Goal: Task Accomplishment & Management: Manage account settings

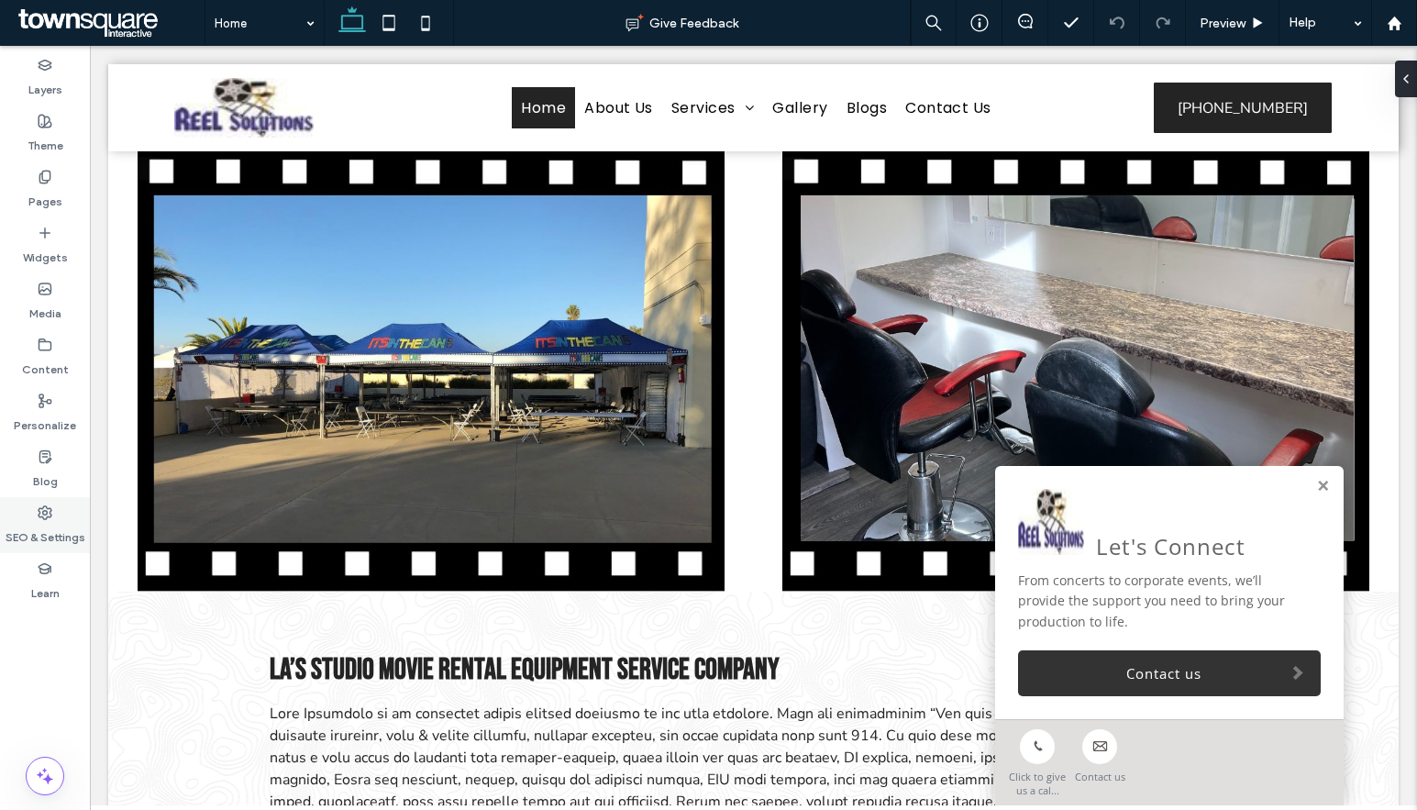
click at [42, 525] on label "SEO & Settings" at bounding box center [46, 533] width 80 height 26
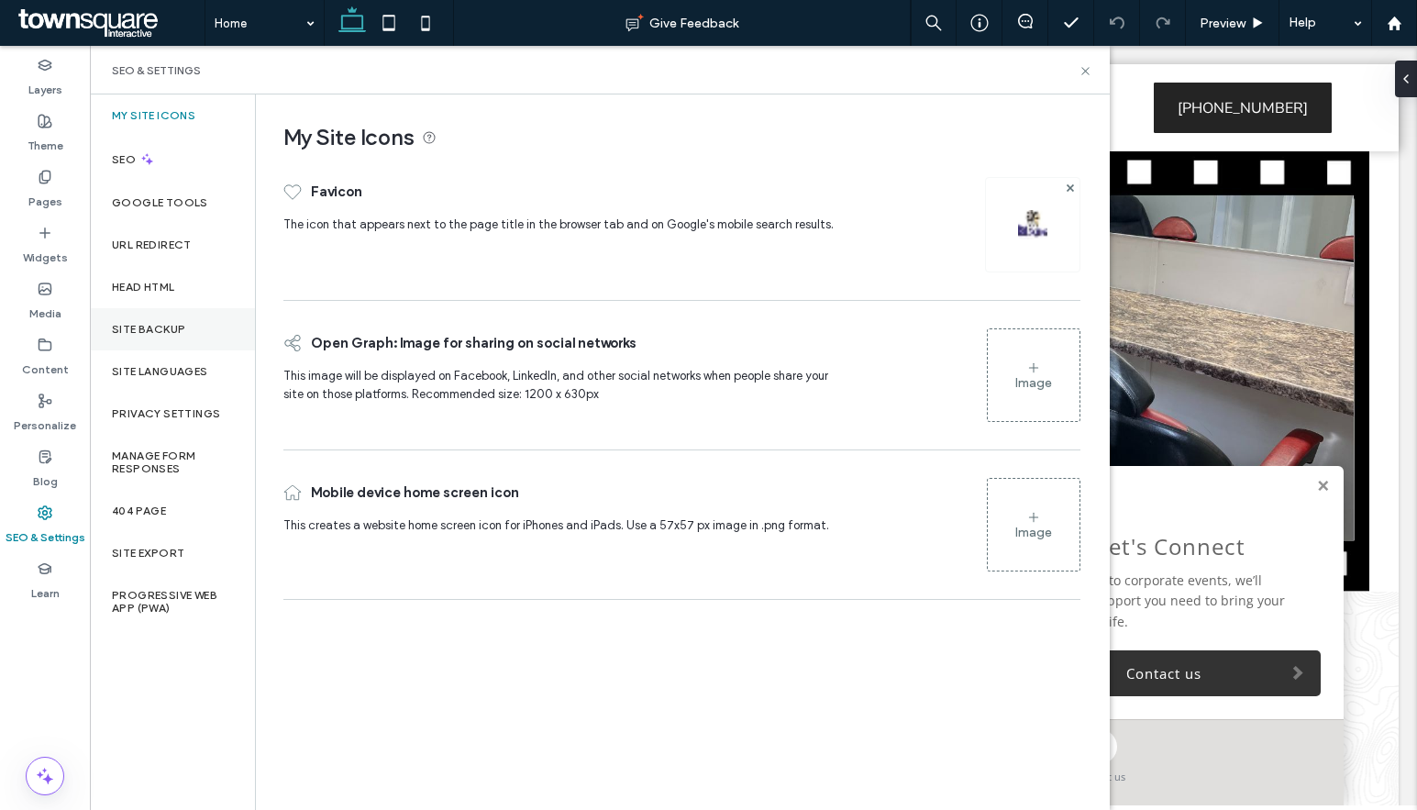
click at [120, 328] on label "Site Backup" at bounding box center [148, 329] width 73 height 13
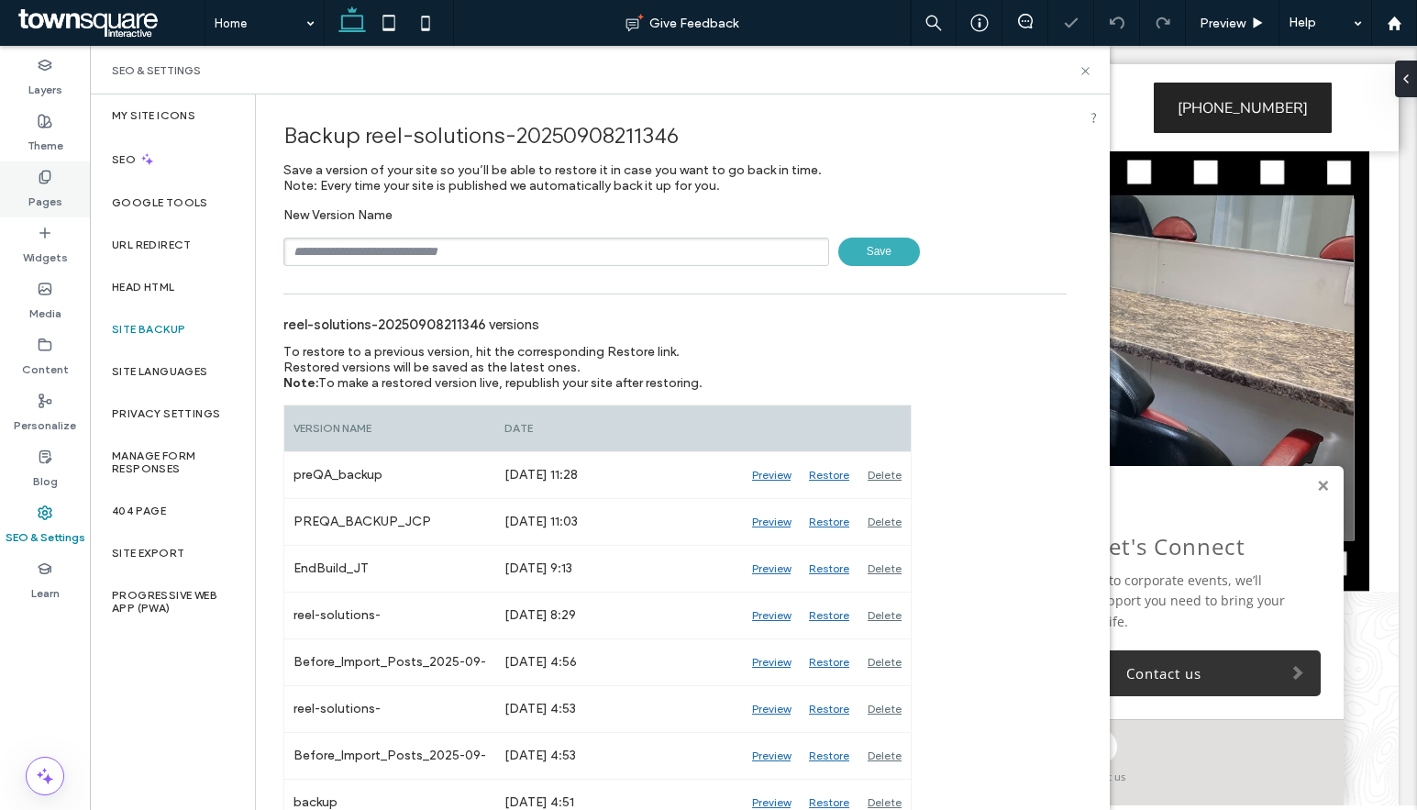
click at [59, 175] on div "Pages" at bounding box center [45, 189] width 90 height 56
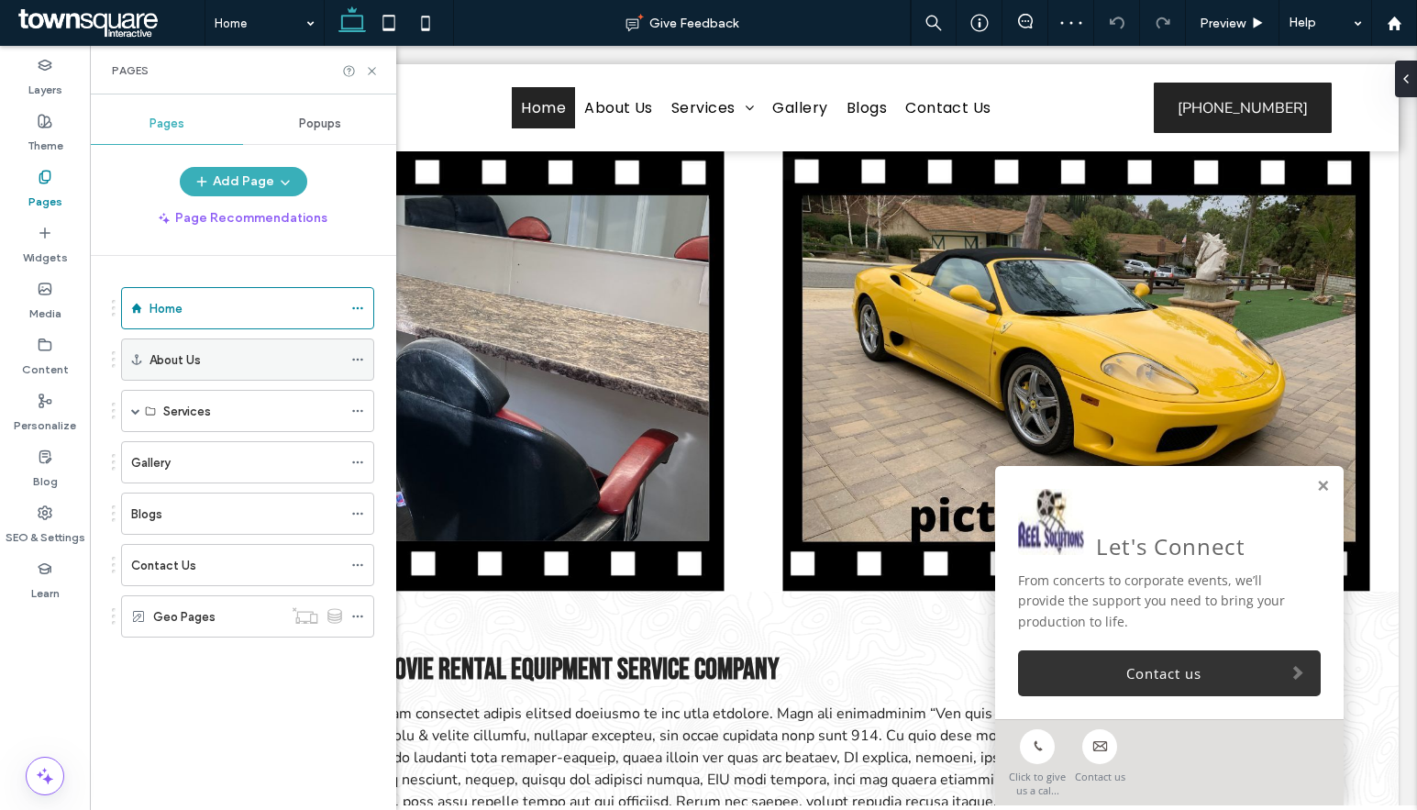
click at [362, 361] on icon at bounding box center [357, 359] width 13 height 13
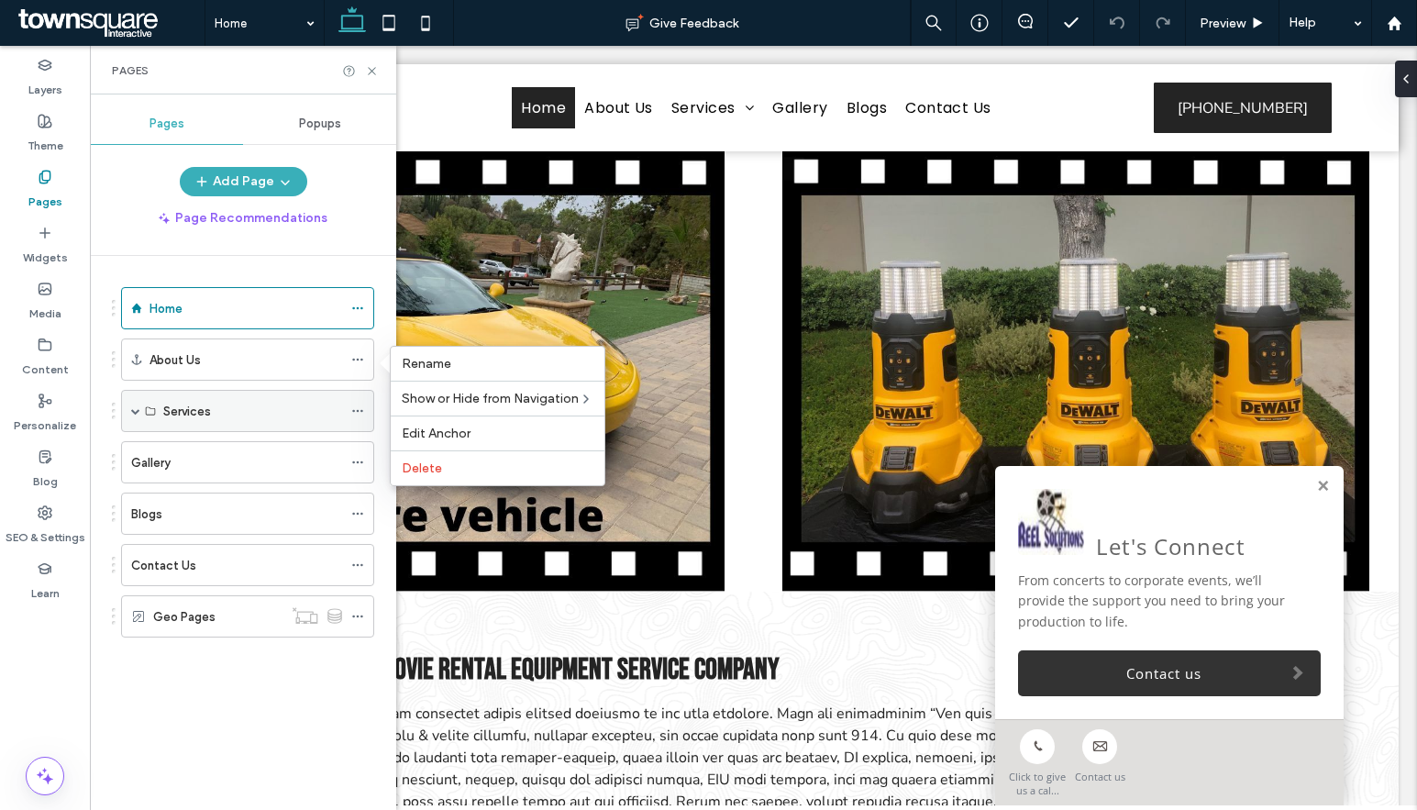
click at [132, 409] on span at bounding box center [135, 410] width 9 height 9
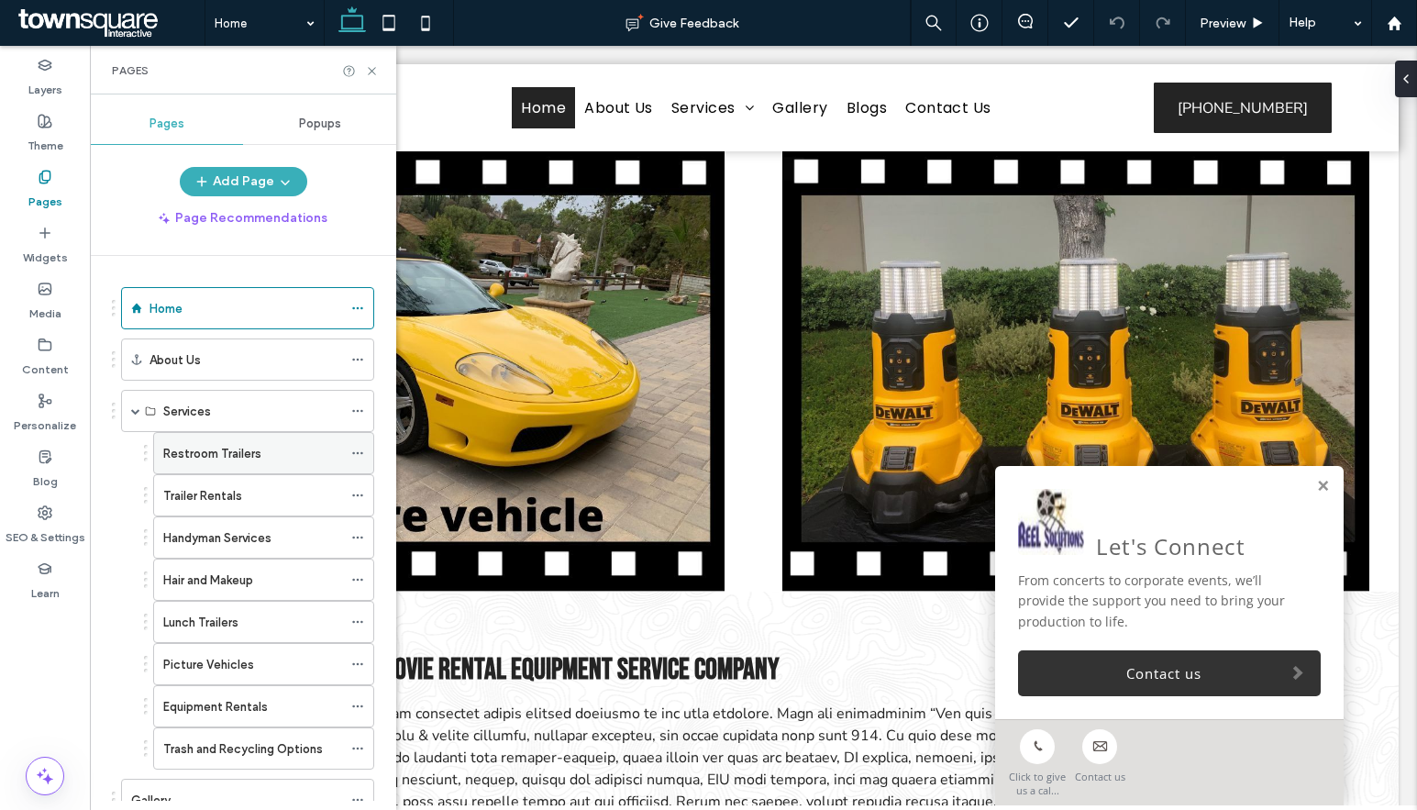
click at [353, 459] on icon at bounding box center [357, 453] width 13 height 13
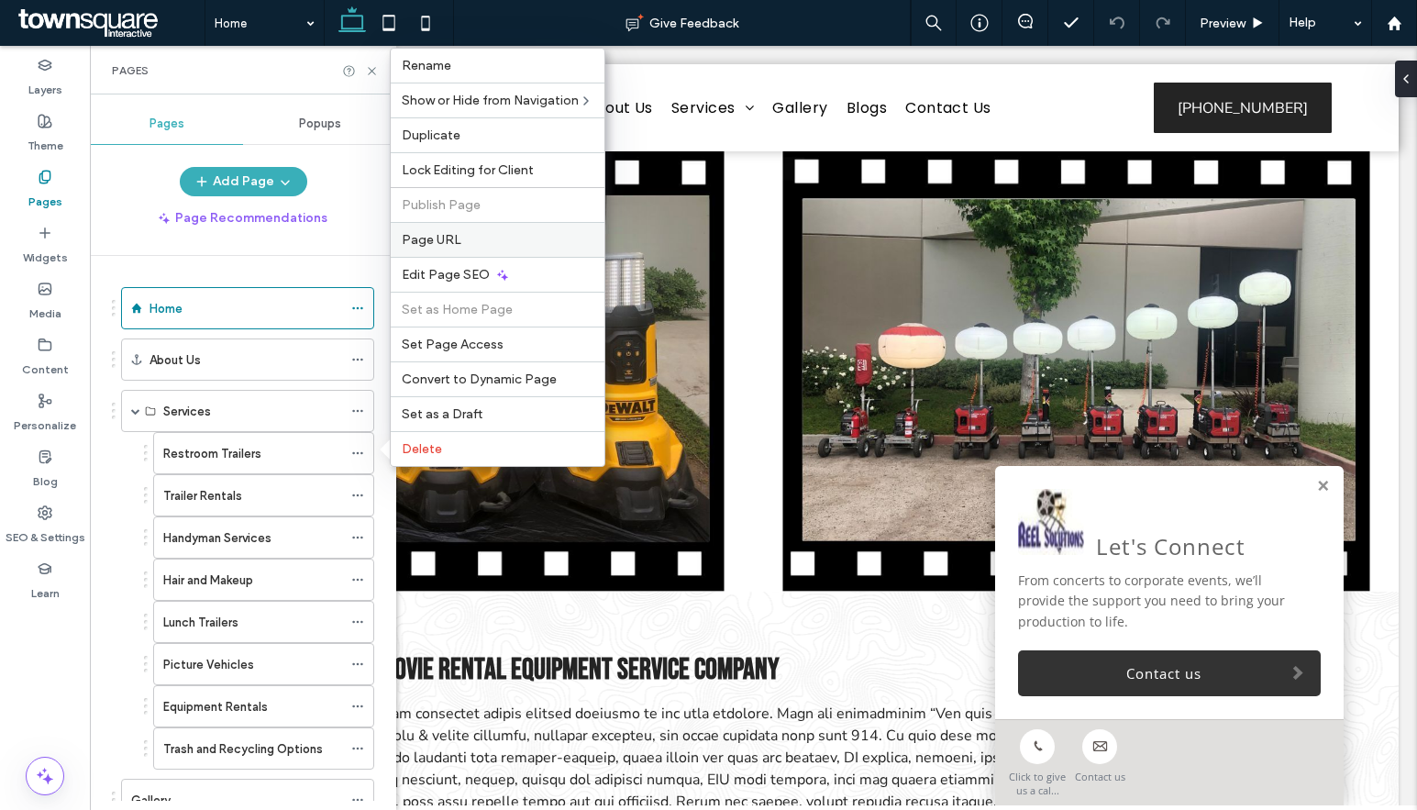
click at [419, 250] on div "Page URL" at bounding box center [498, 239] width 214 height 35
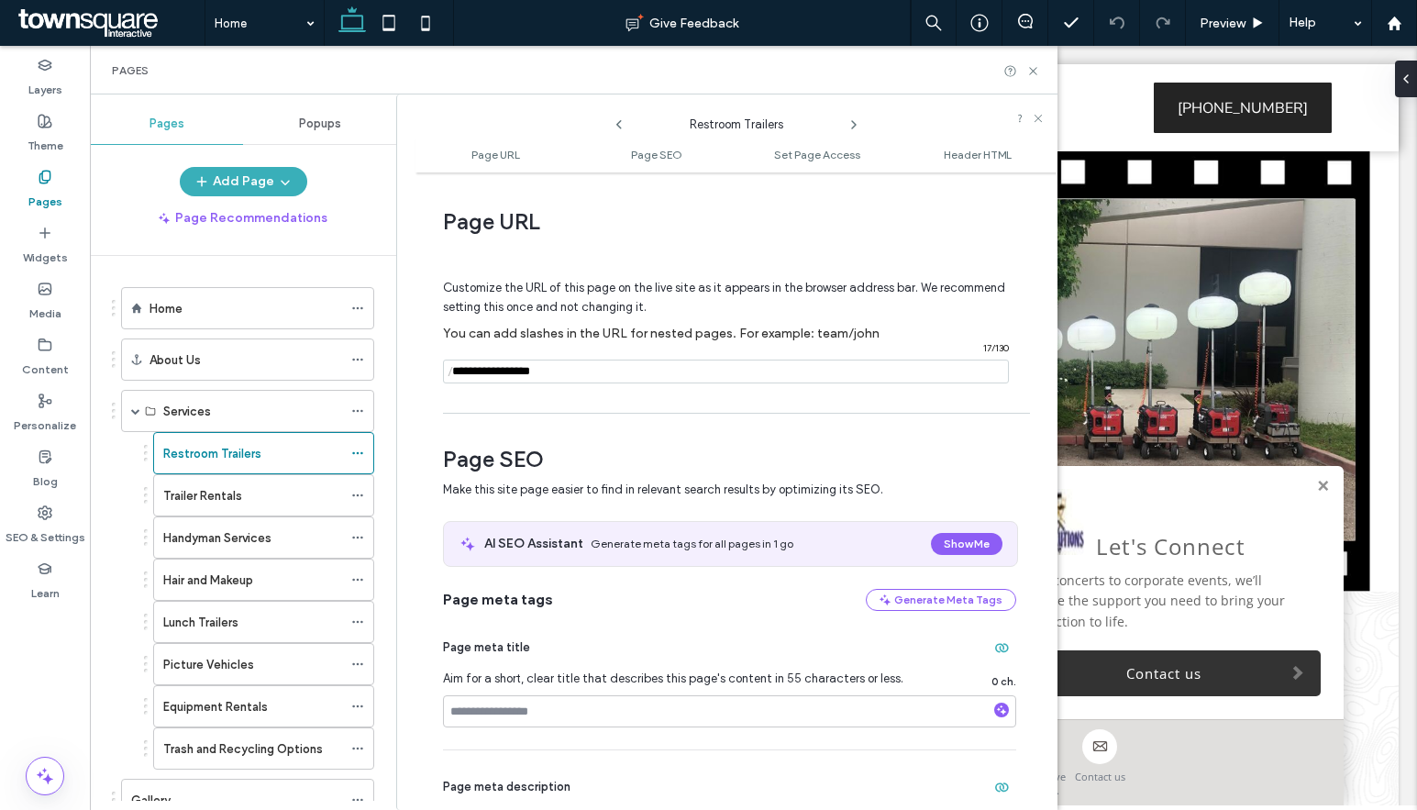
click at [850, 127] on icon at bounding box center [853, 124] width 15 height 15
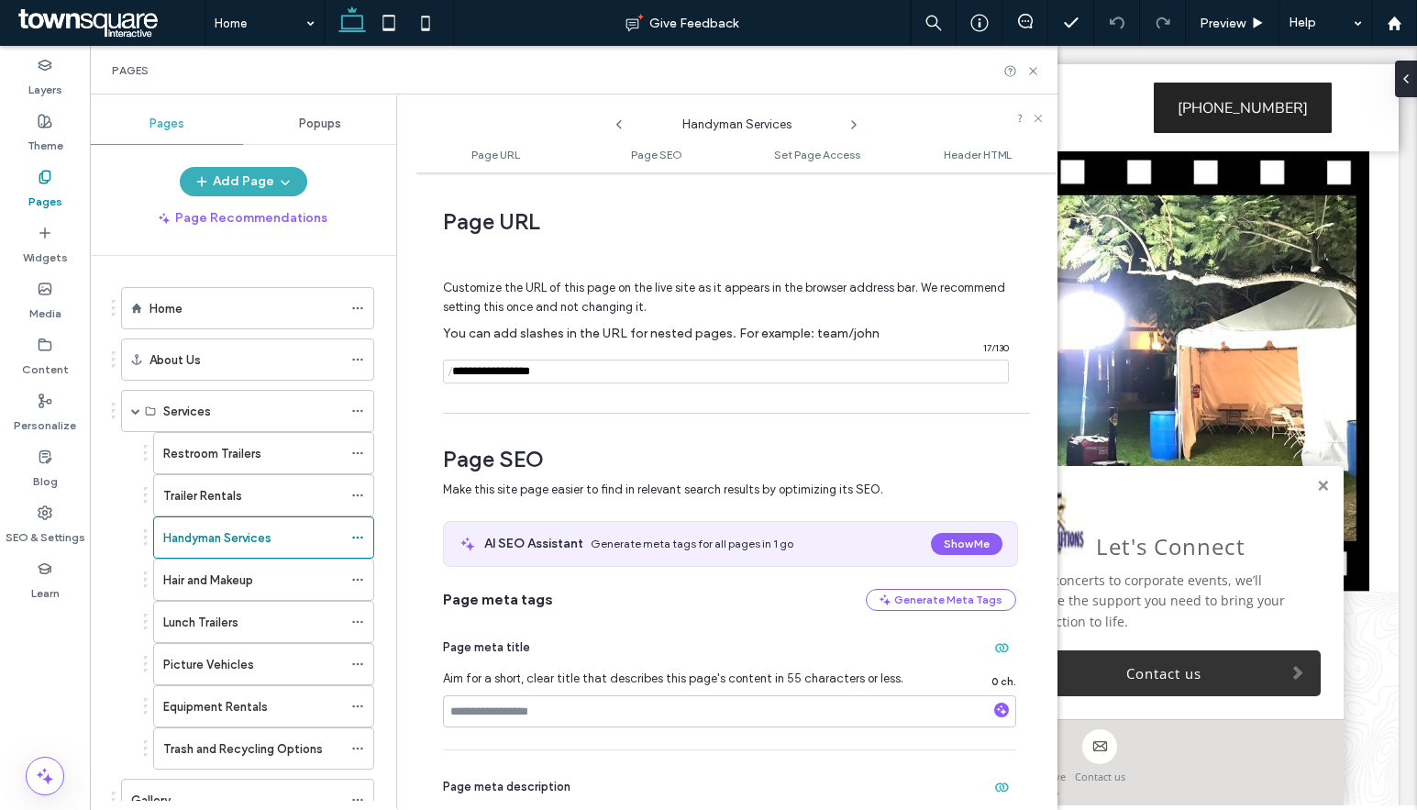
click at [850, 127] on icon at bounding box center [853, 124] width 15 height 15
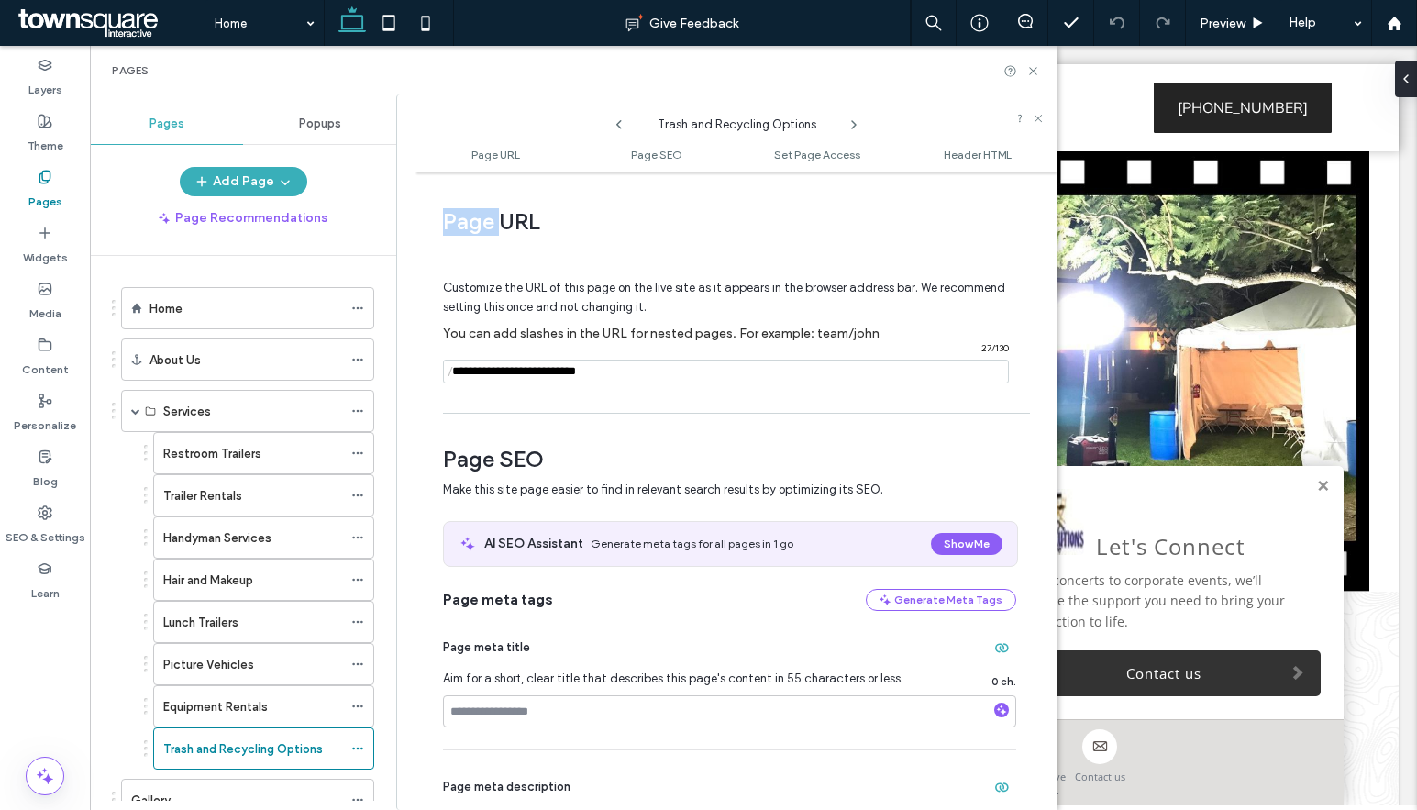
click at [850, 127] on icon at bounding box center [853, 124] width 15 height 15
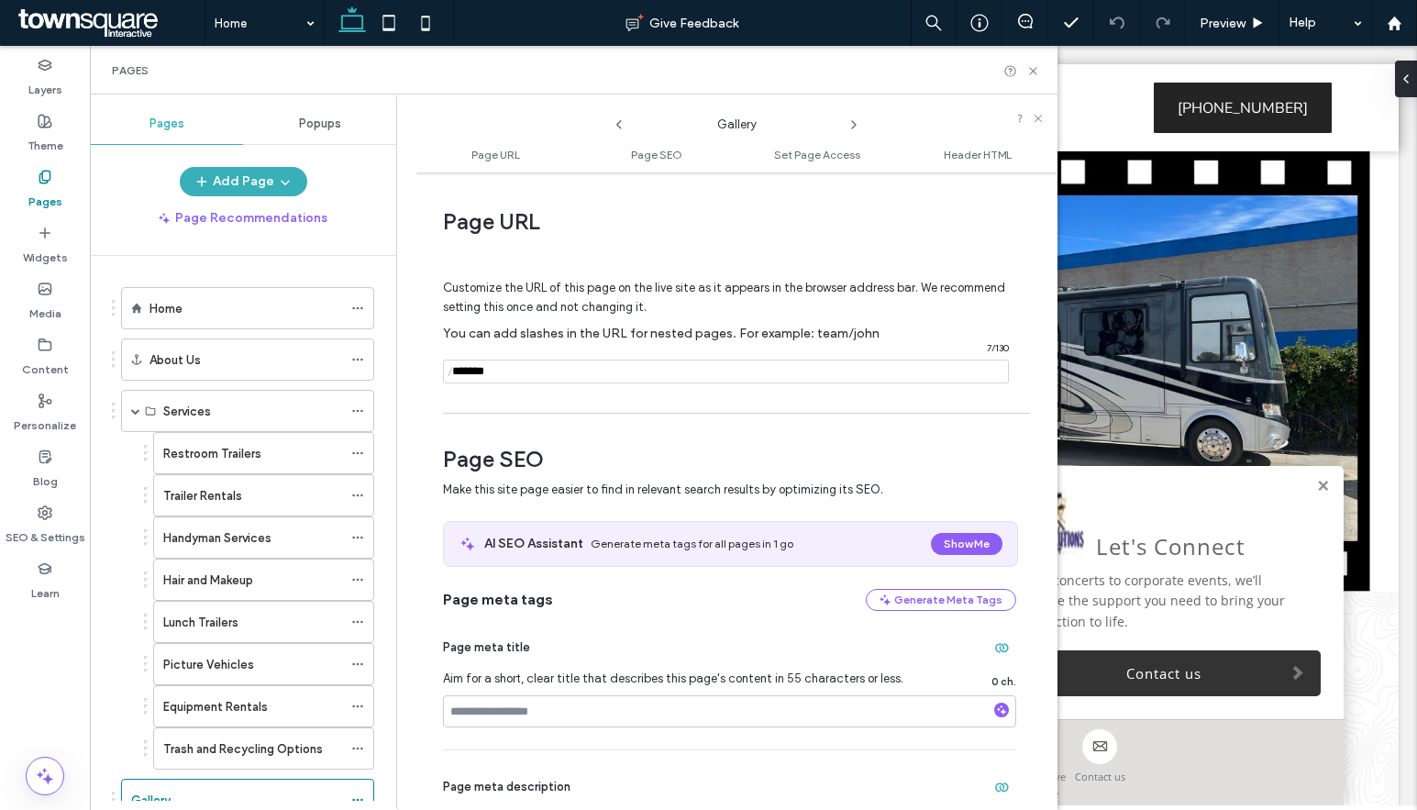
click at [850, 127] on icon at bounding box center [853, 124] width 15 height 15
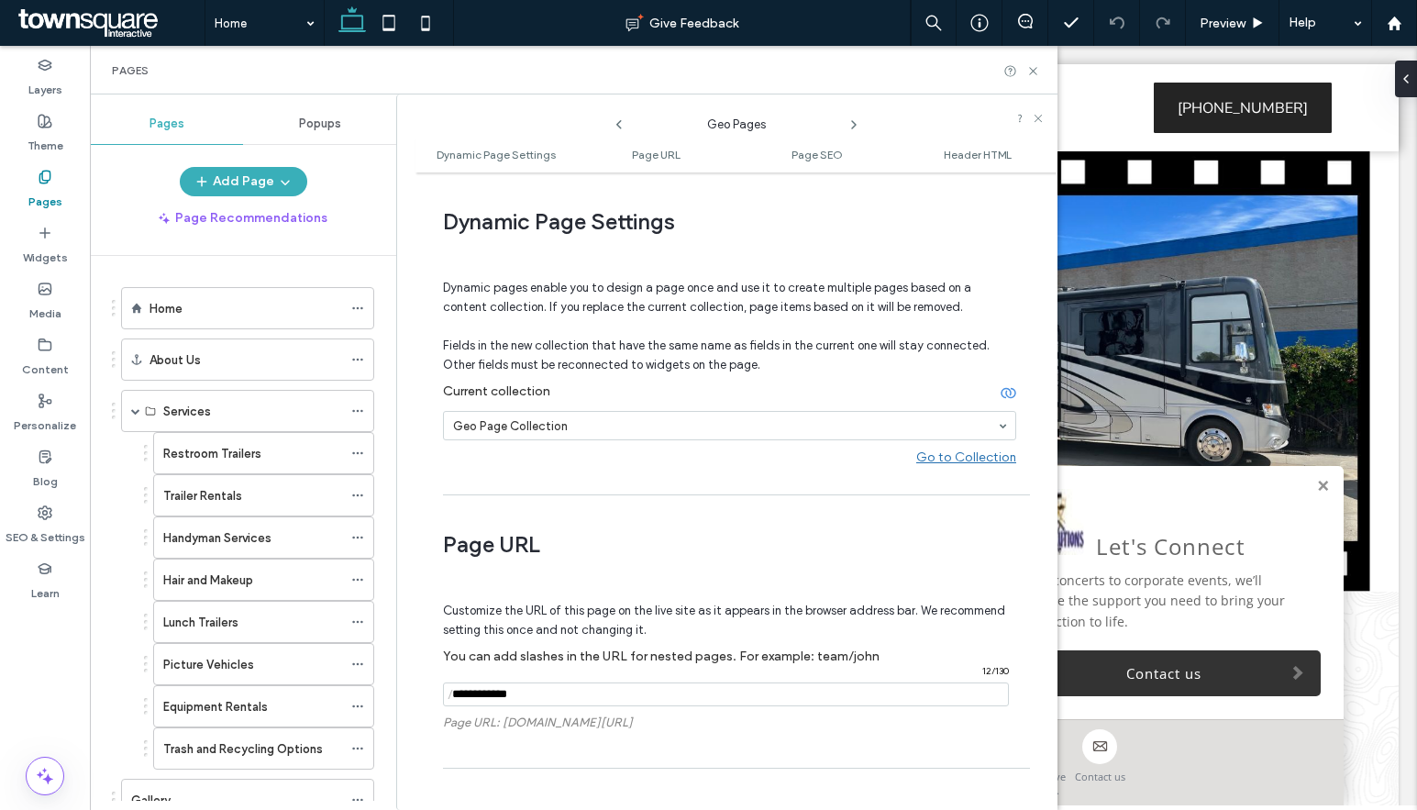
click at [850, 127] on icon at bounding box center [853, 124] width 15 height 15
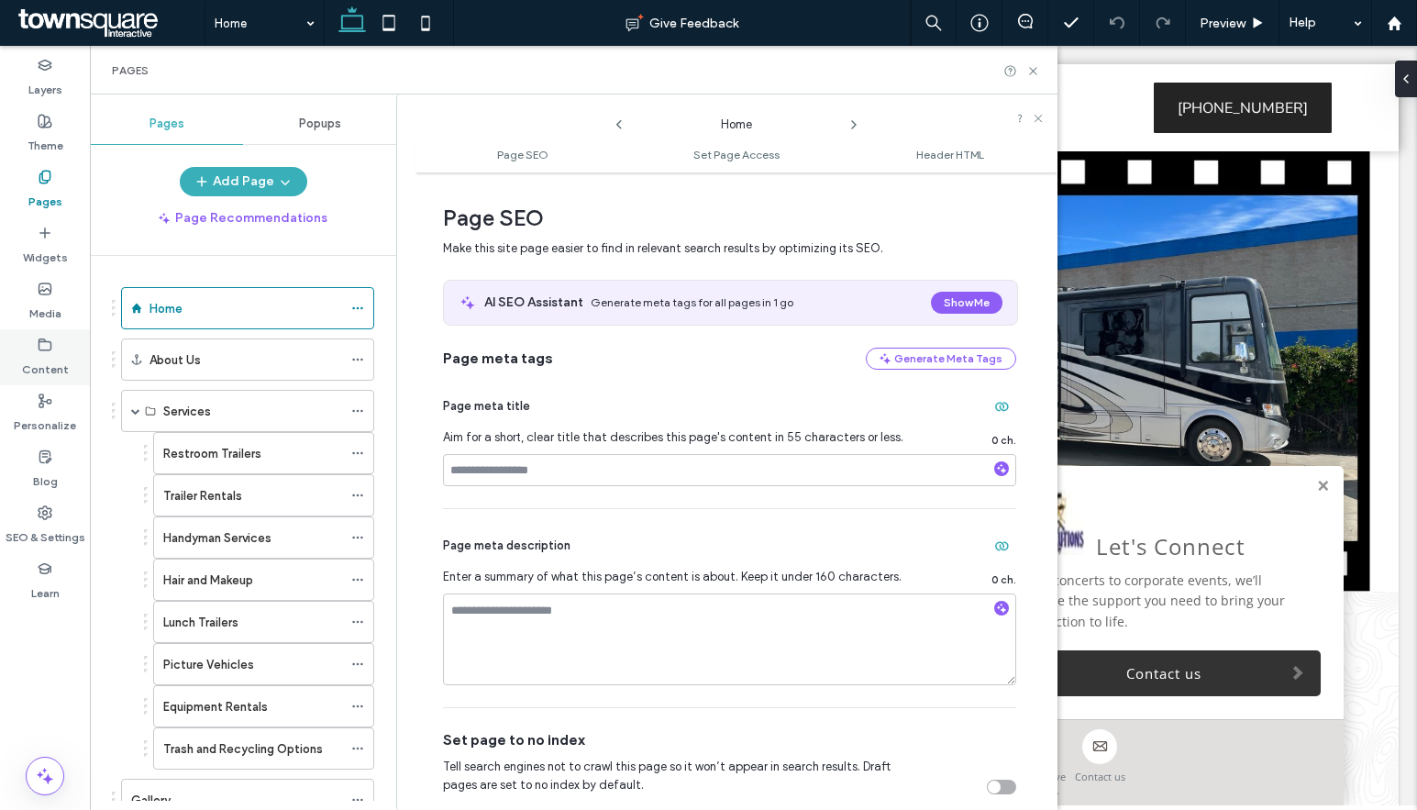
click at [48, 359] on label "Content" at bounding box center [45, 365] width 47 height 26
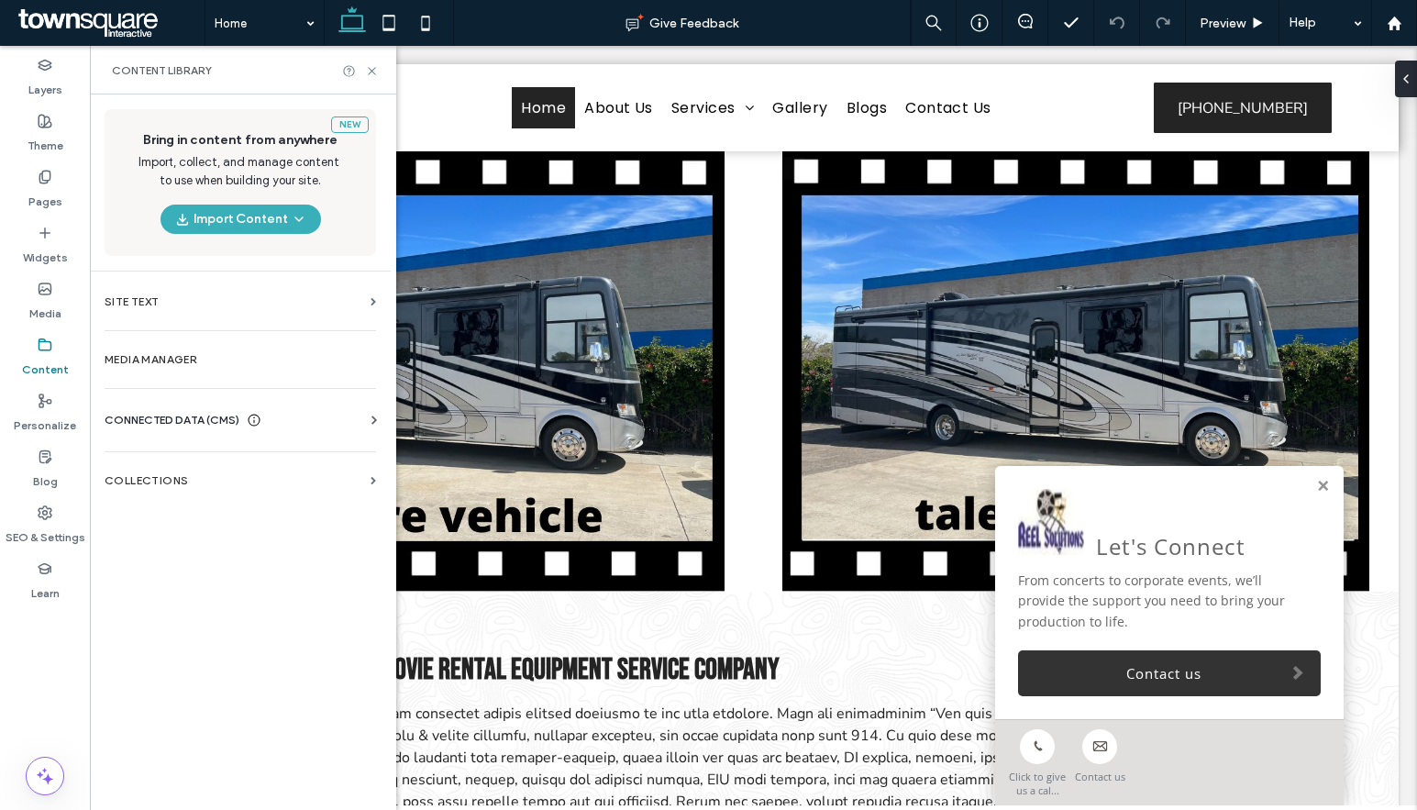
click at [239, 413] on span "CONNECTED DATA (CMS)" at bounding box center [172, 420] width 135 height 18
click at [226, 466] on label "Business Info" at bounding box center [243, 465] width 249 height 13
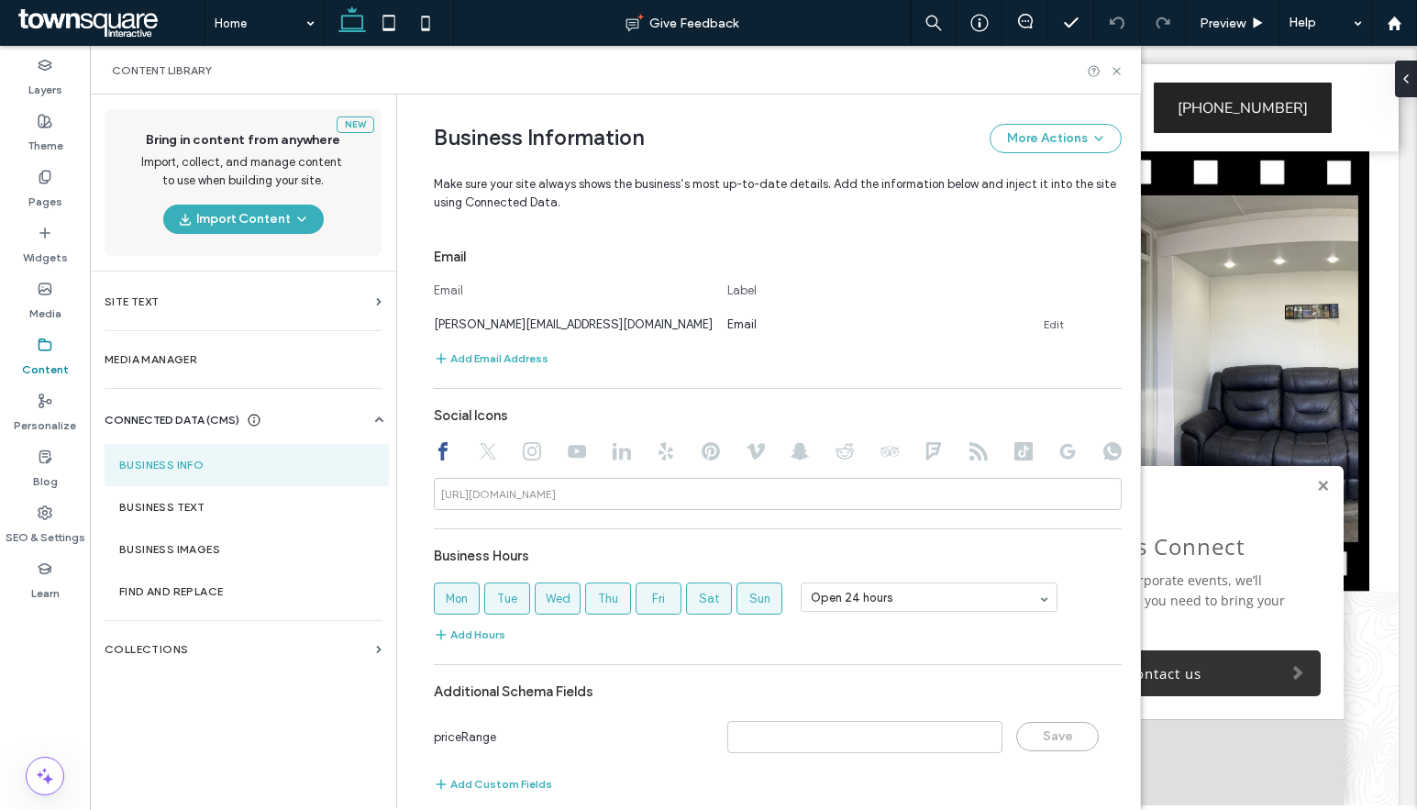
scroll to position [696, 0]
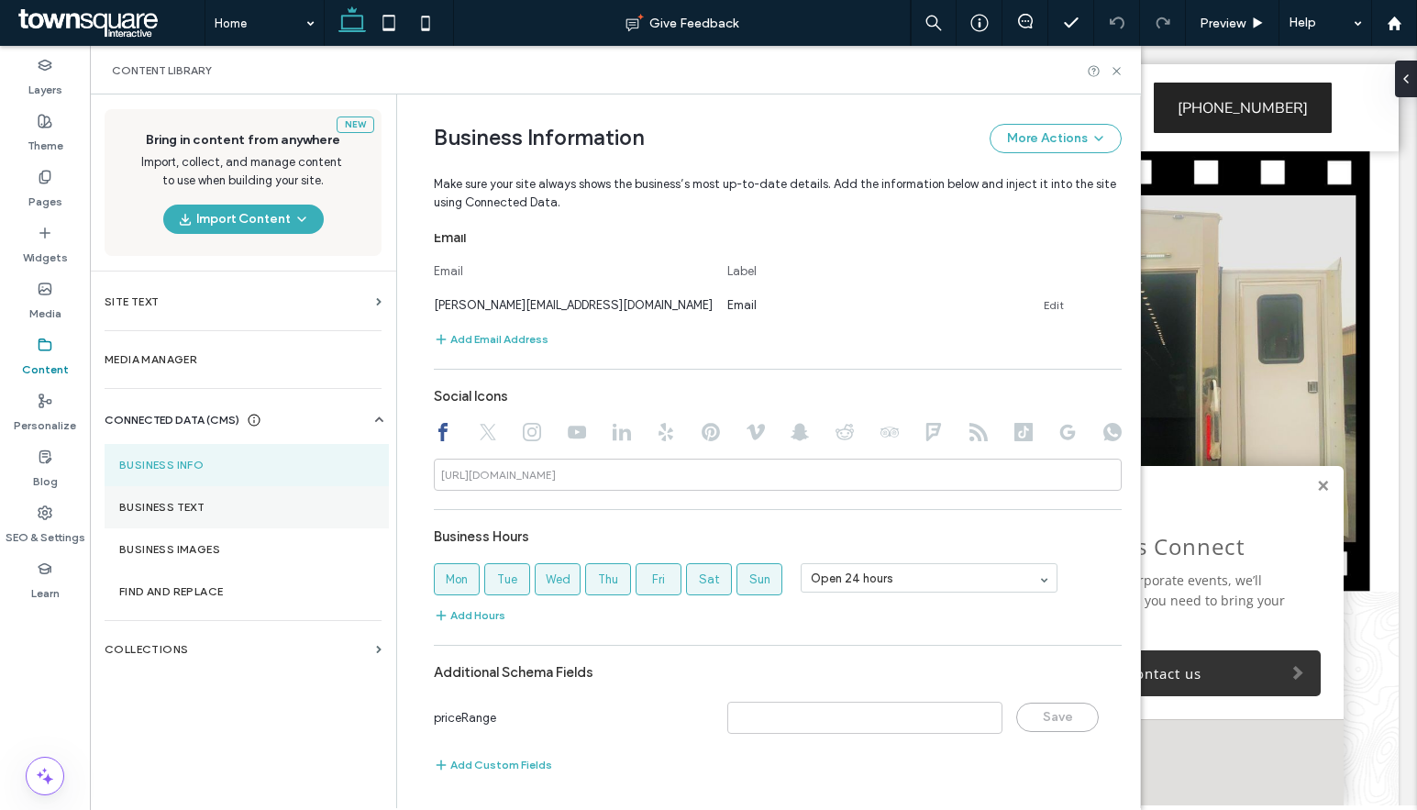
click at [223, 498] on section "Business Text" at bounding box center [247, 507] width 284 height 42
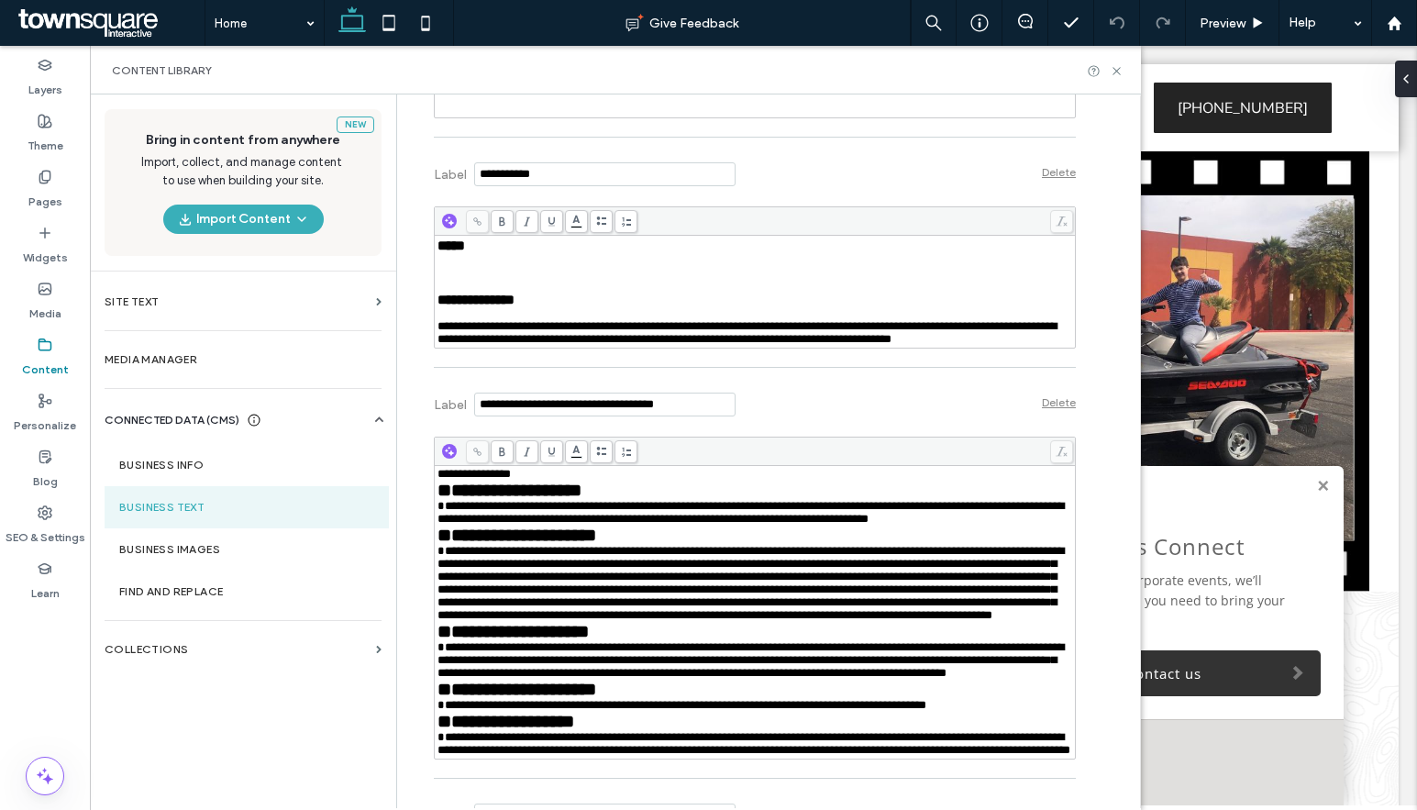
scroll to position [2568, 0]
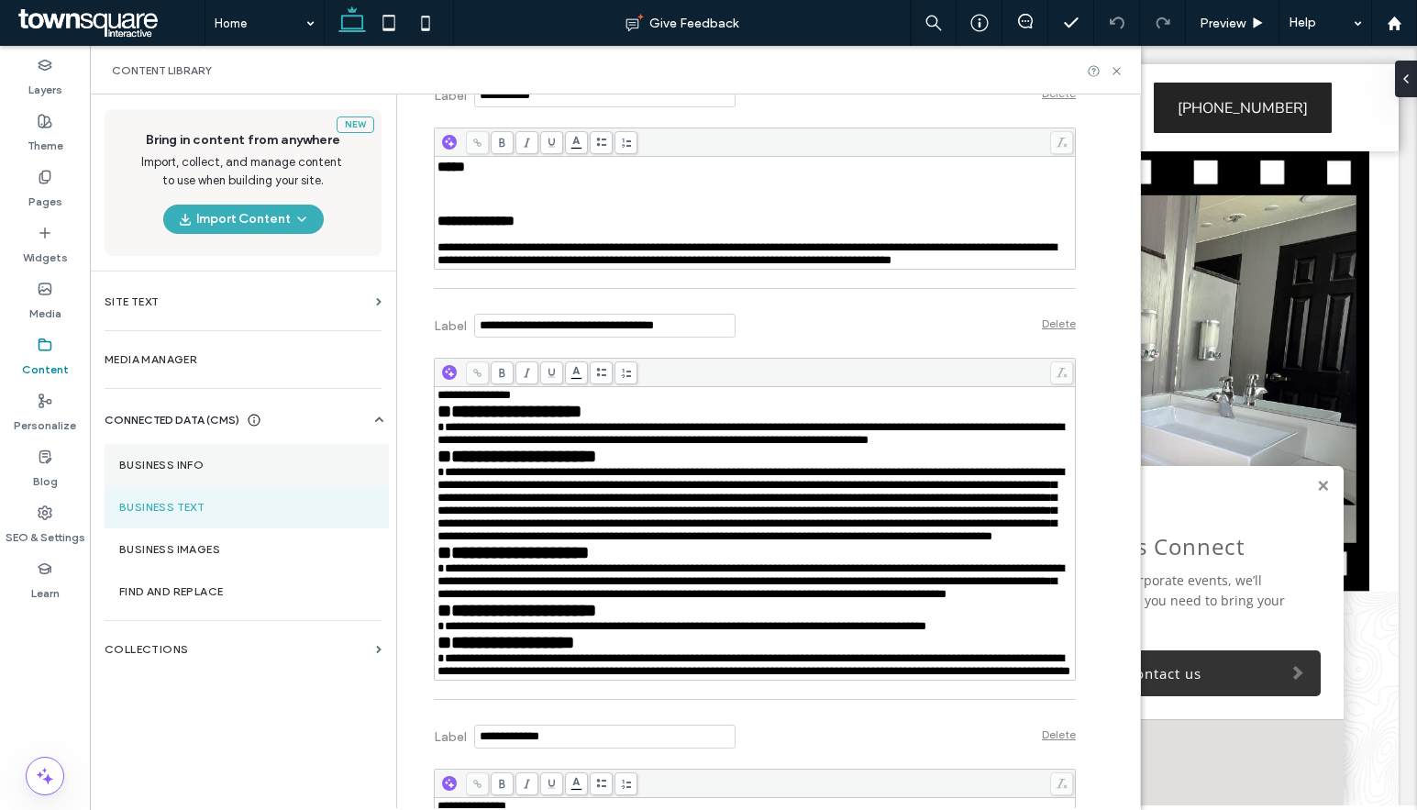
click at [253, 466] on label "Business Info" at bounding box center [246, 465] width 255 height 13
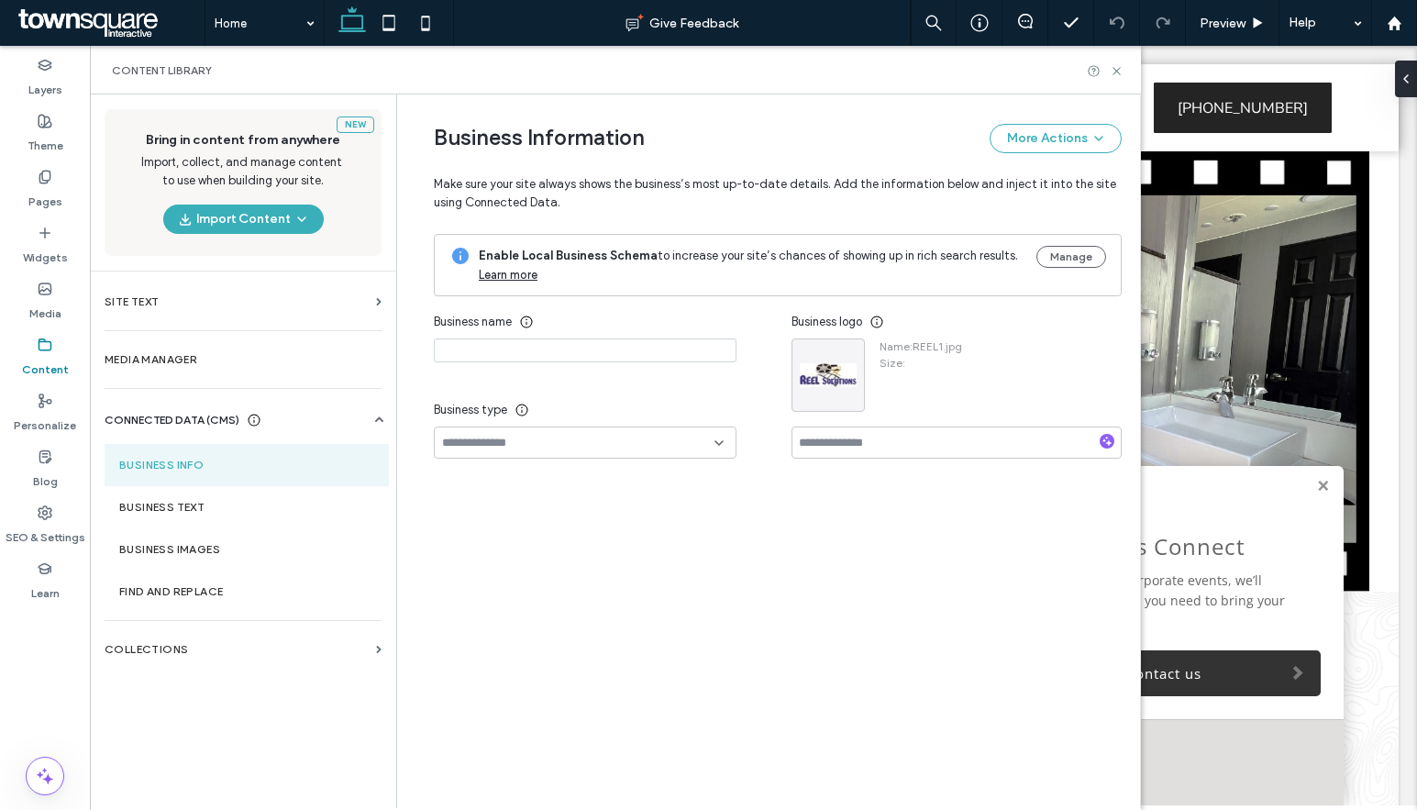
type input "**********"
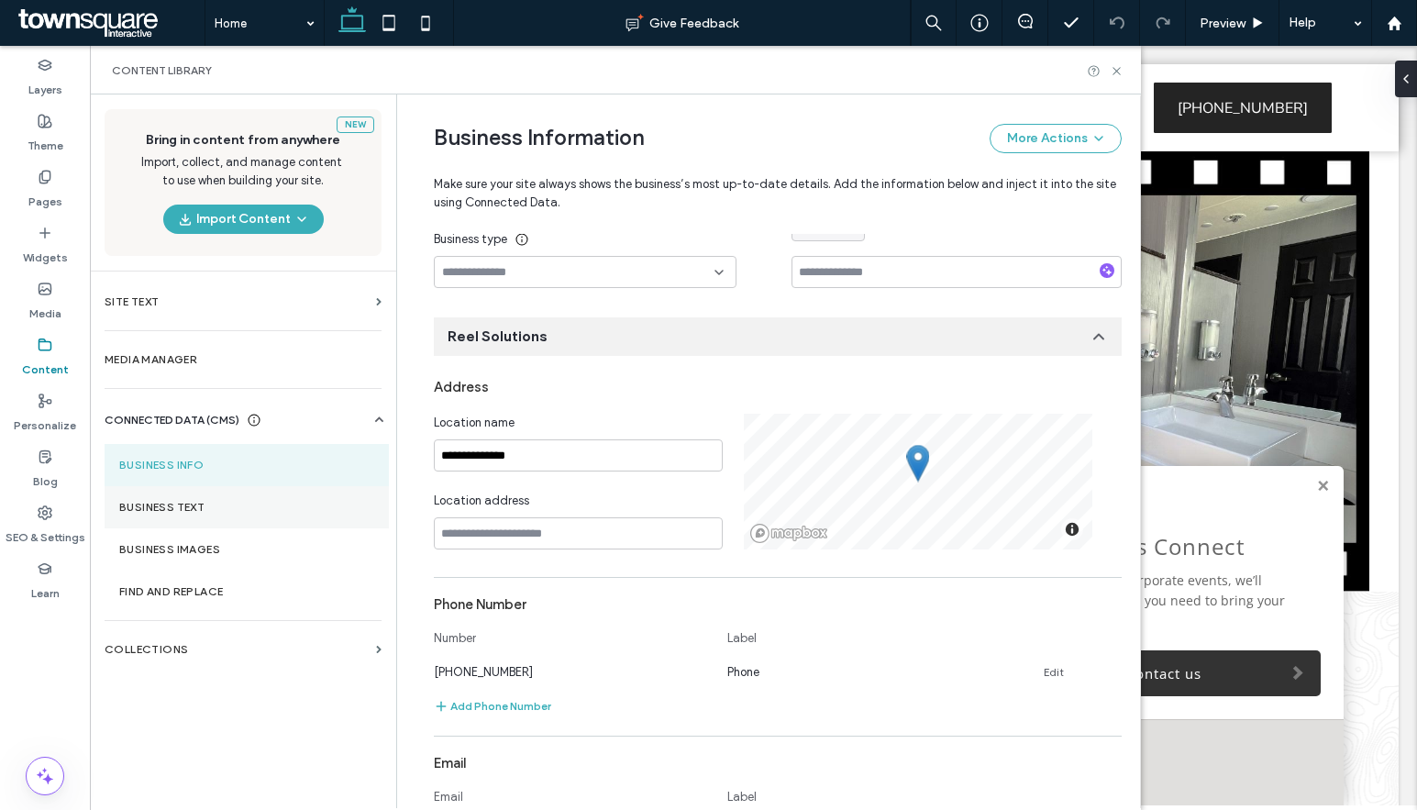
scroll to position [205, 0]
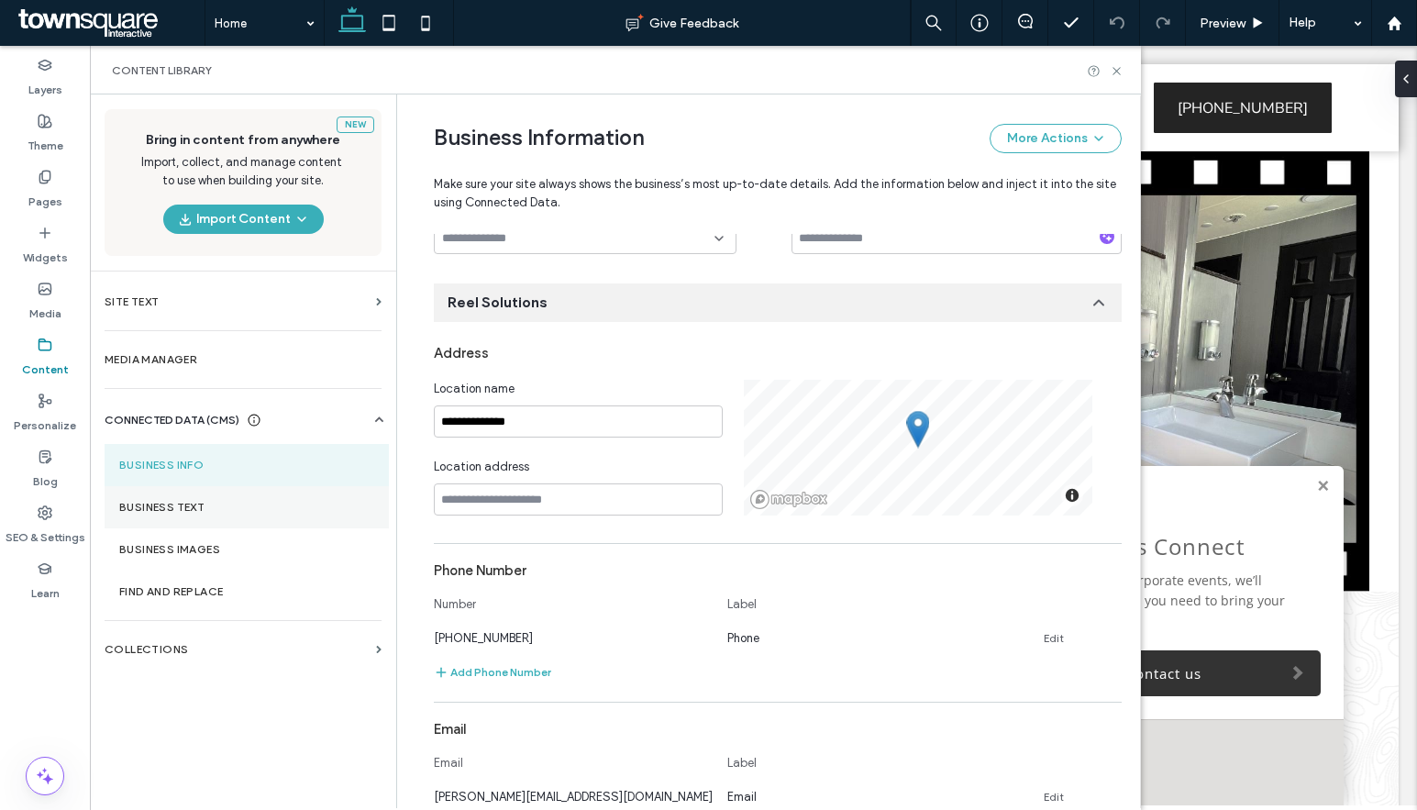
click at [261, 518] on section "Business Text" at bounding box center [247, 507] width 284 height 42
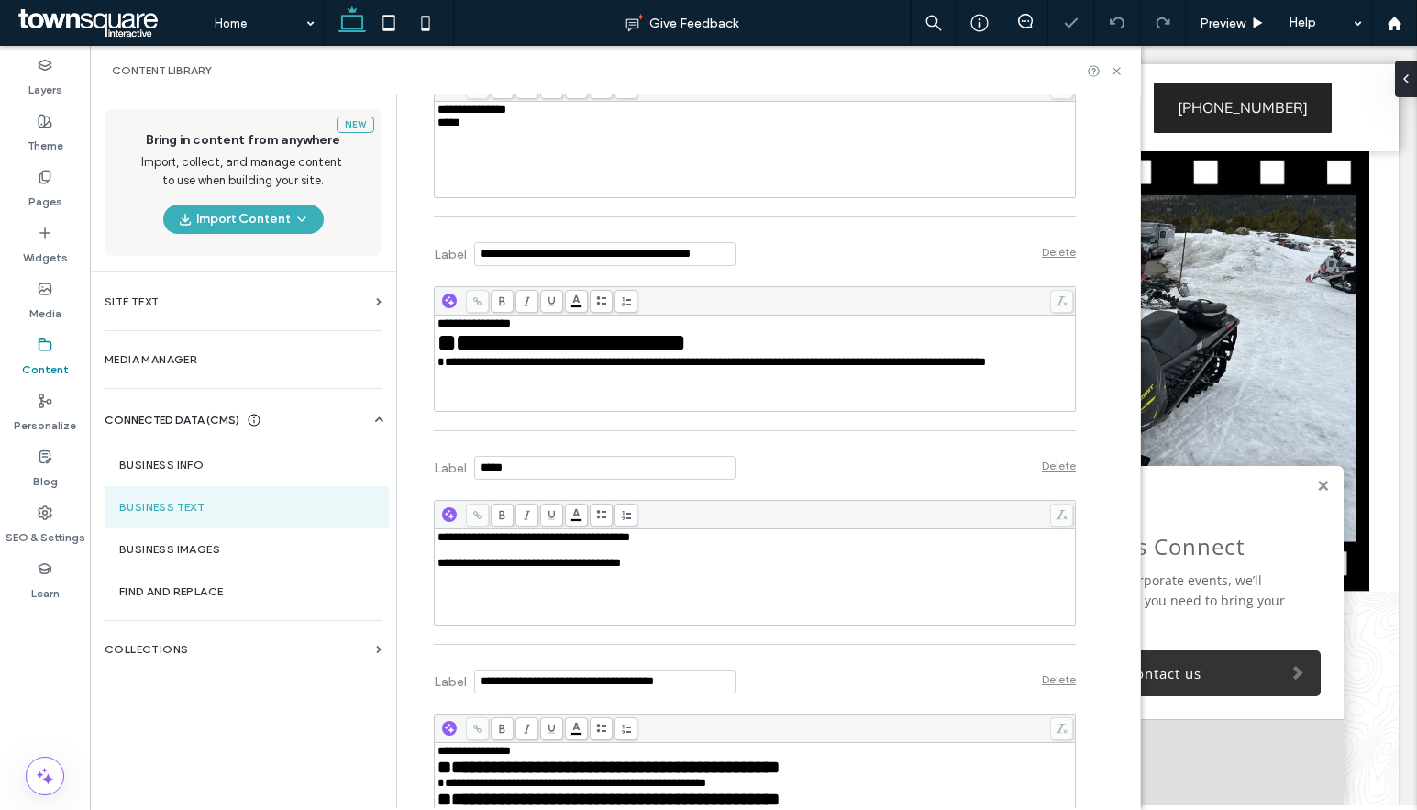
scroll to position [1284, 0]
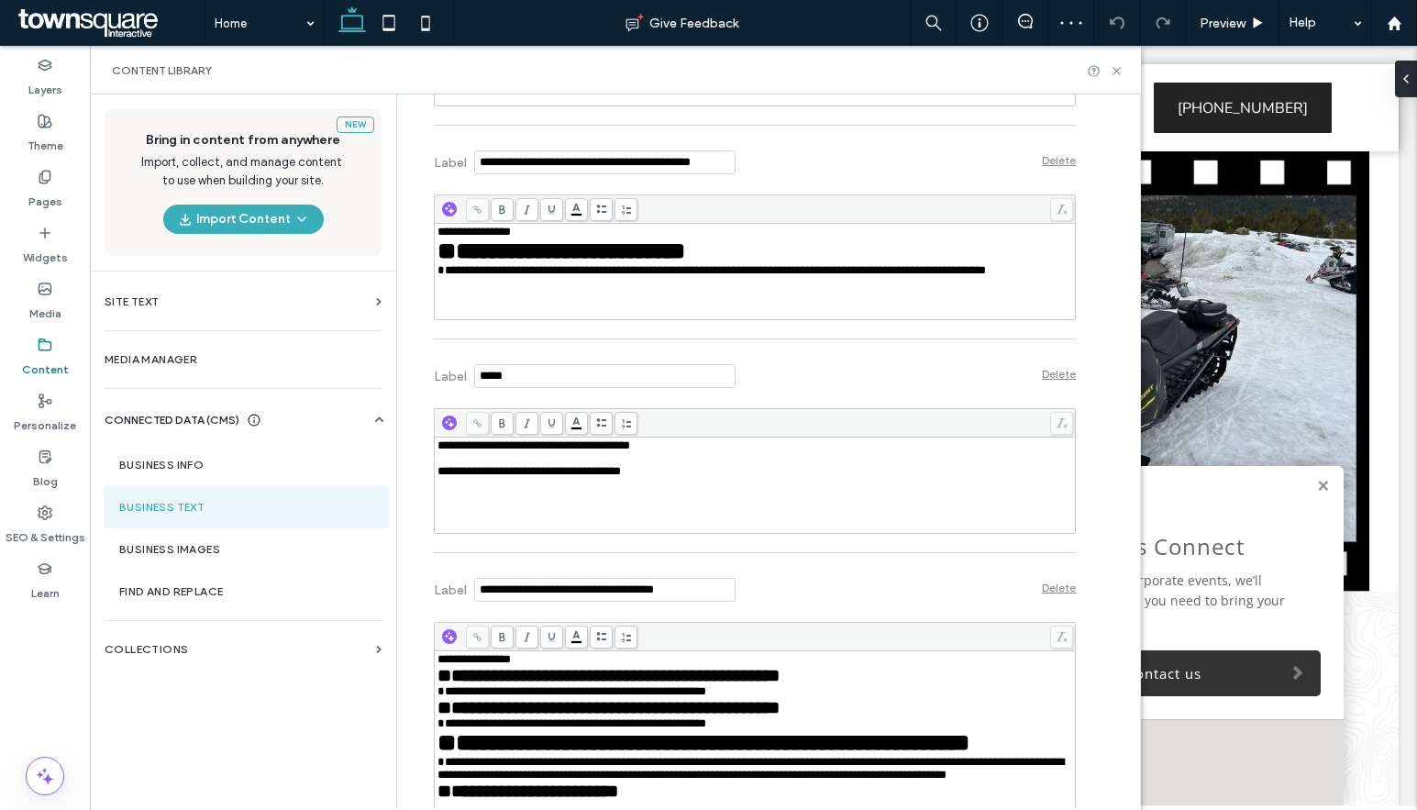
click at [437, 37] on span "*****" at bounding box center [448, 31] width 23 height 12
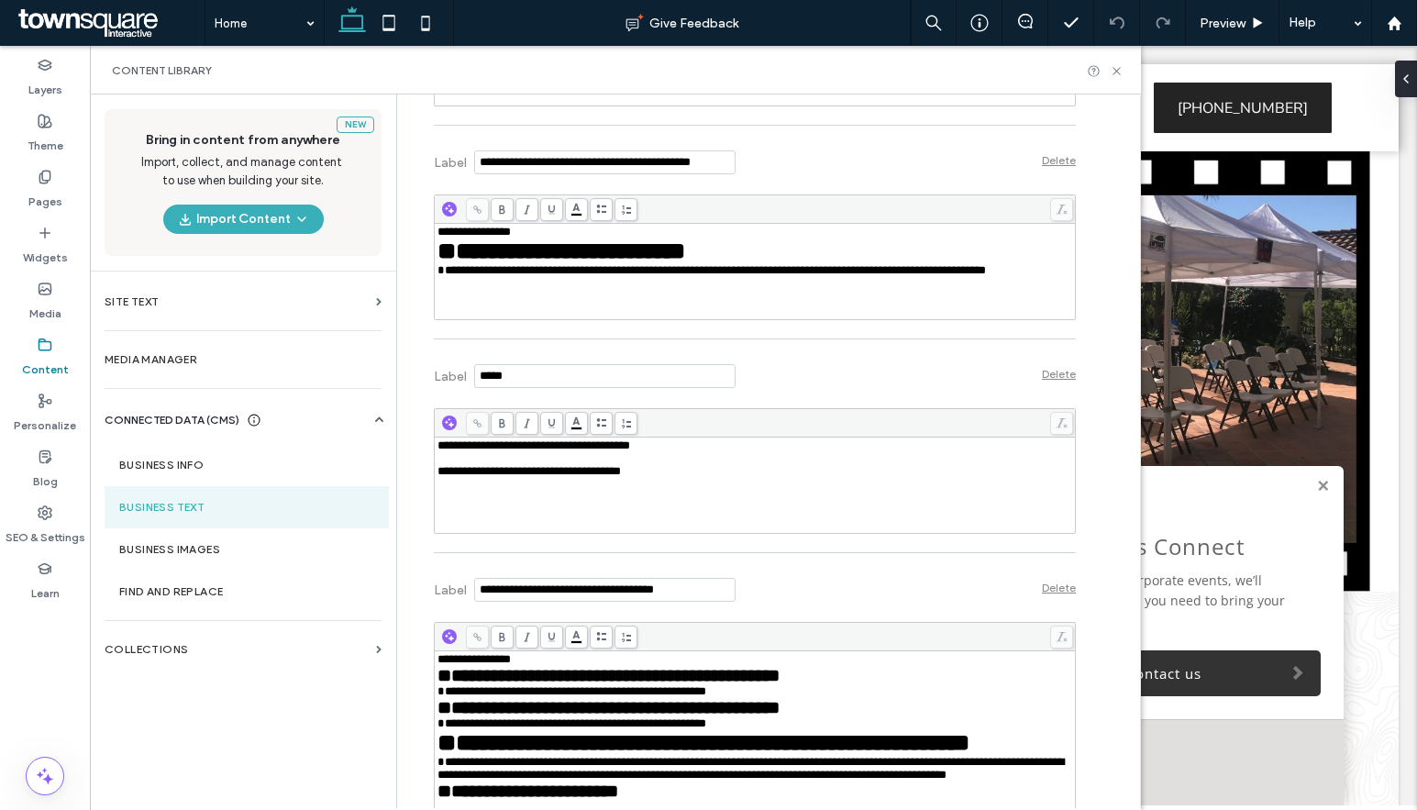
click at [437, 104] on div "**********" at bounding box center [755, 58] width 636 height 92
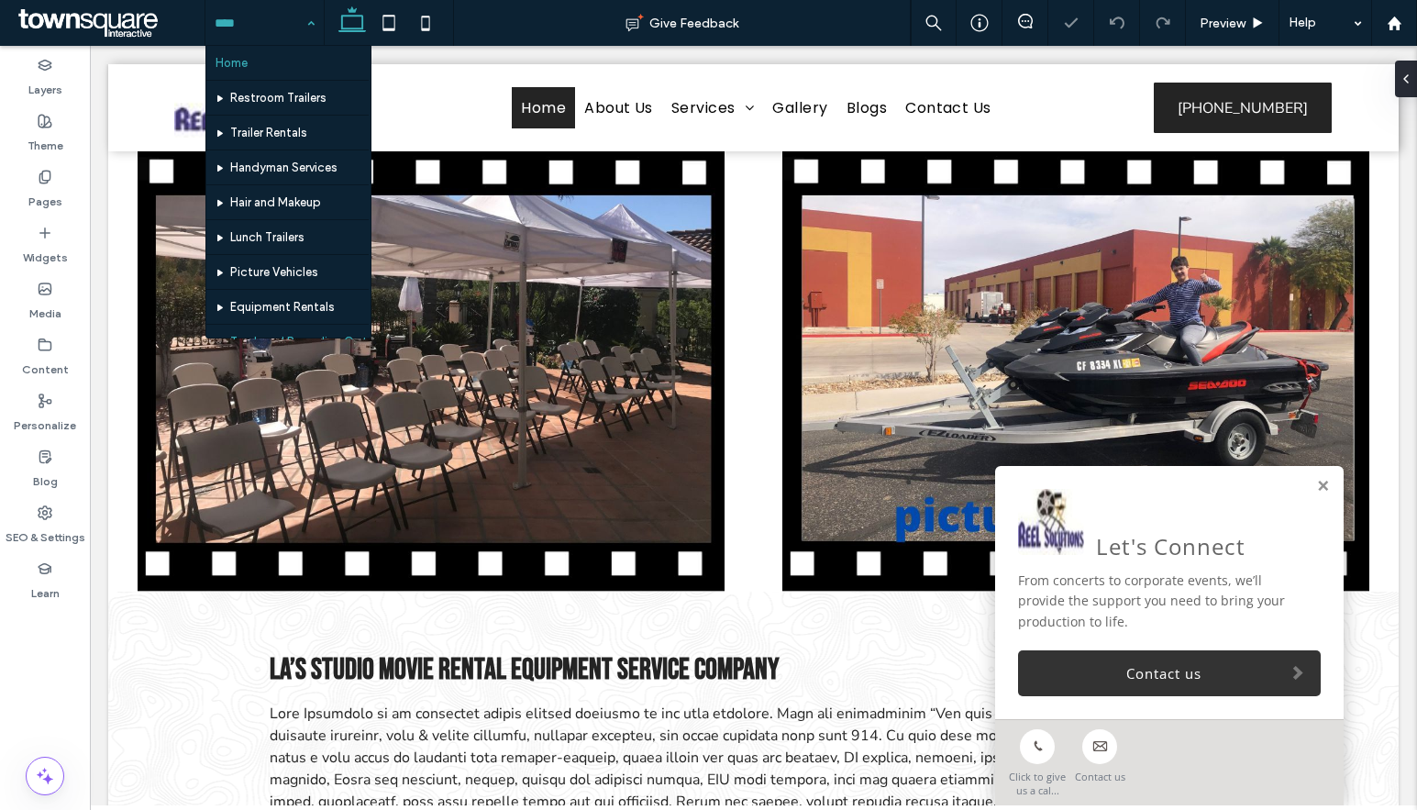
scroll to position [160, 0]
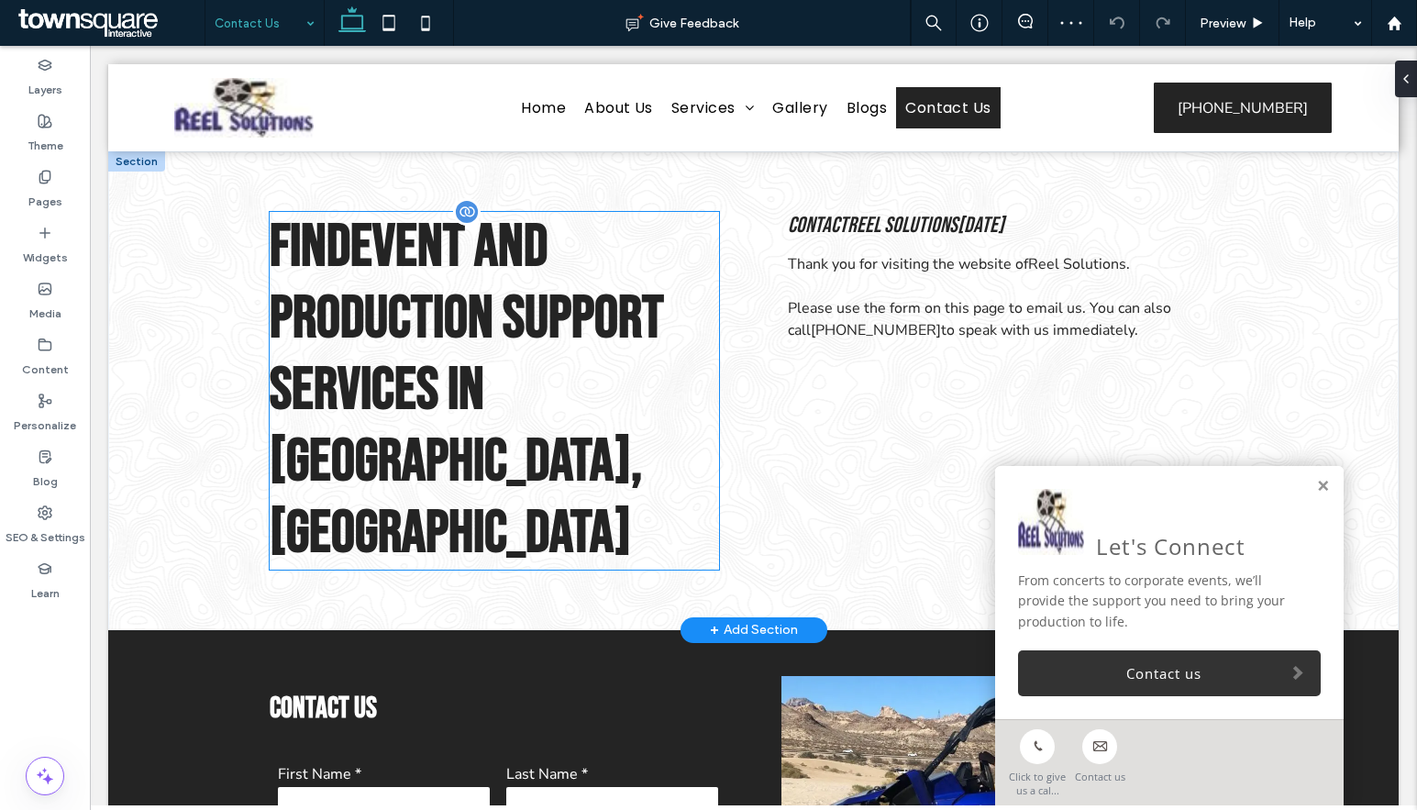
click at [379, 268] on span "Event and Production Support Services" at bounding box center [467, 319] width 394 height 215
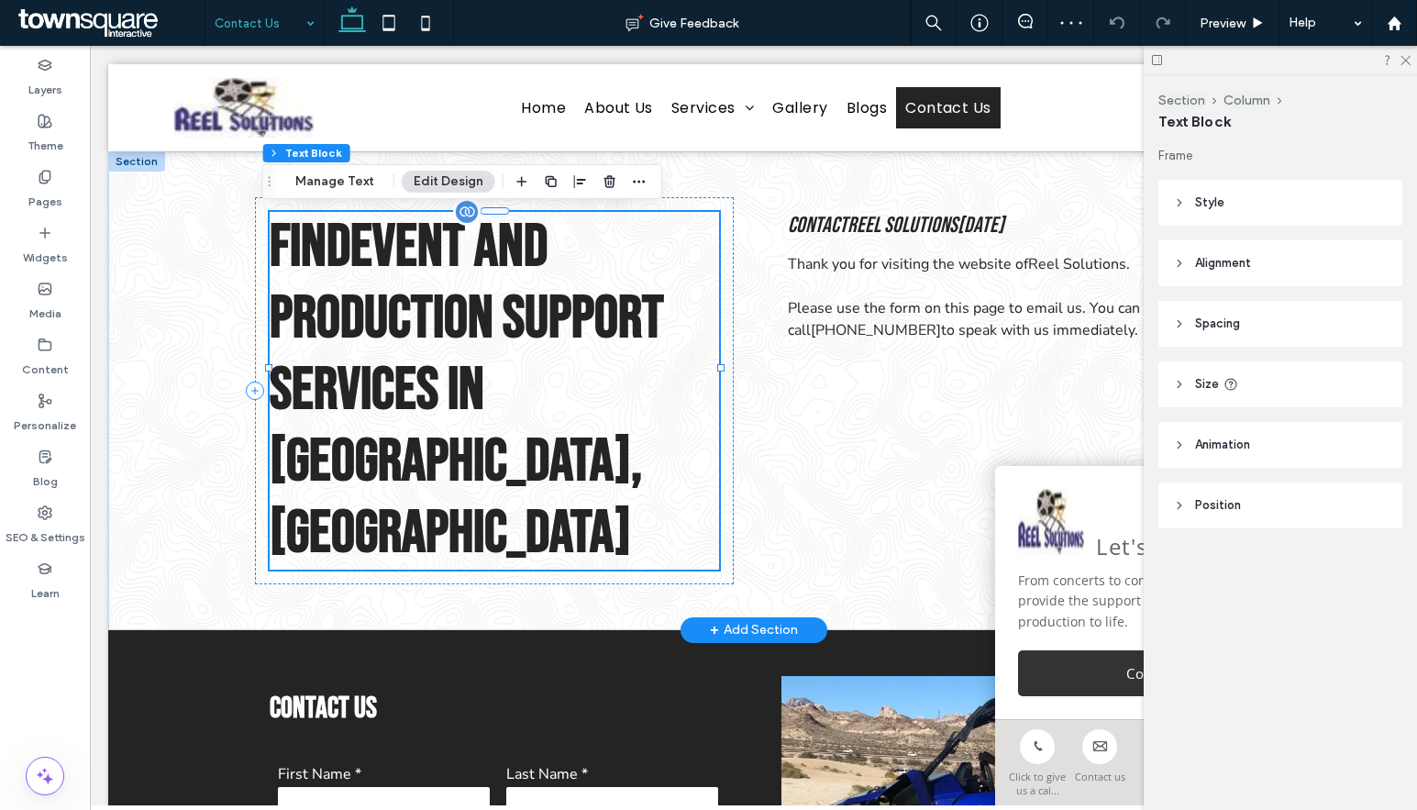
click at [379, 268] on div "Find Event and Production Support Services in [GEOGRAPHIC_DATA], [GEOGRAPHIC_DA…" at bounding box center [494, 391] width 449 height 358
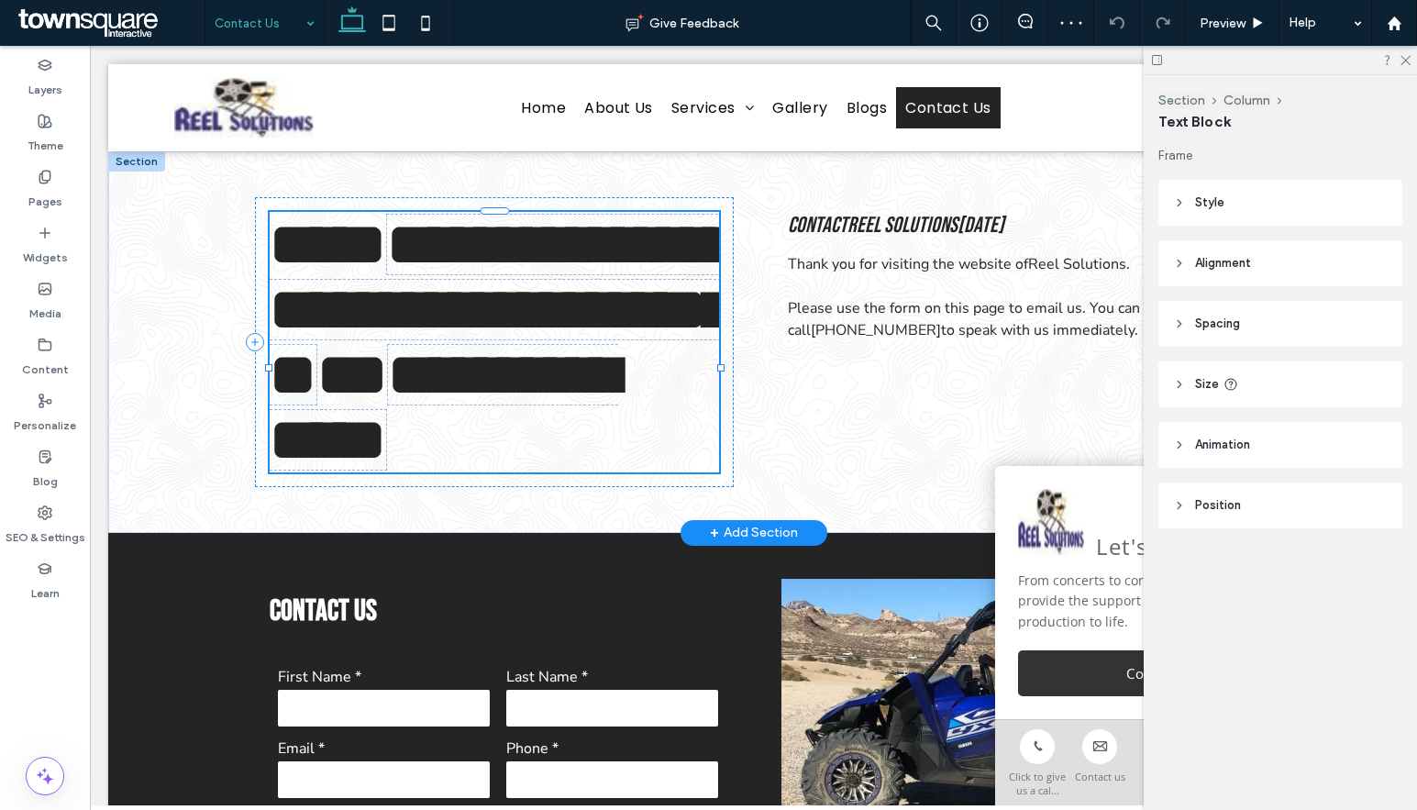
type input "**********"
type input "**"
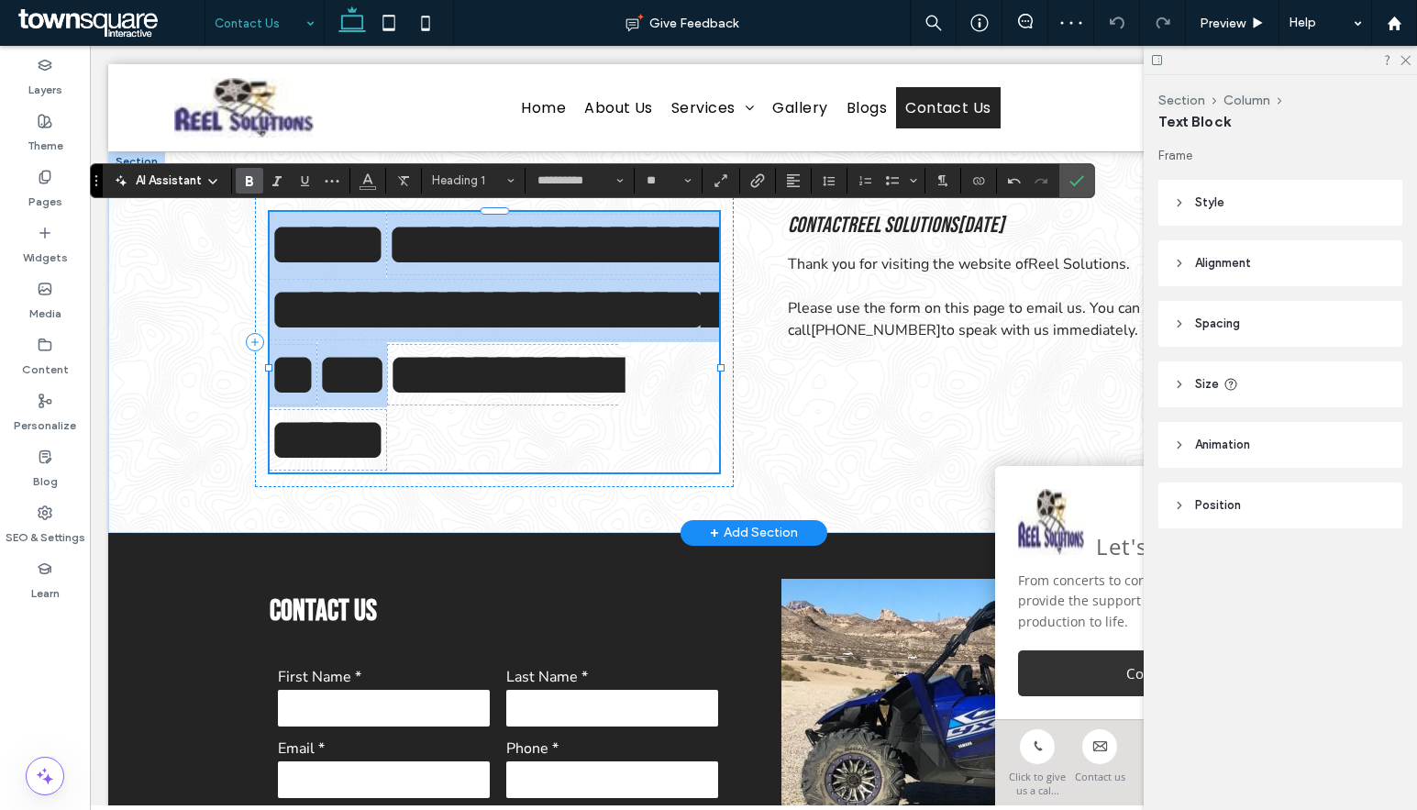
click at [314, 259] on span "**********" at bounding box center [501, 342] width 462 height 255
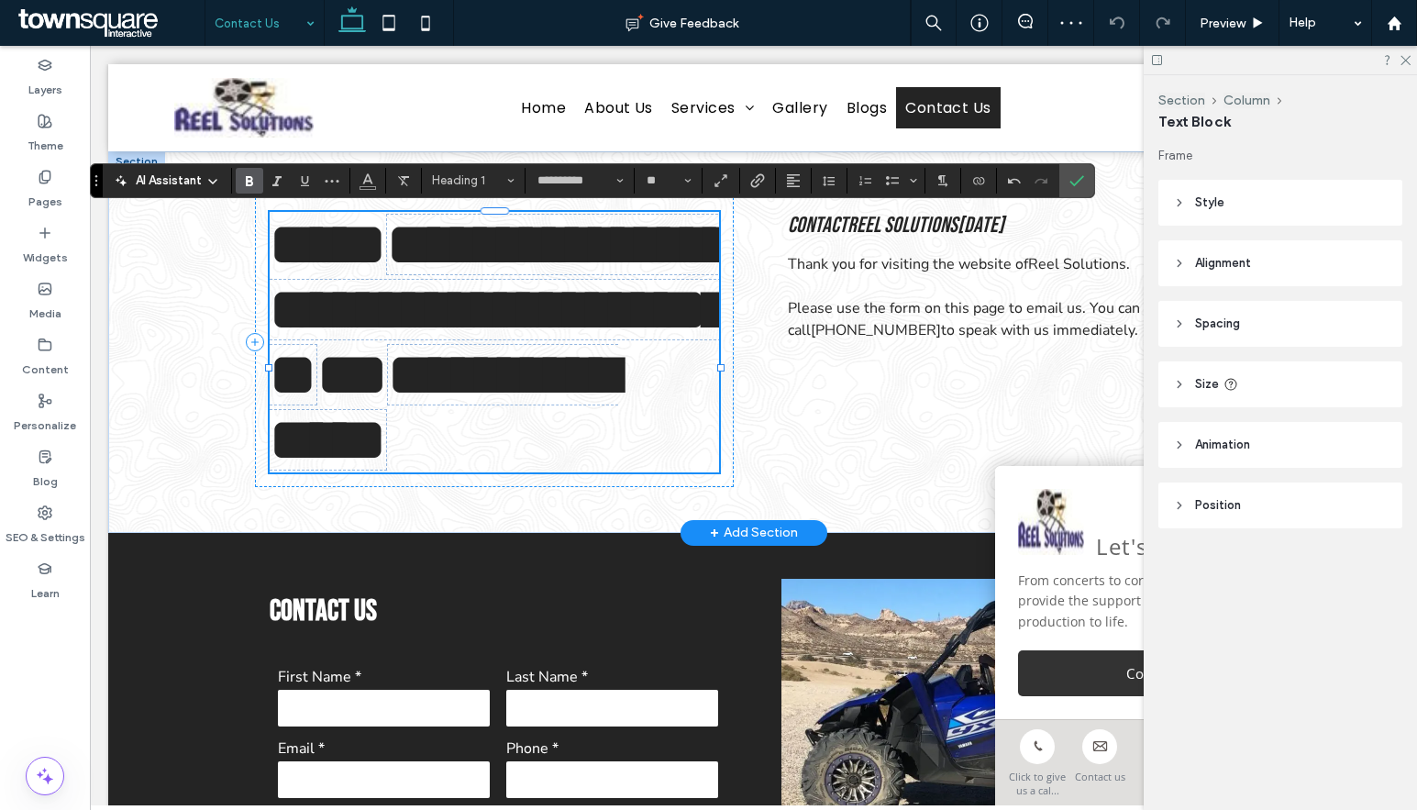
click at [314, 259] on span "**********" at bounding box center [501, 342] width 462 height 255
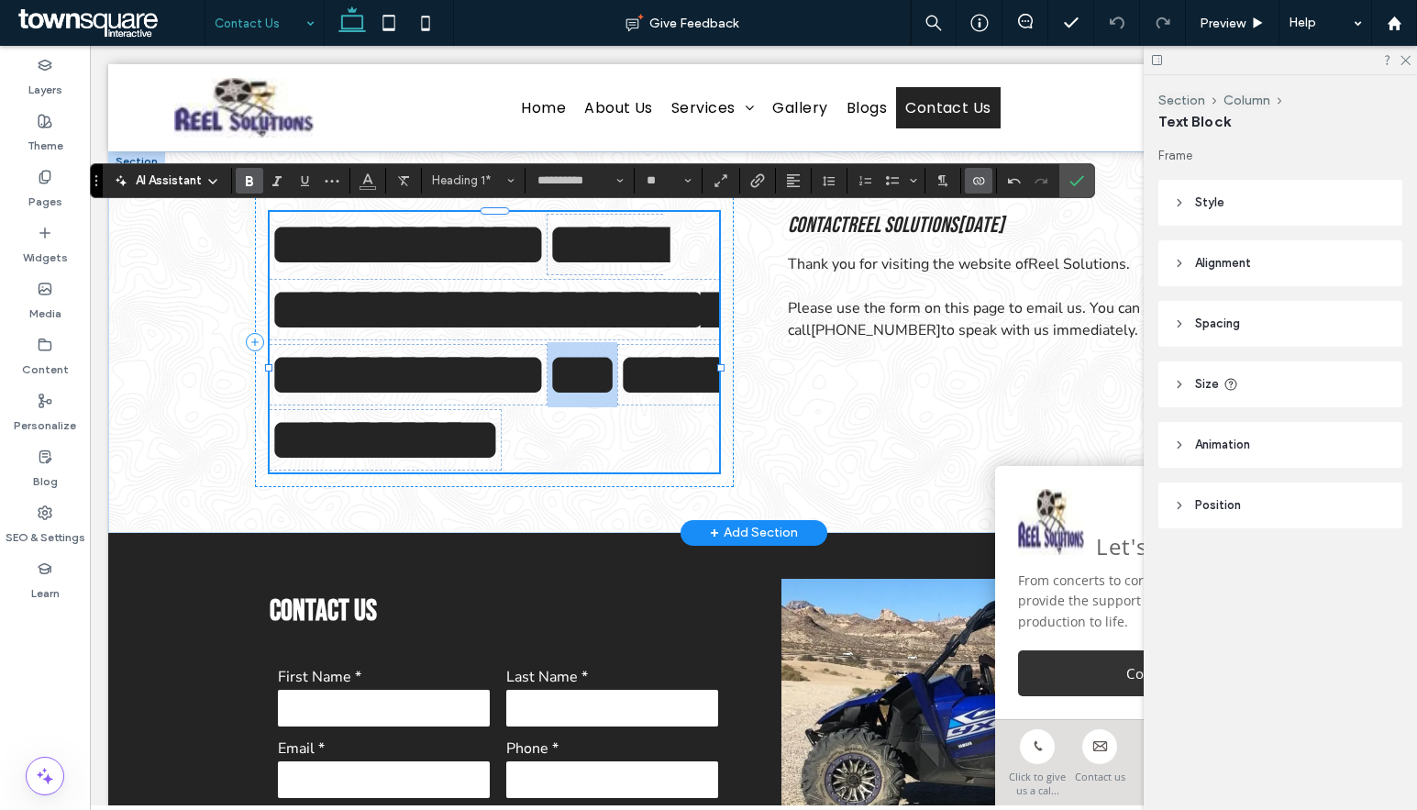
click at [636, 385] on span "**********" at bounding box center [502, 407] width 464 height 125
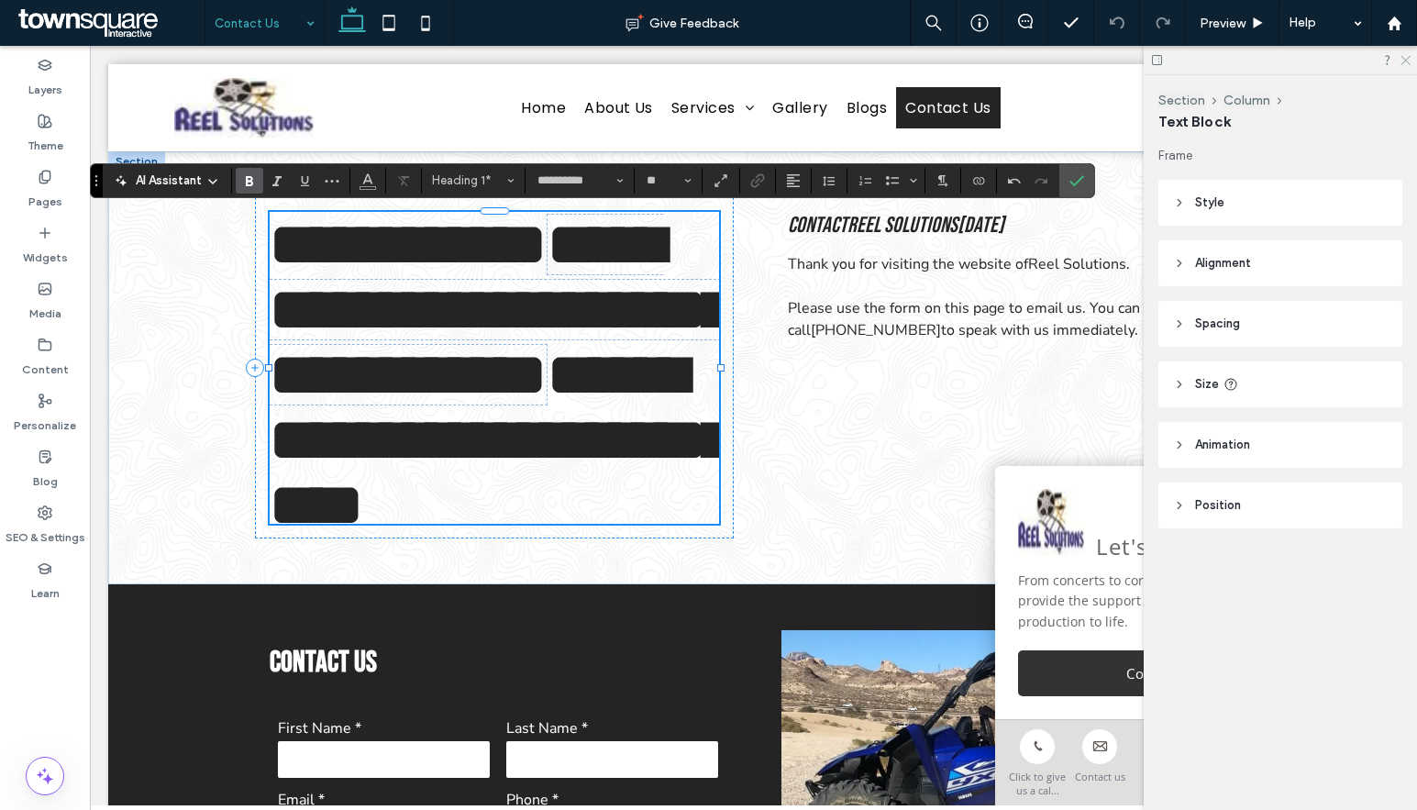
click at [1407, 61] on use at bounding box center [1405, 61] width 10 height 10
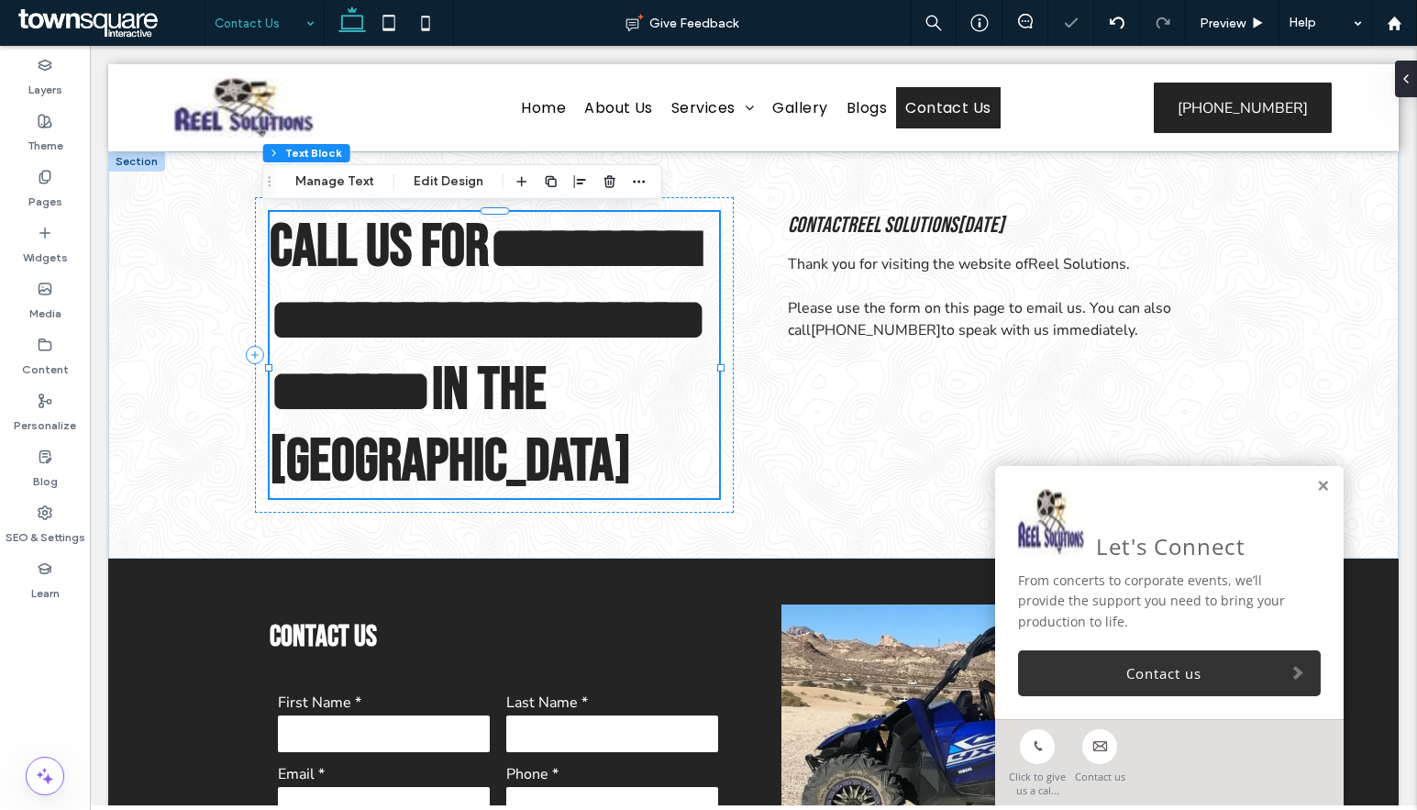
click at [1301, 480] on div "Let's Connect From concerts to corporate events, we’ll provide the support you …" at bounding box center [1169, 592] width 348 height 253
click at [1316, 481] on link at bounding box center [1323, 487] width 14 height 16
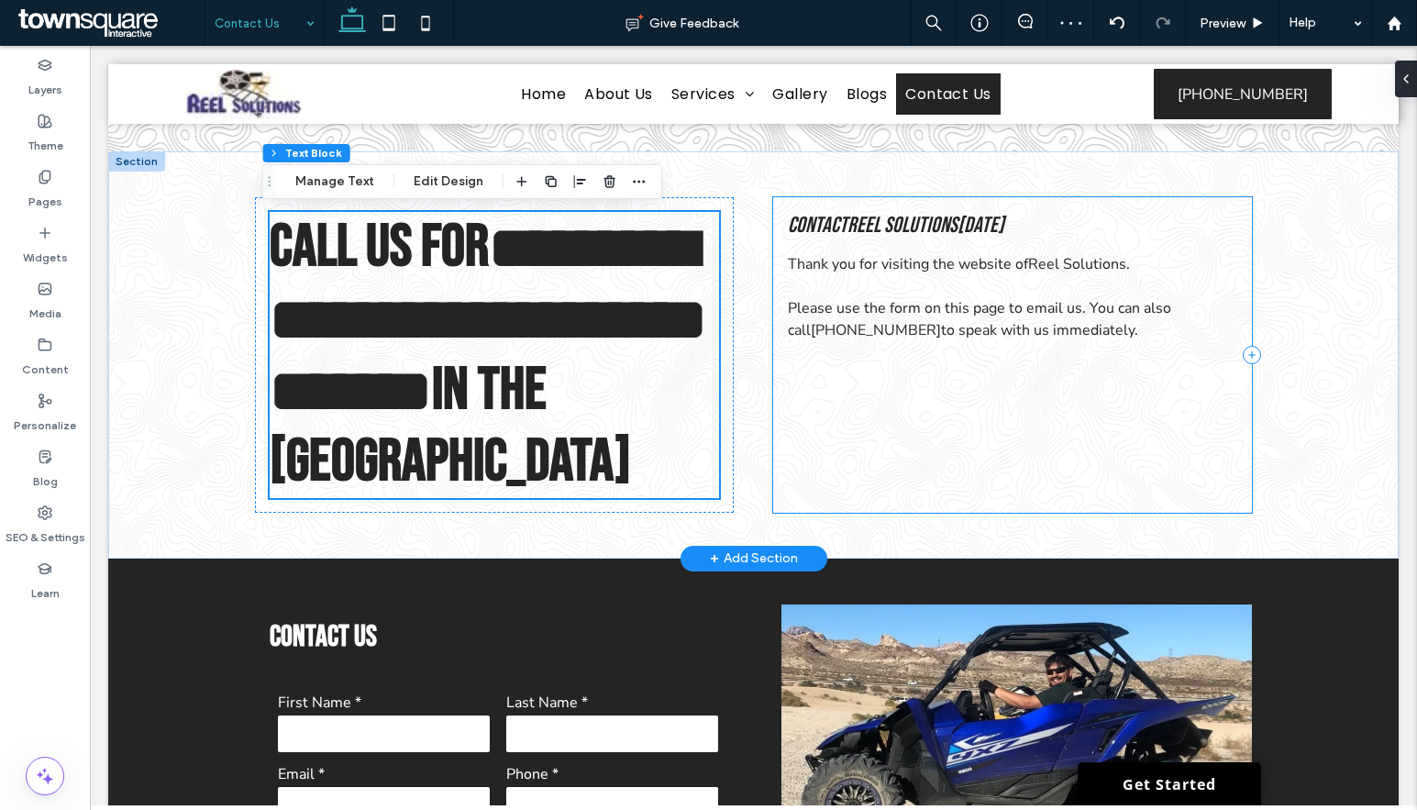
scroll to position [459, 0]
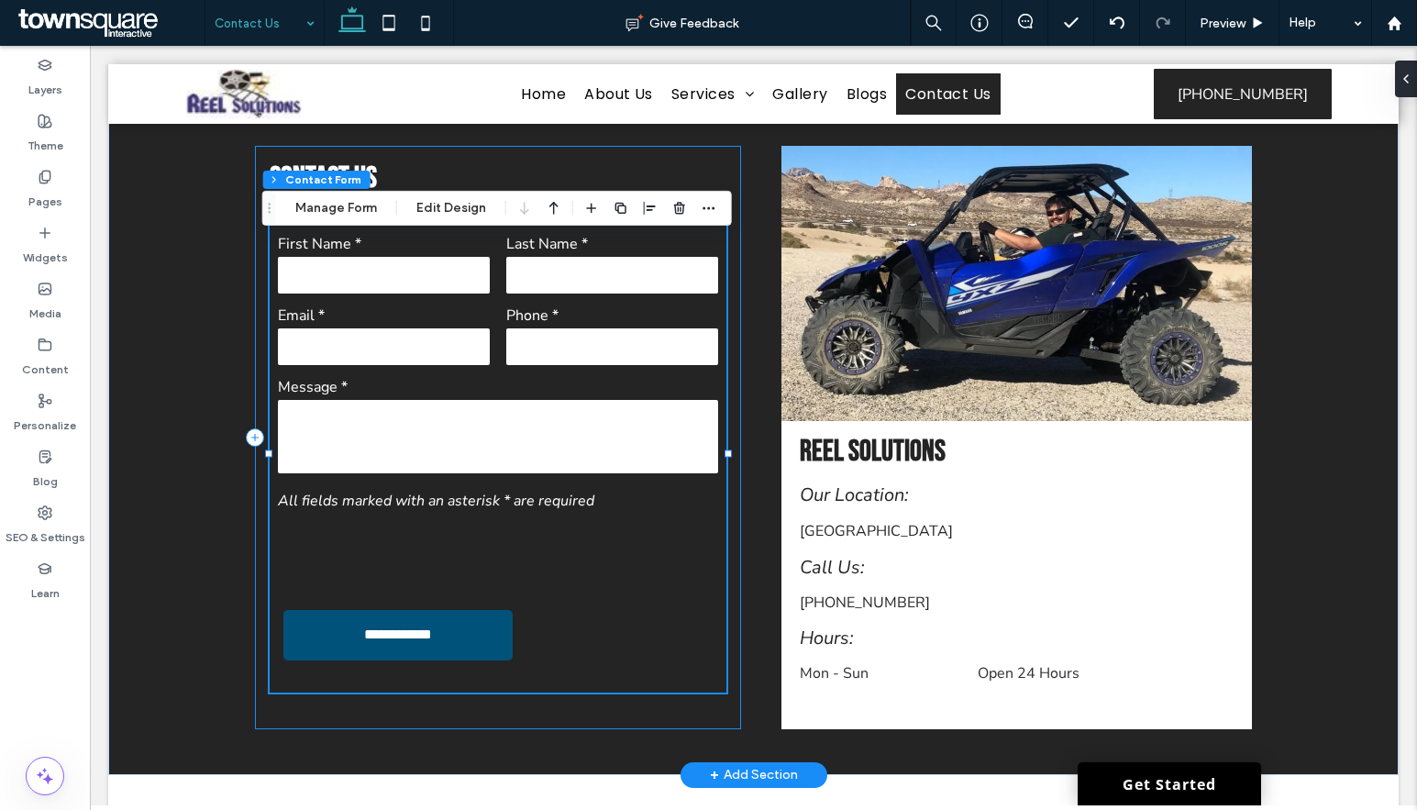
type input "*"
type input "***"
type input "*"
click at [335, 208] on button "Manage Form" at bounding box center [335, 208] width 105 height 22
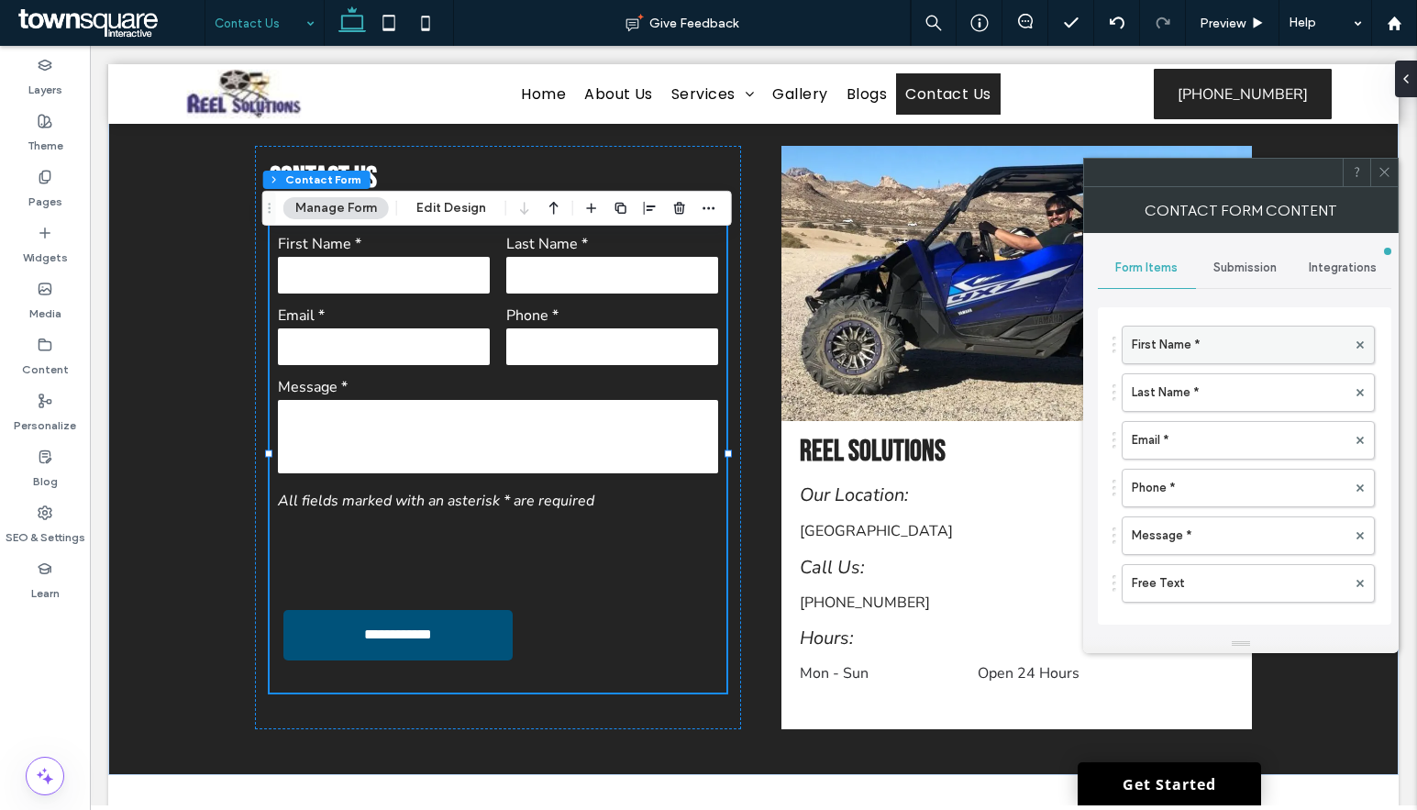
click at [1211, 346] on label "First Name *" at bounding box center [1239, 344] width 215 height 37
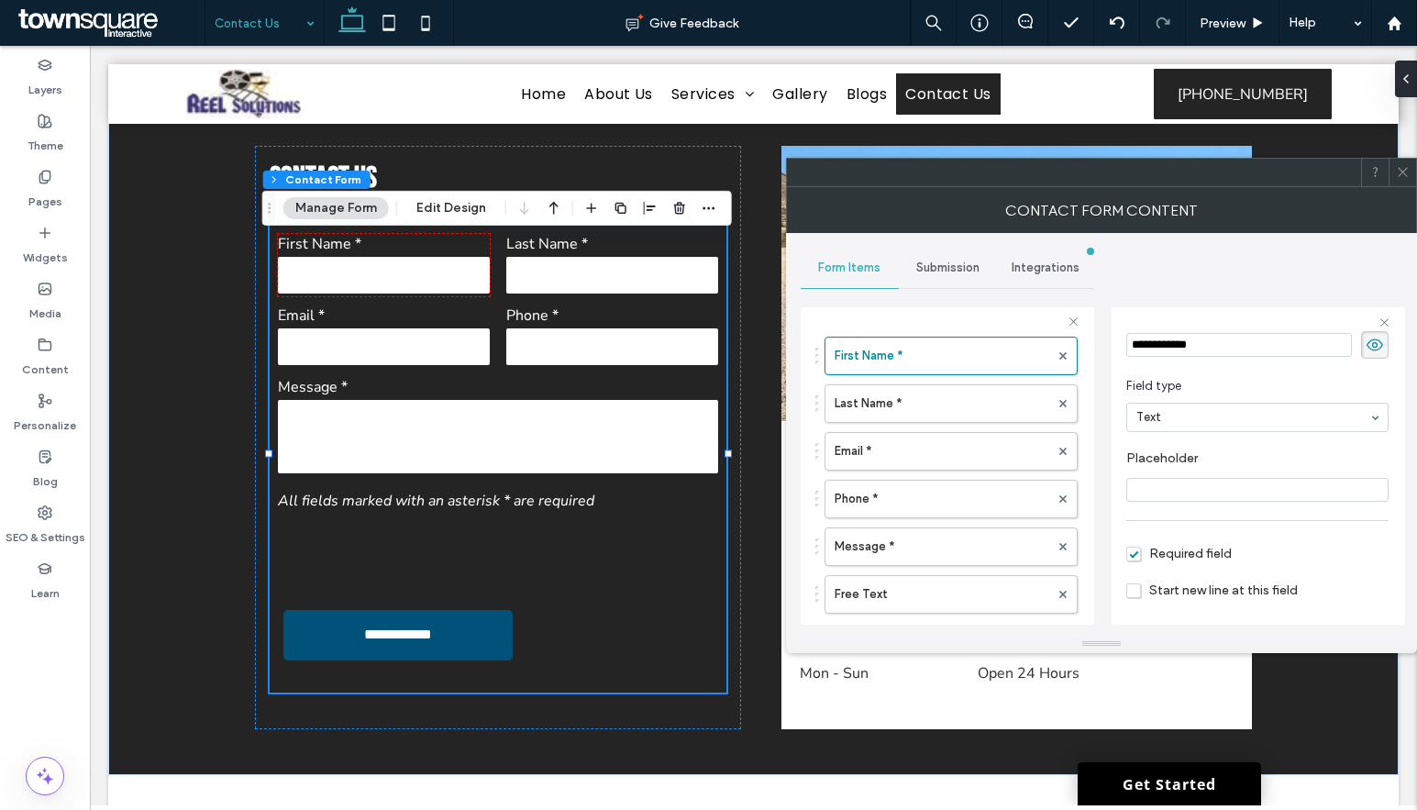
scroll to position [128, 0]
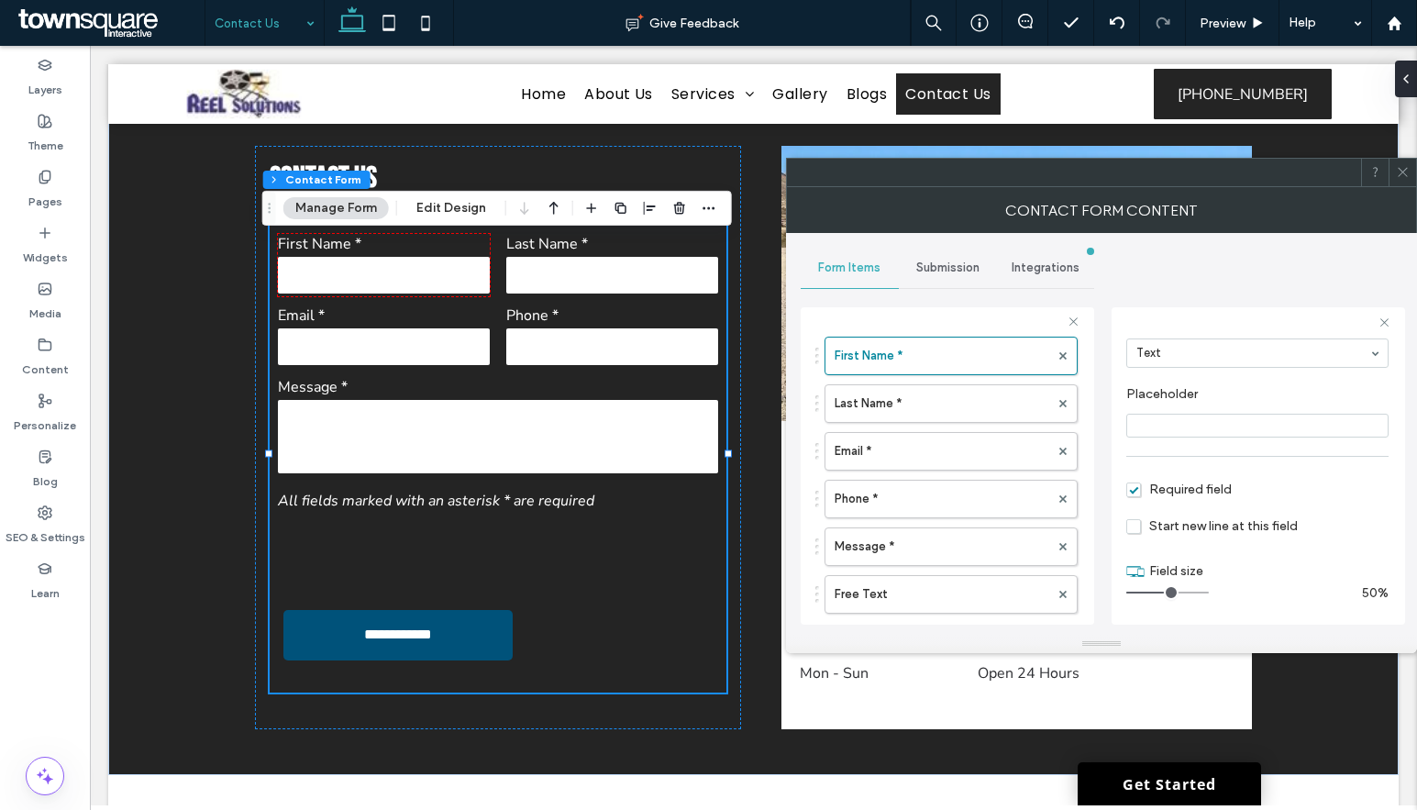
click at [918, 426] on div "First Name * Last Name * Email * Phone * Message * Free Text" at bounding box center [946, 470] width 262 height 286
click at [918, 427] on div "First Name * Last Name * Email * Phone * Message * Free Text" at bounding box center [946, 470] width 262 height 286
click at [912, 404] on label "Last Name *" at bounding box center [942, 403] width 215 height 37
click at [912, 457] on label "Email *" at bounding box center [942, 451] width 215 height 37
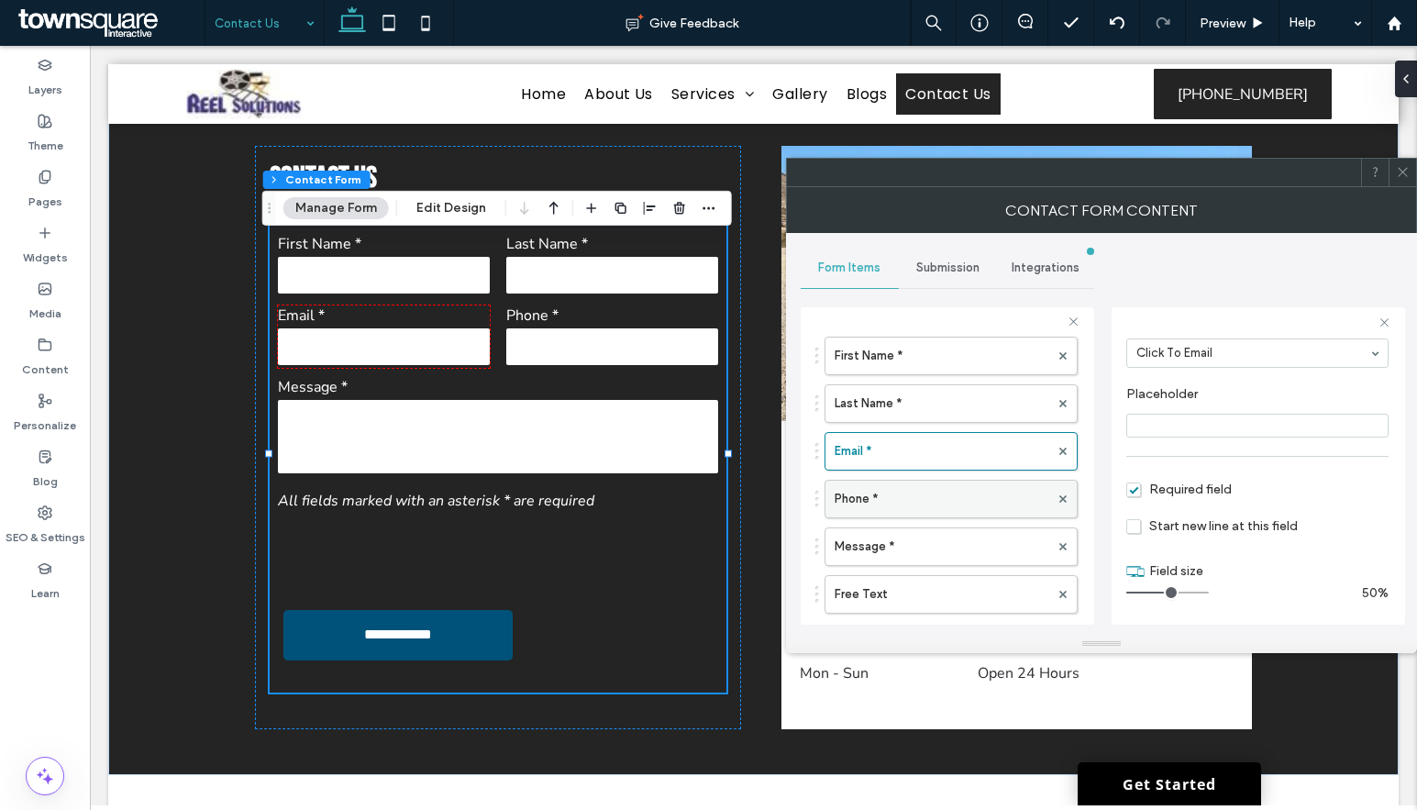
click at [910, 488] on label "Phone *" at bounding box center [942, 499] width 215 height 37
click at [921, 547] on label "Message *" at bounding box center [942, 546] width 215 height 37
type input "**"
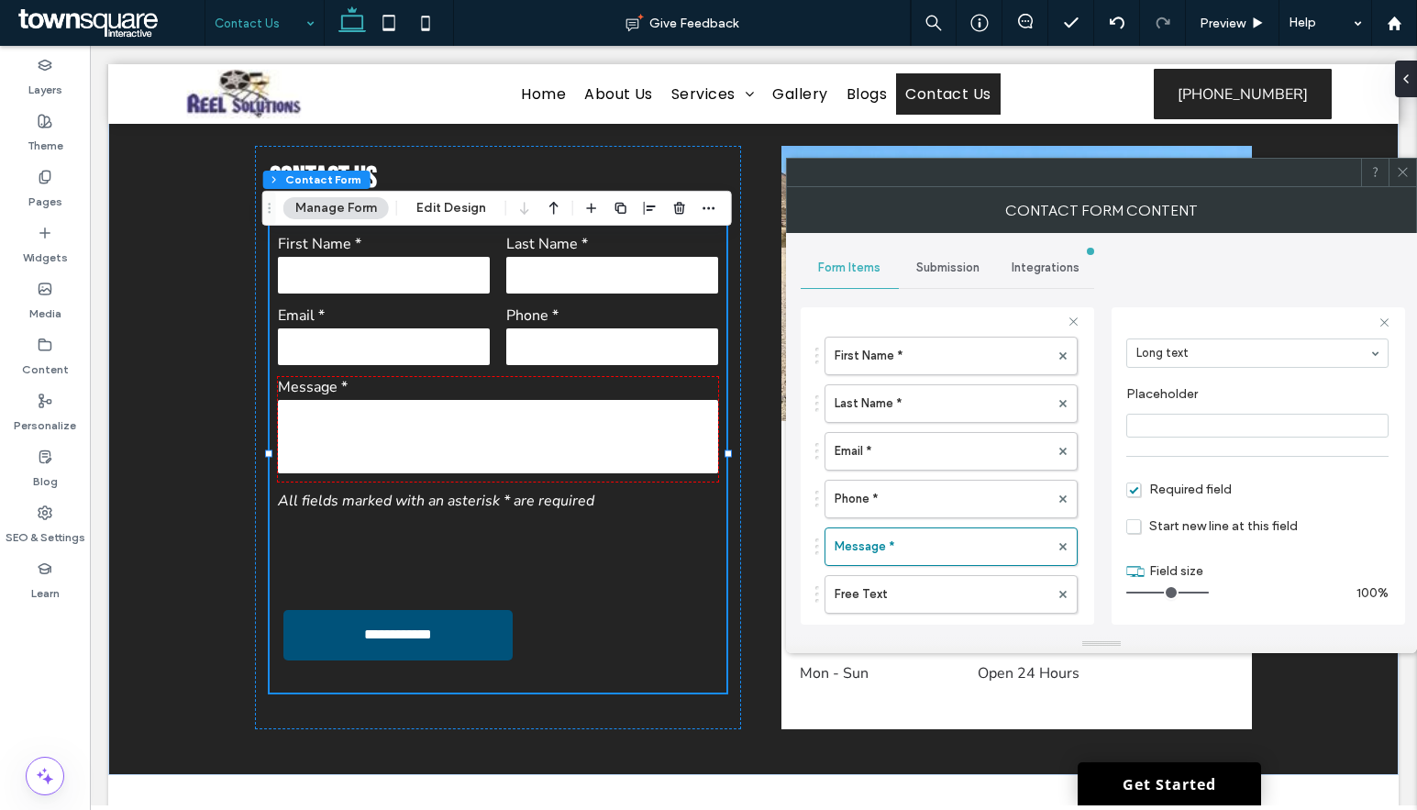
click at [922, 264] on span "Submission" at bounding box center [947, 267] width 63 height 15
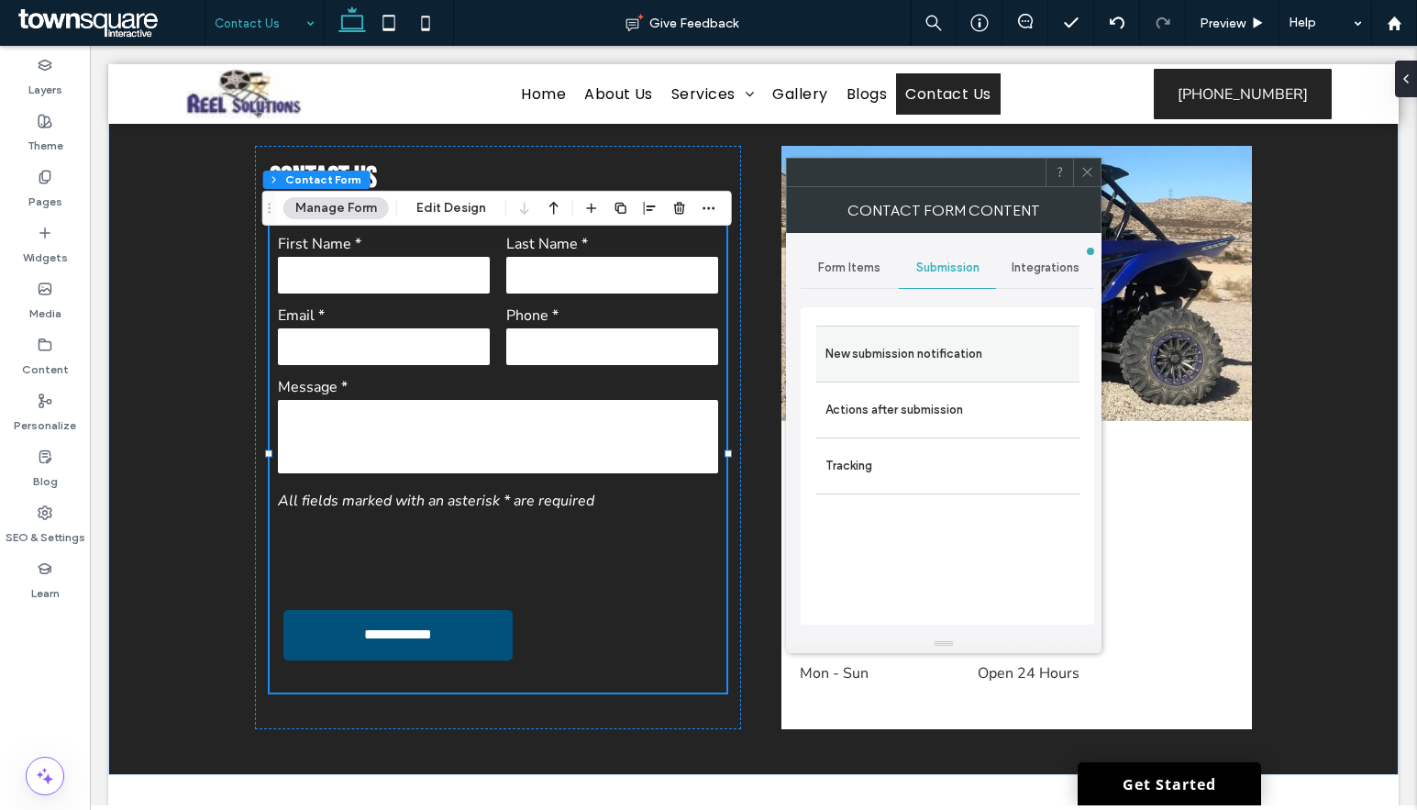
click at [917, 348] on label "New submission notification" at bounding box center [947, 354] width 245 height 37
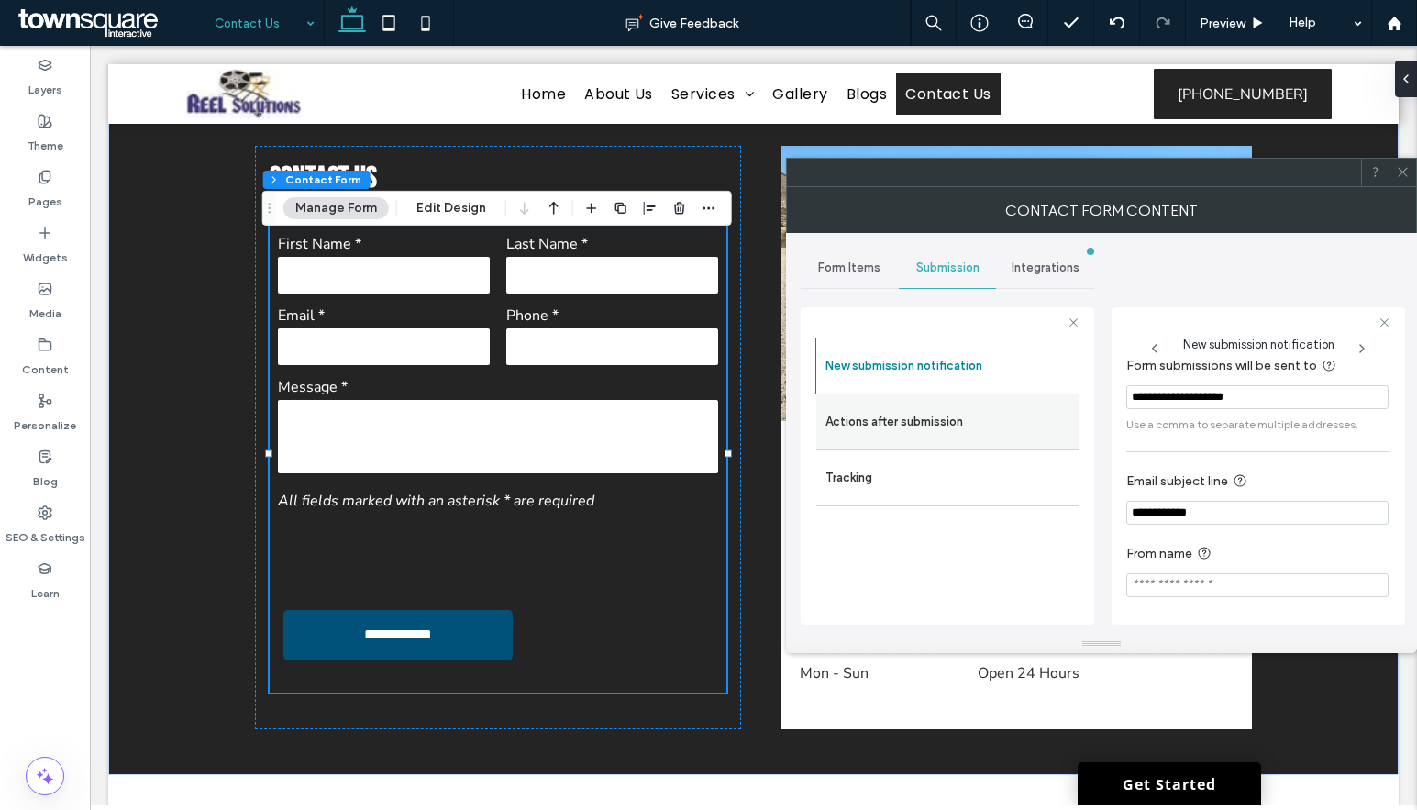
click at [959, 417] on label "Actions after submission" at bounding box center [947, 422] width 245 height 37
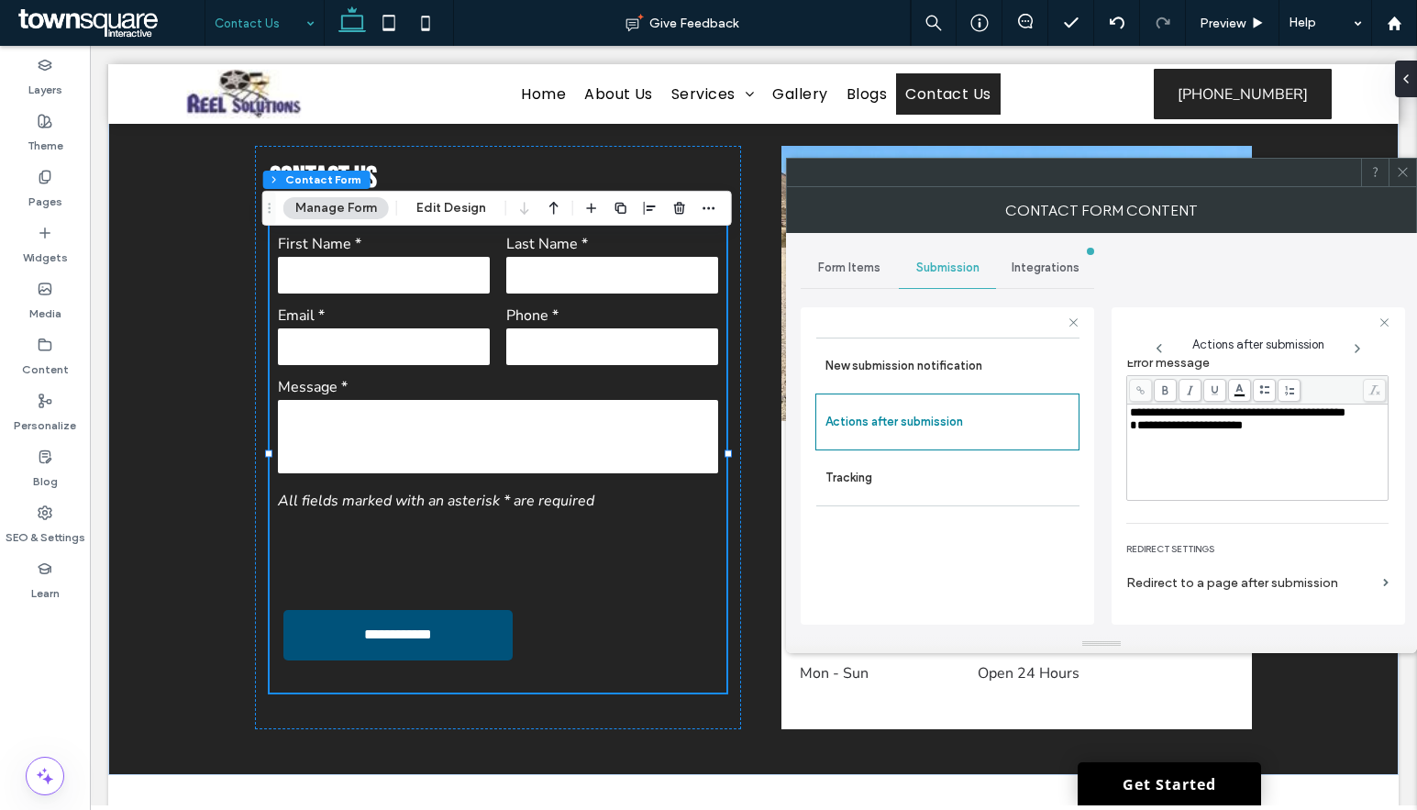
scroll to position [316, 0]
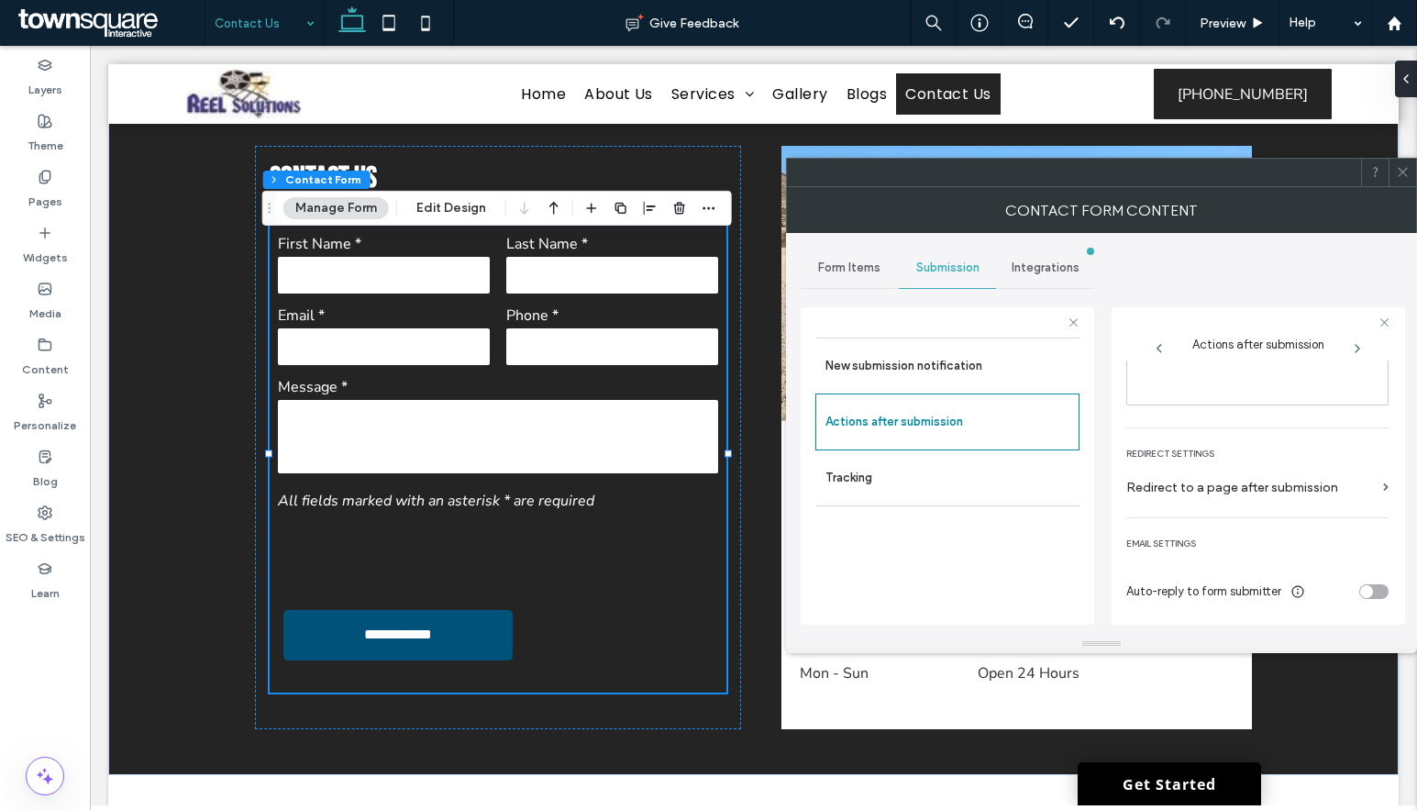
click at [1404, 173] on icon at bounding box center [1403, 172] width 14 height 14
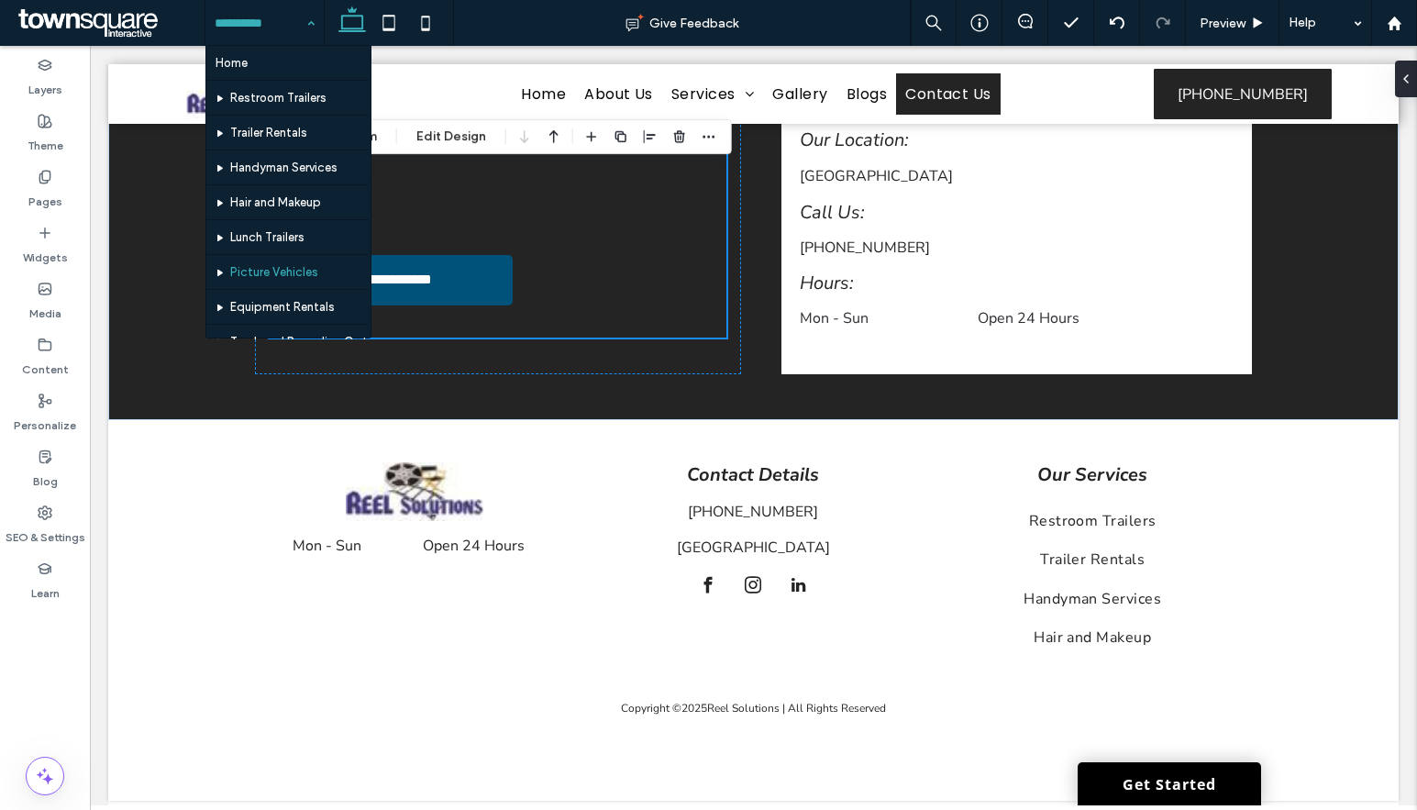
scroll to position [160, 0]
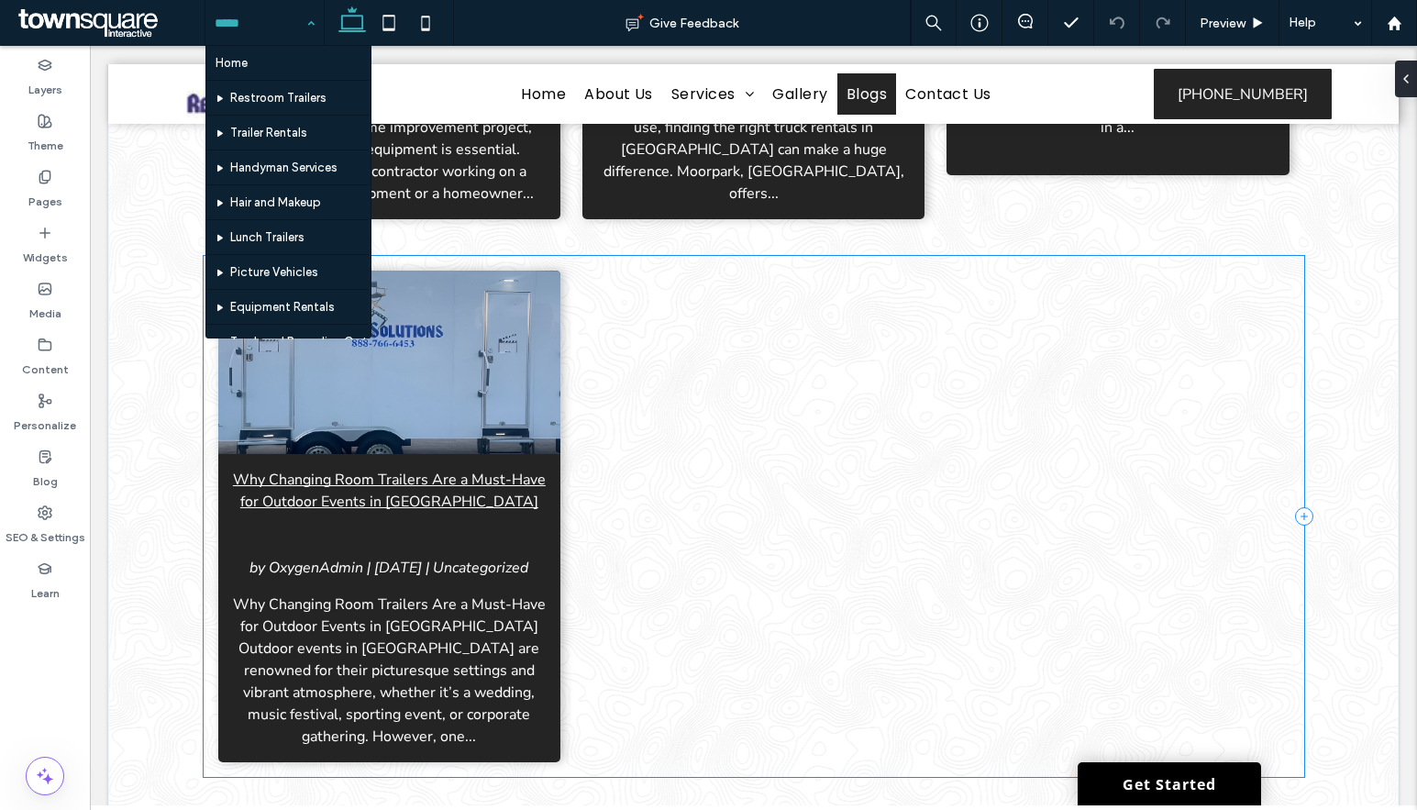
scroll to position [2286, 0]
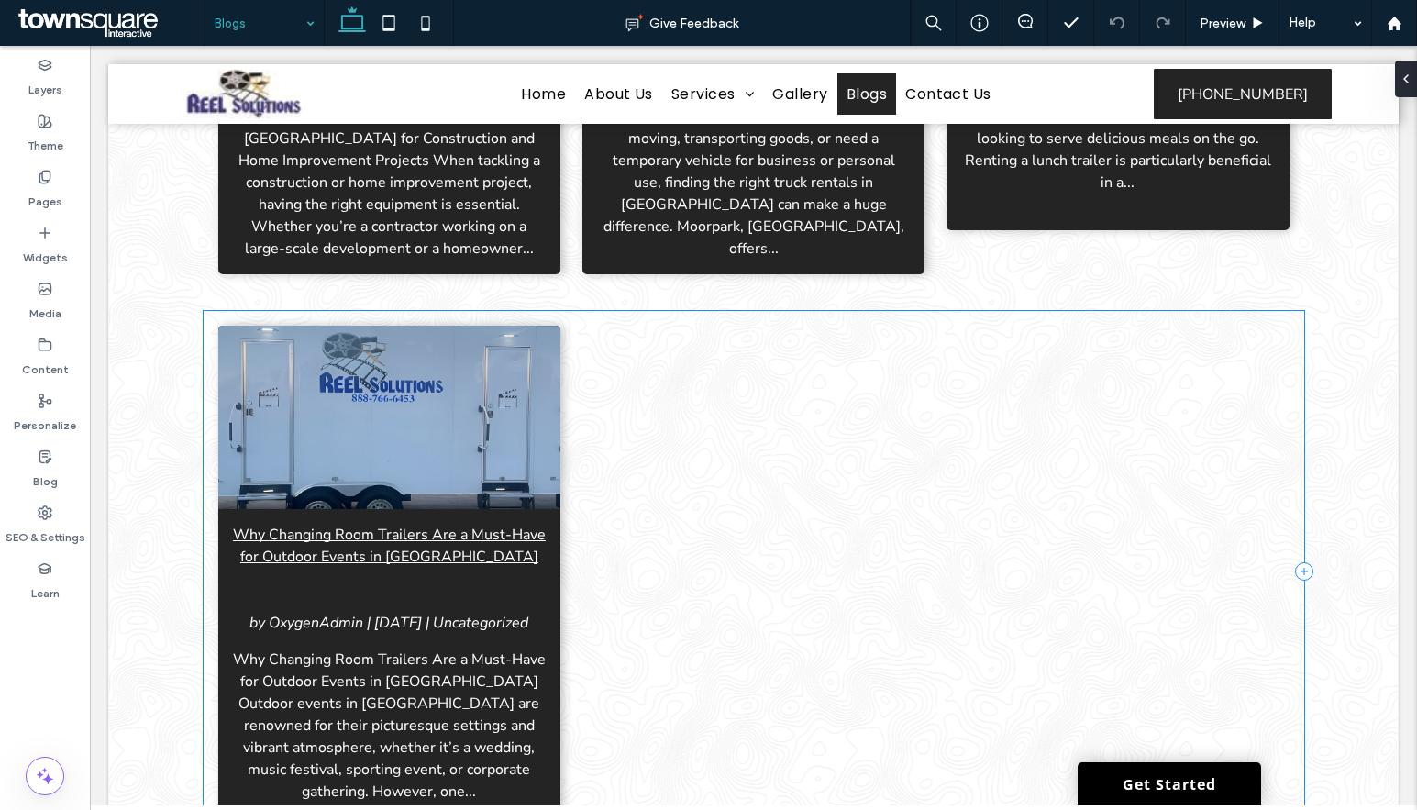
click at [930, 565] on div "Why Changing Room Trailers Are a Must-Have for Outdoor Events in [GEOGRAPHIC_DA…" at bounding box center [754, 571] width 1100 height 521
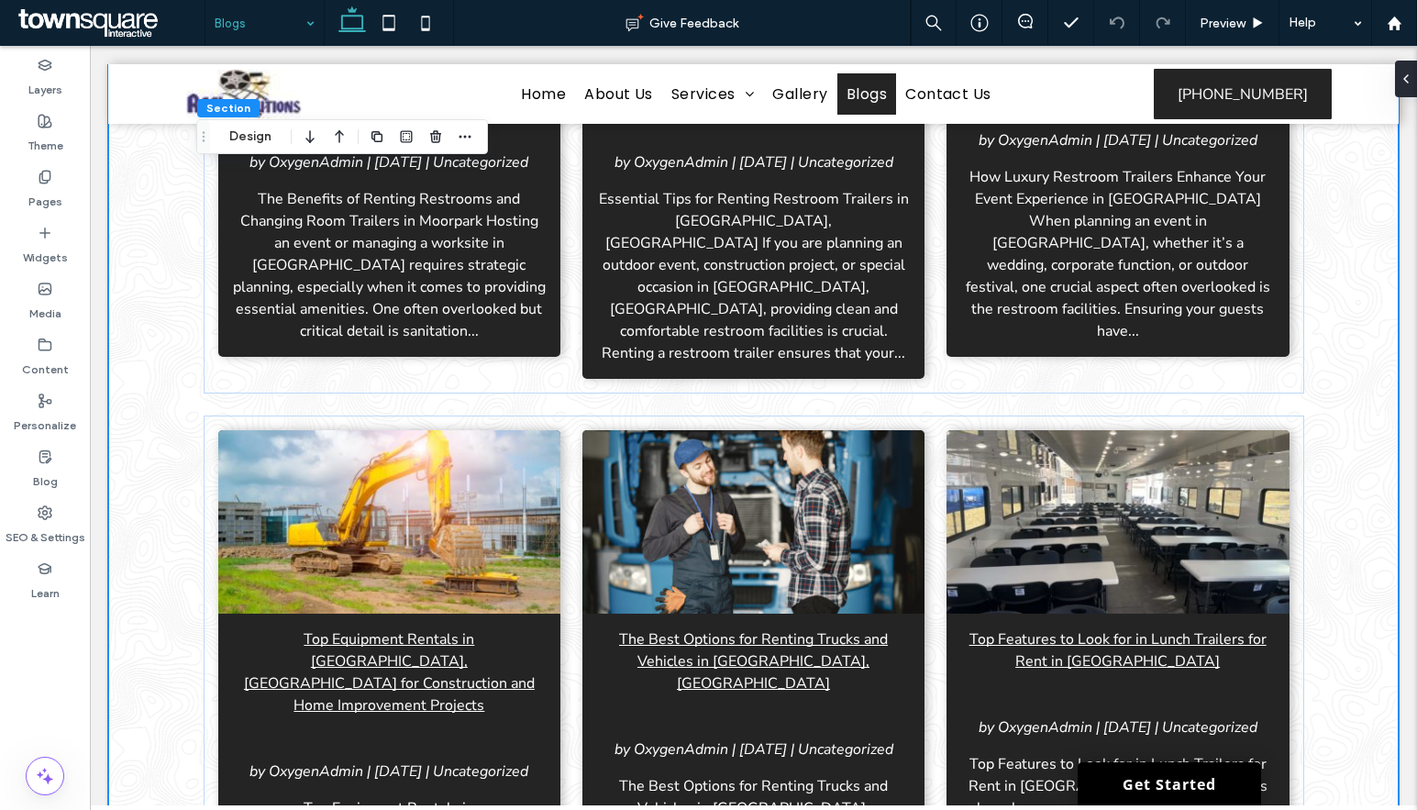
scroll to position [2195, 0]
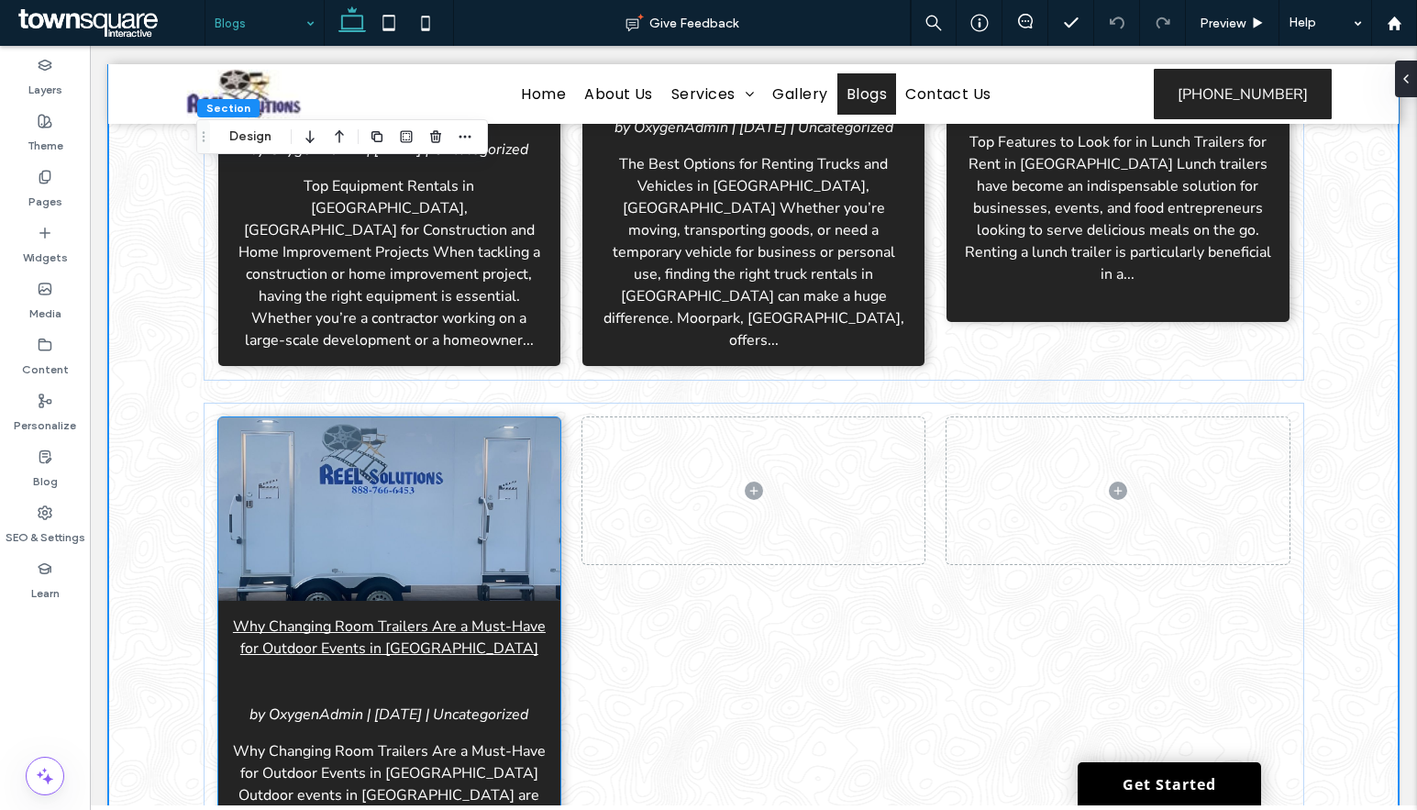
click at [380, 704] on span "by OxygenAdmin | [DATE] | Uncategorized" at bounding box center [388, 714] width 279 height 20
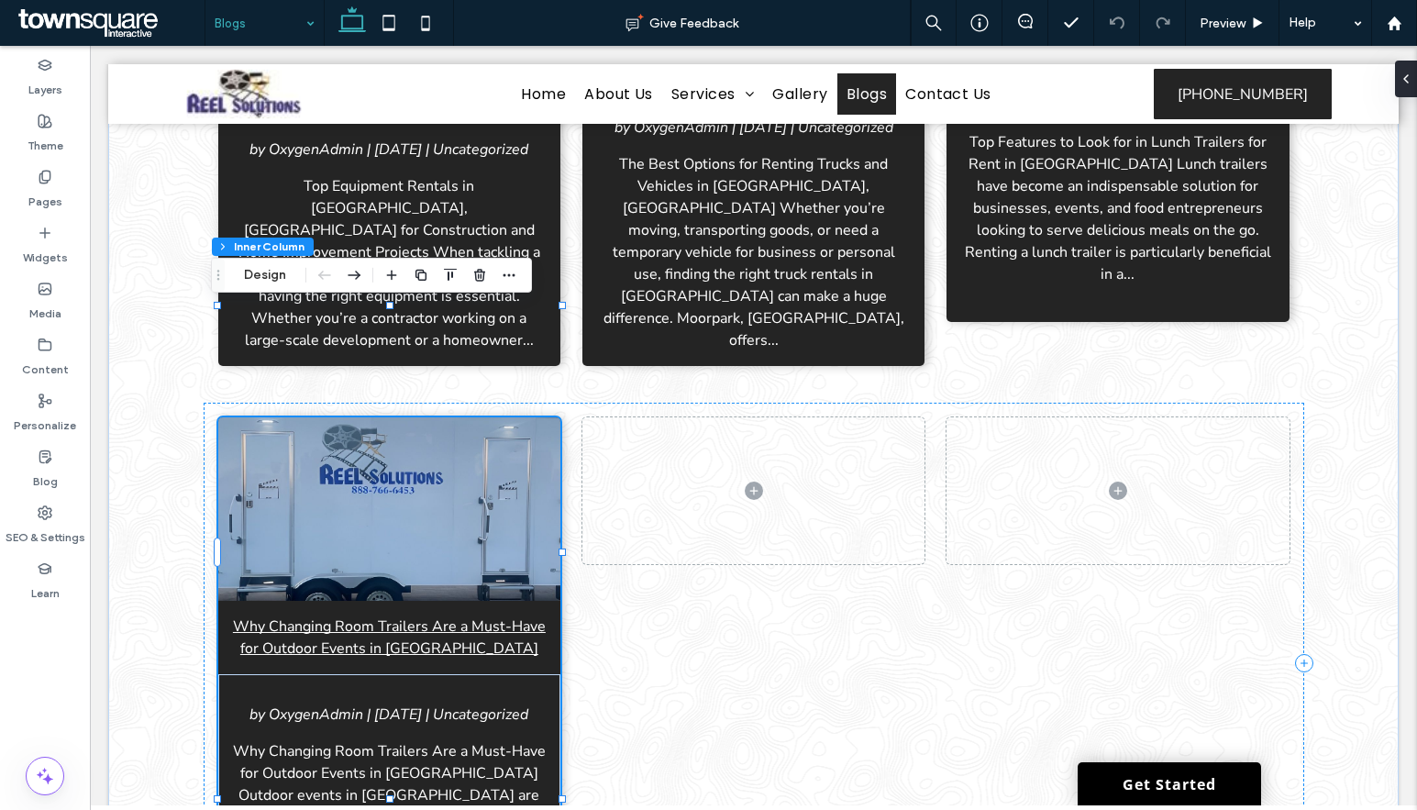
click at [380, 704] on span "by OxygenAdmin | [DATE] | Uncategorized" at bounding box center [388, 714] width 279 height 20
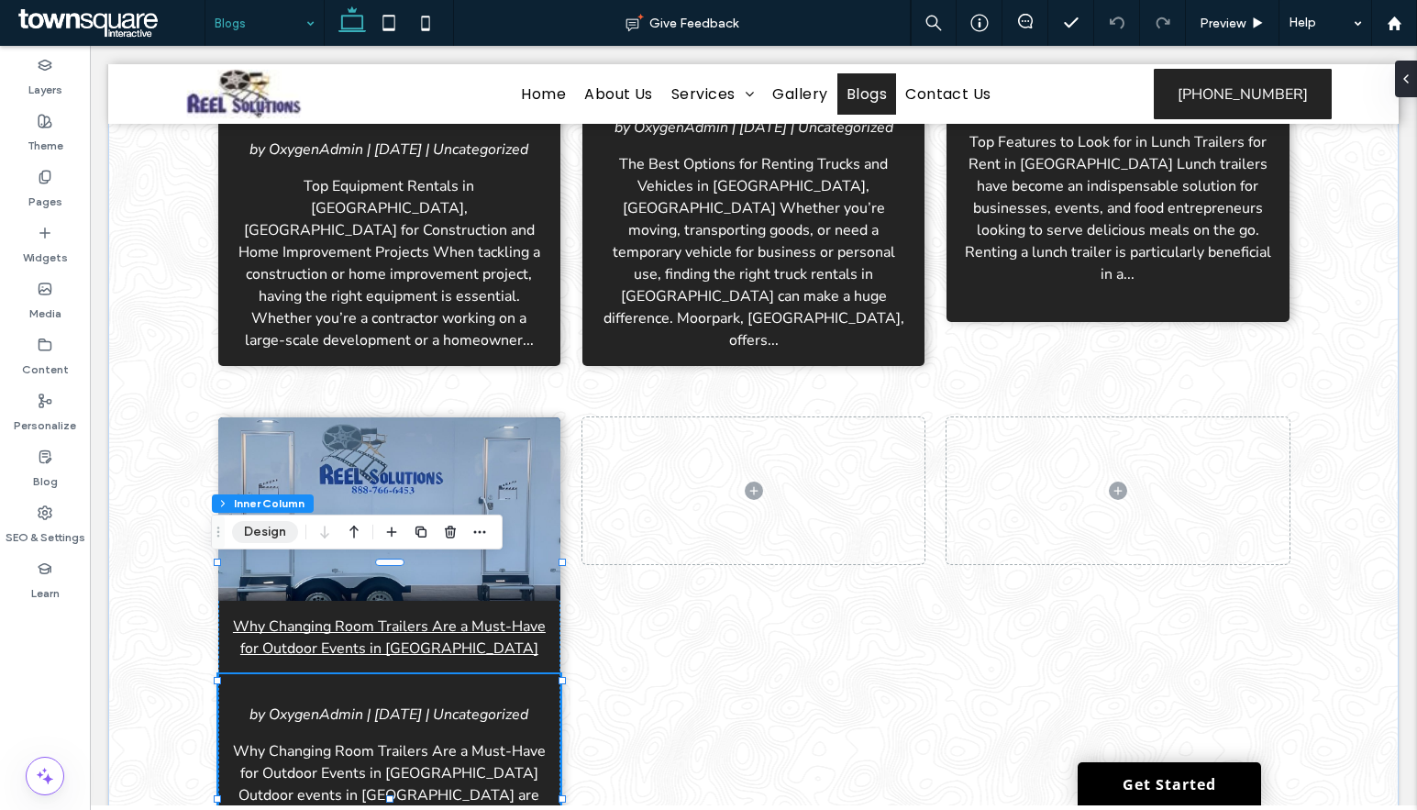
click at [284, 542] on button "Design" at bounding box center [265, 532] width 66 height 22
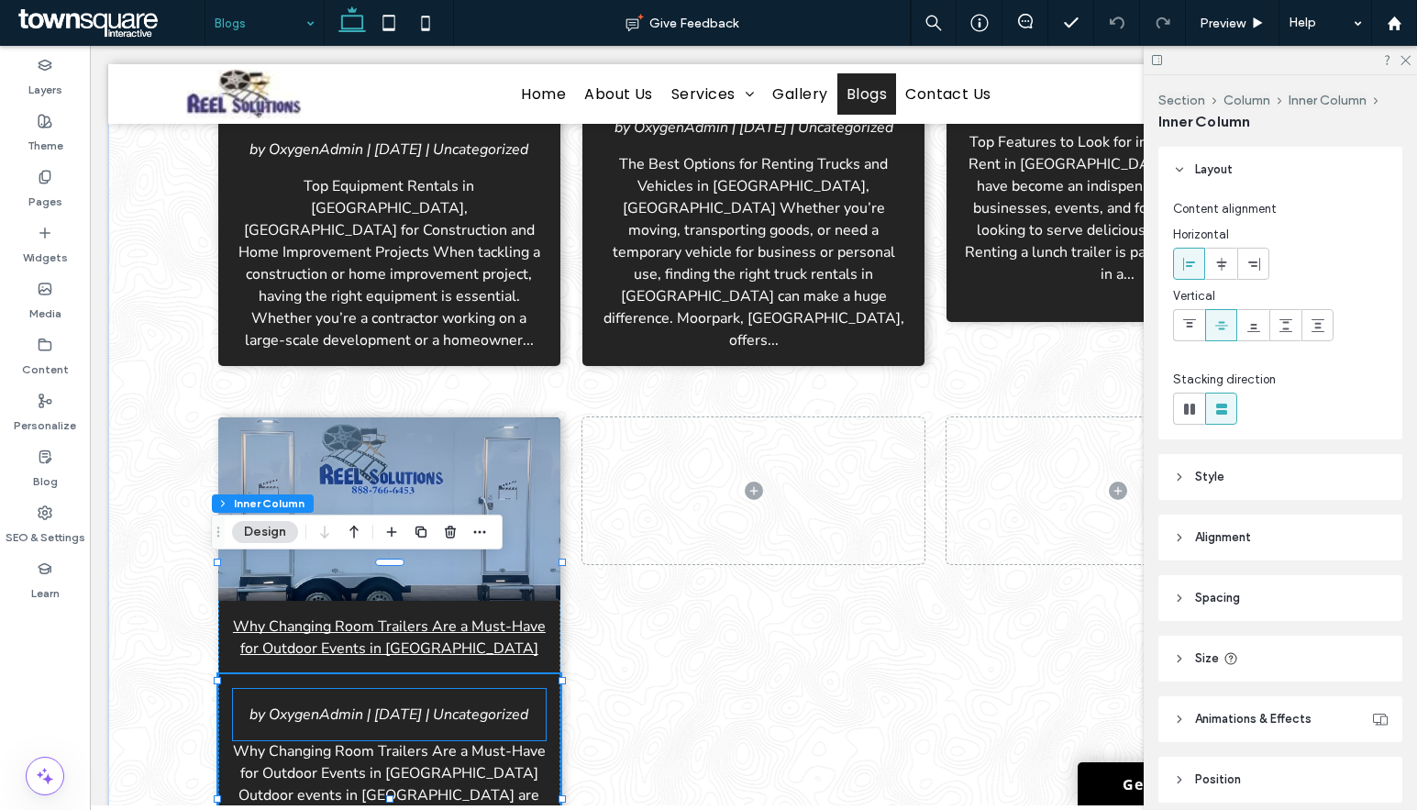
click at [361, 704] on span "by OxygenAdmin | [DATE] | Uncategorized" at bounding box center [388, 714] width 279 height 20
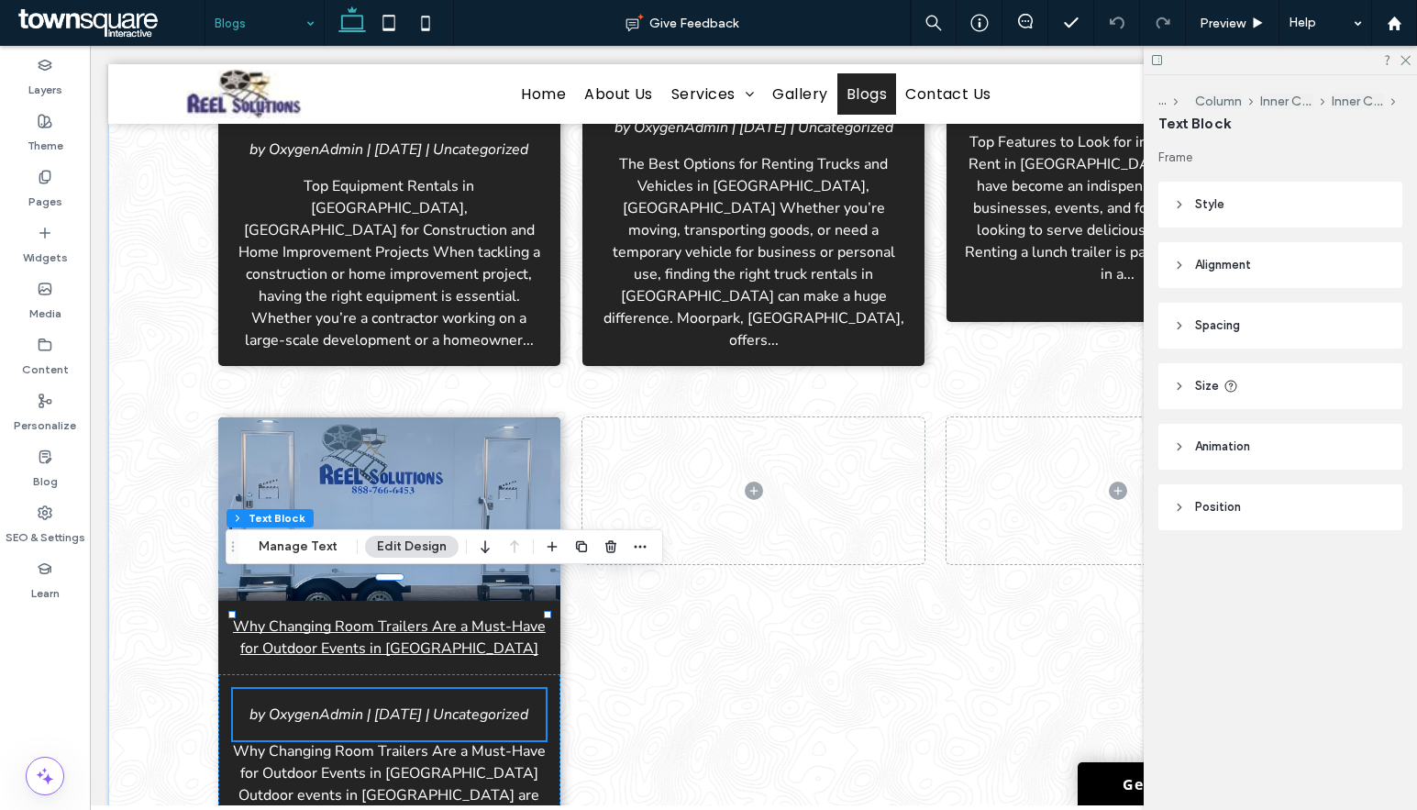
click at [361, 704] on span "by OxygenAdmin | [DATE] | Uncategorized" at bounding box center [388, 714] width 279 height 20
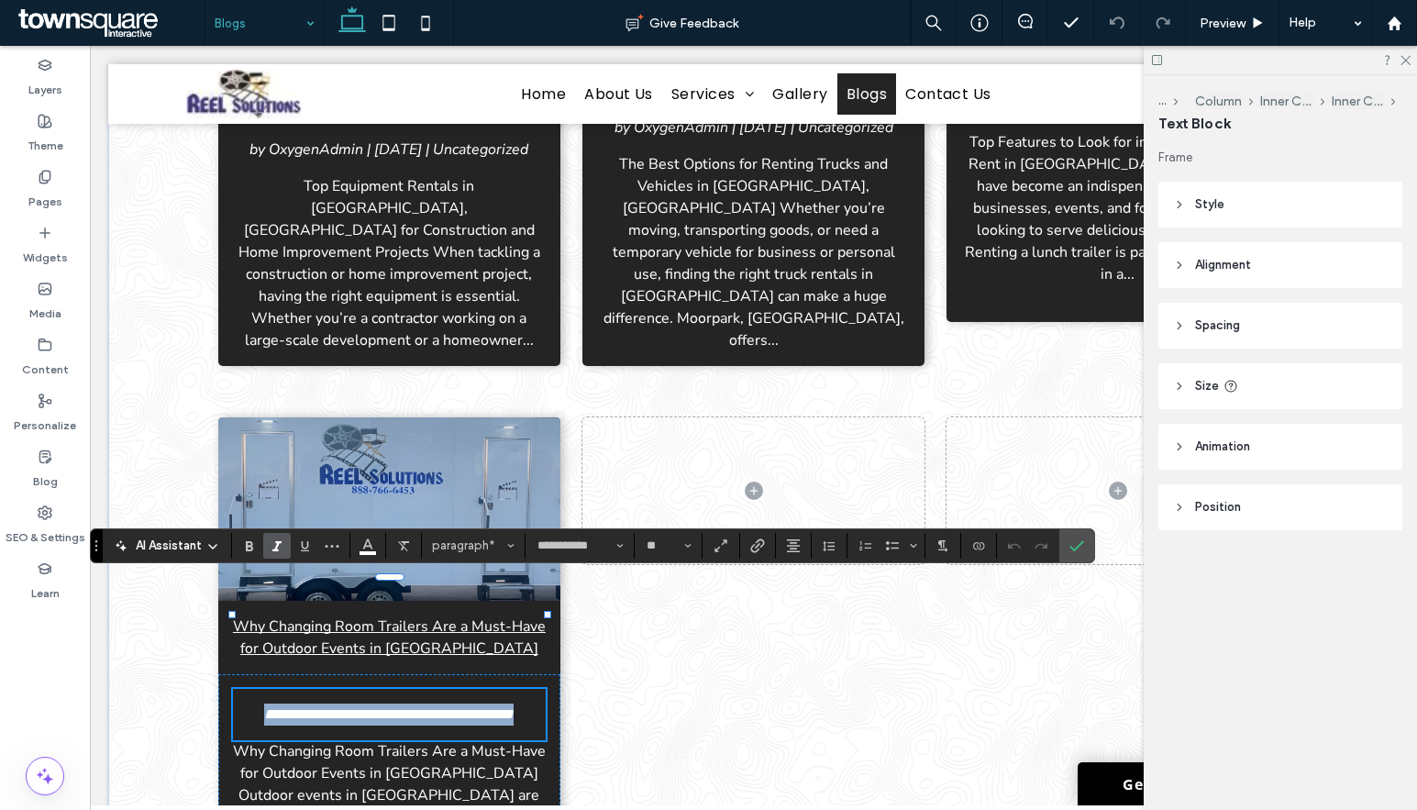
click at [382, 707] on span "**********" at bounding box center [388, 714] width 249 height 14
click at [1084, 550] on label "Confirm" at bounding box center [1077, 545] width 28 height 33
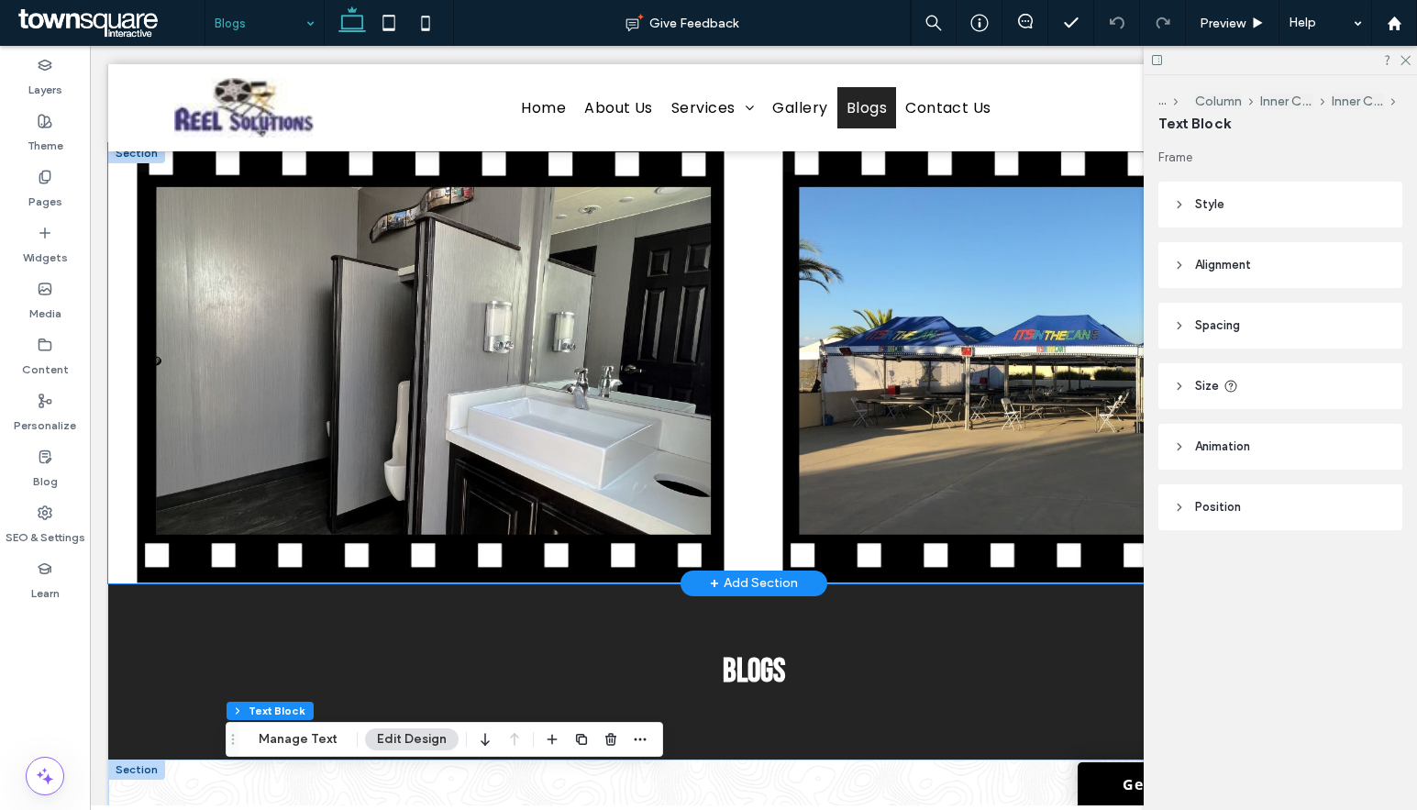
scroll to position [0, 0]
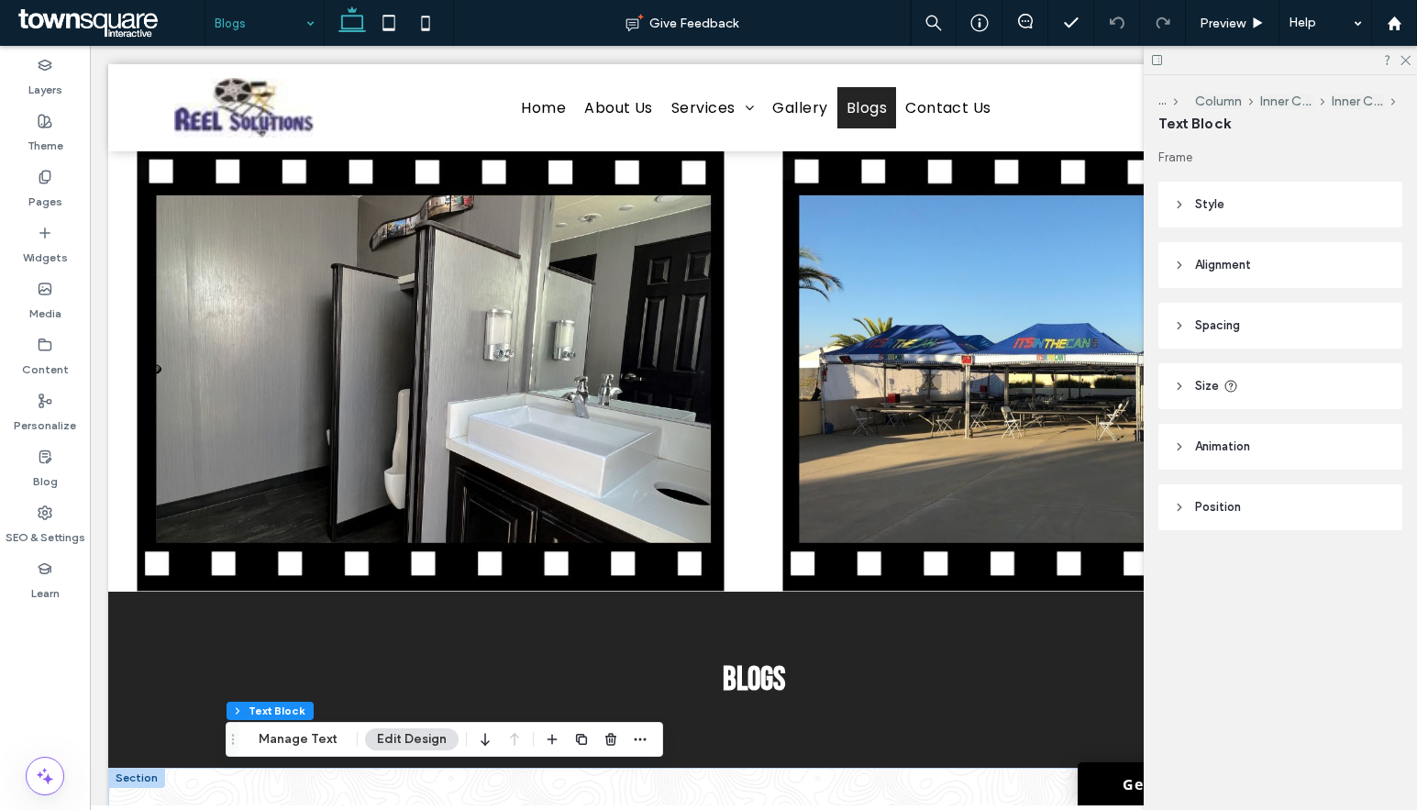
click at [1406, 65] on div at bounding box center [1280, 60] width 273 height 28
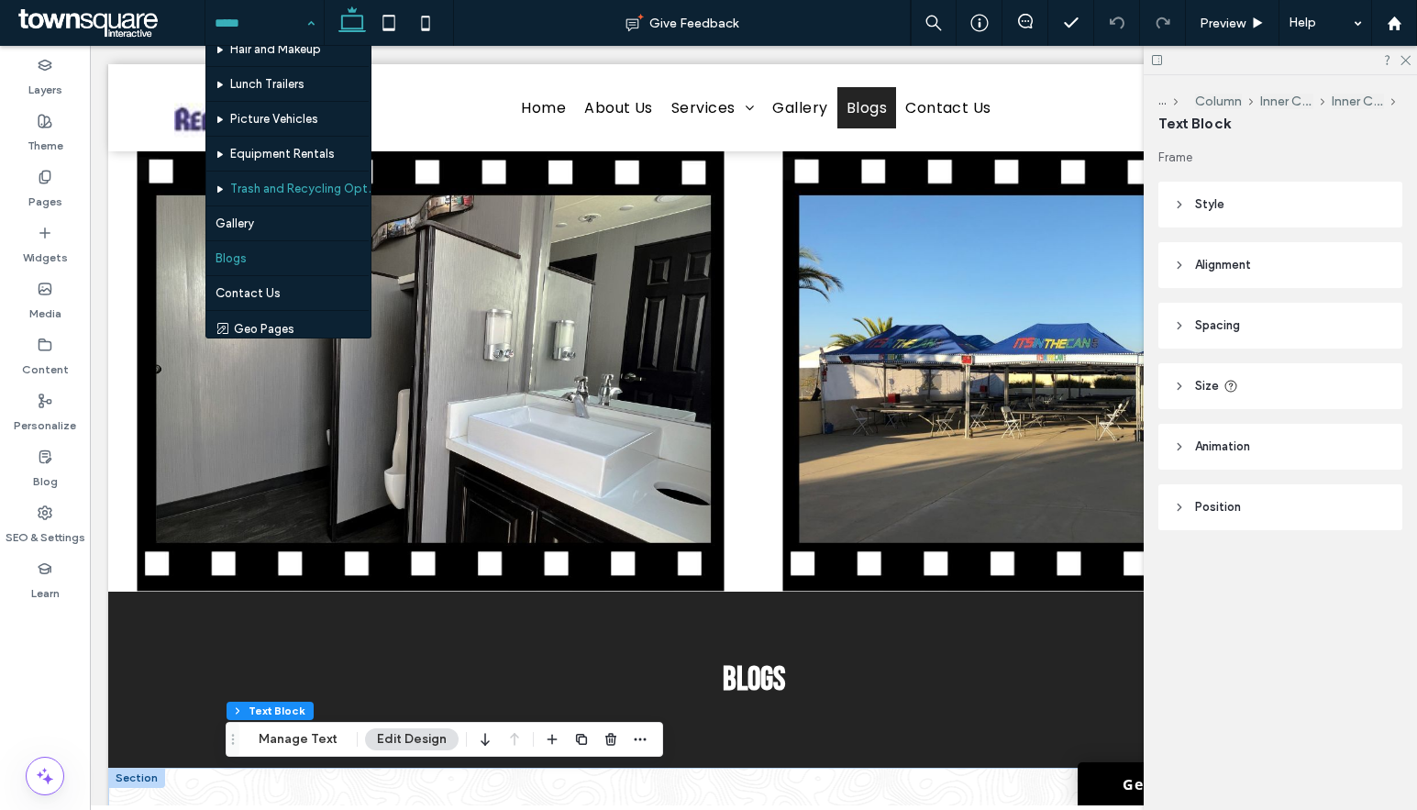
scroll to position [160, 0]
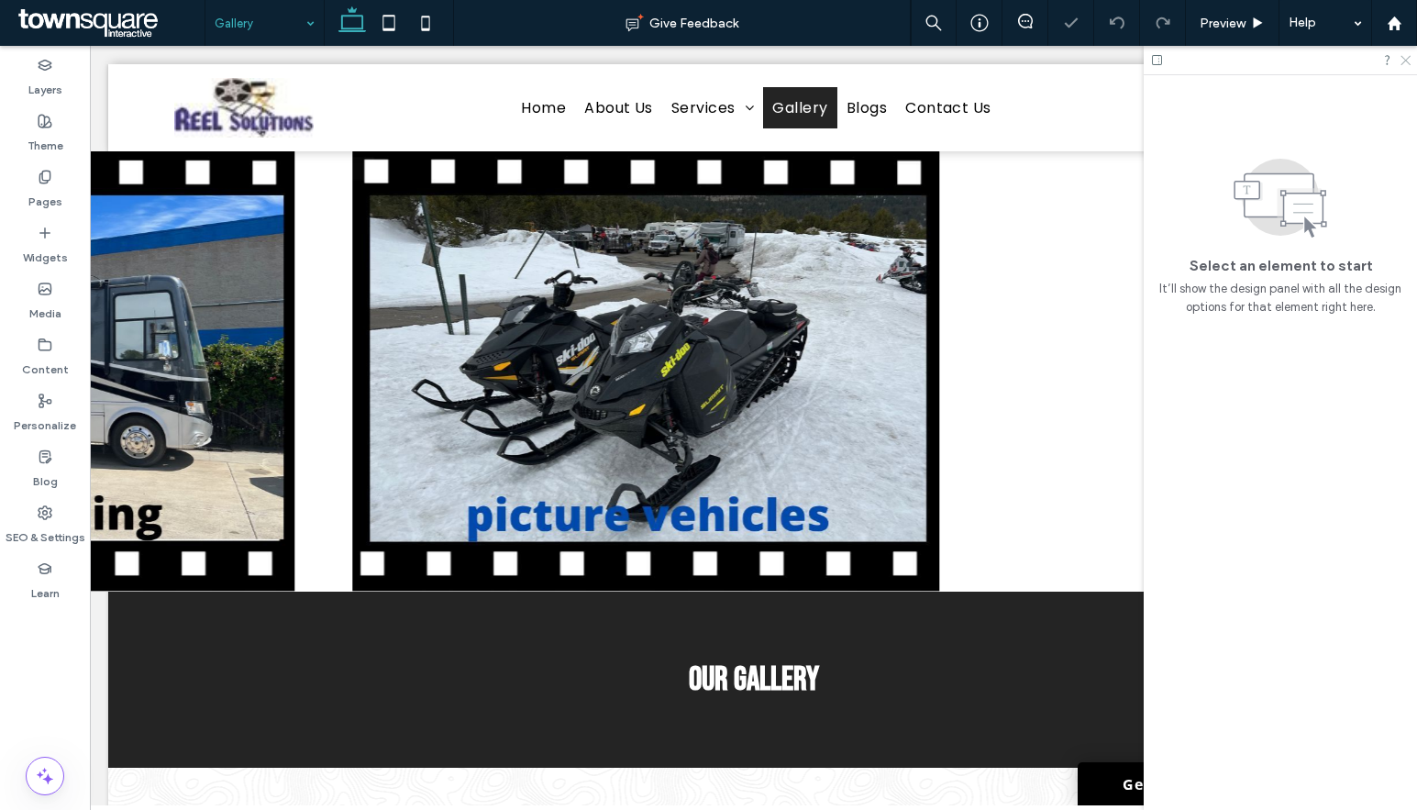
click at [1409, 60] on icon at bounding box center [1405, 59] width 12 height 12
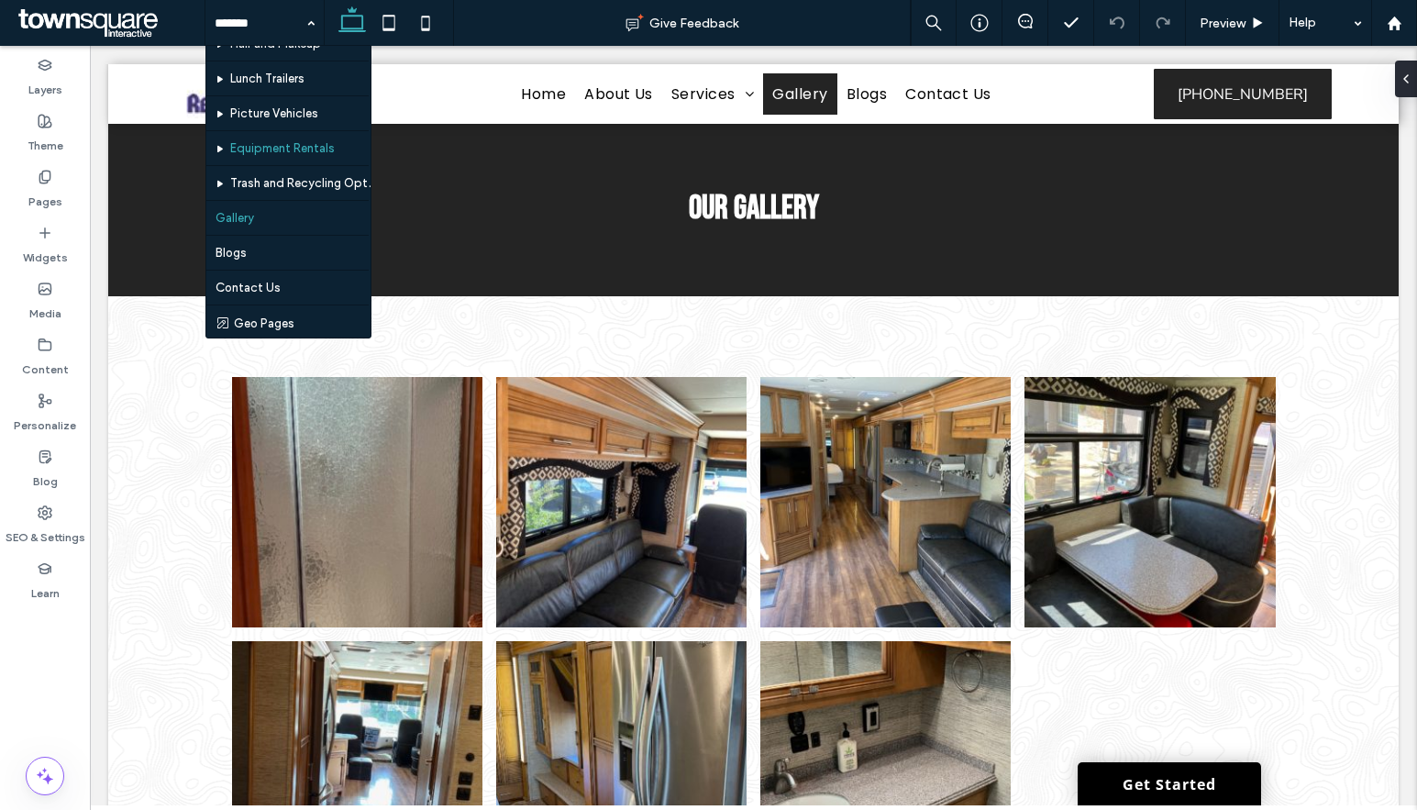
scroll to position [160, 0]
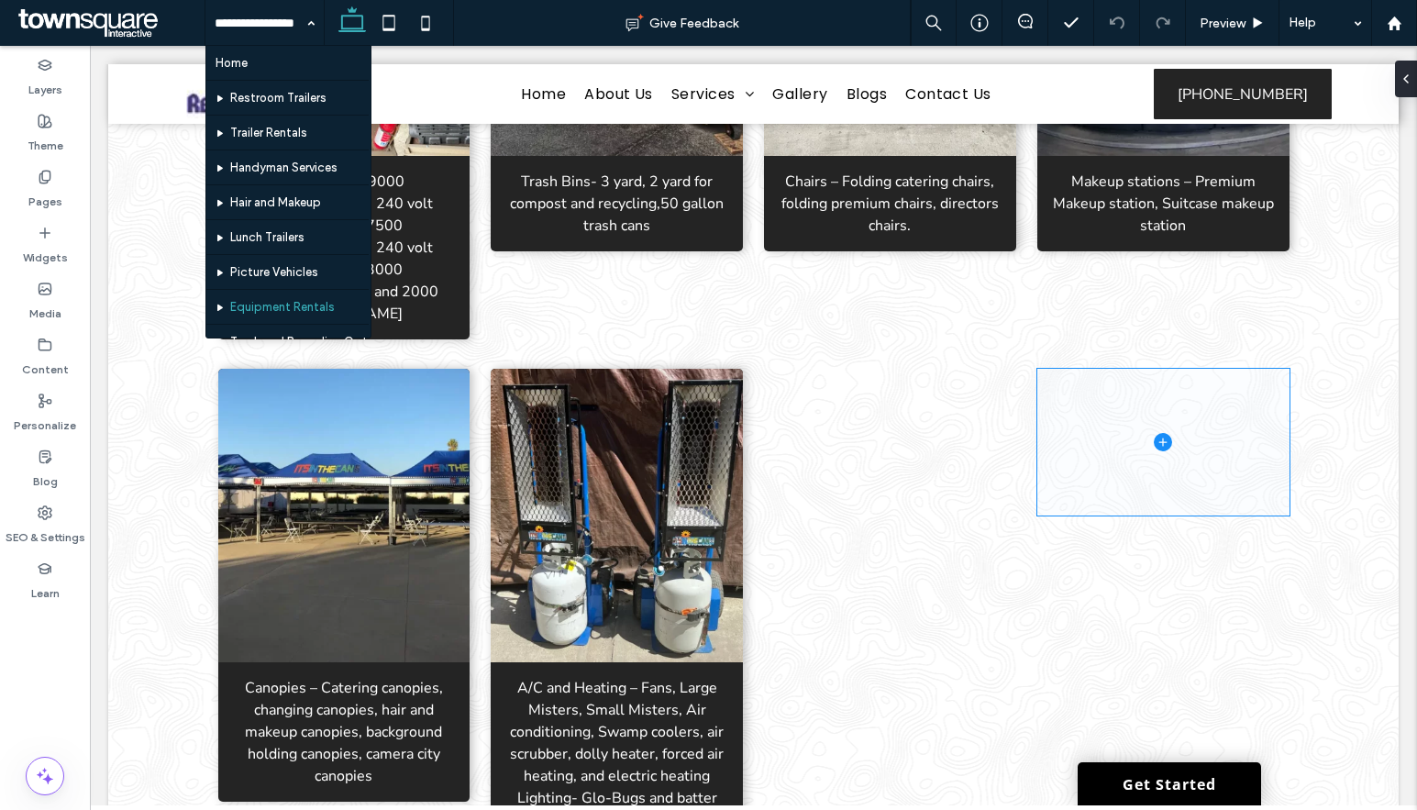
scroll to position [1996, 0]
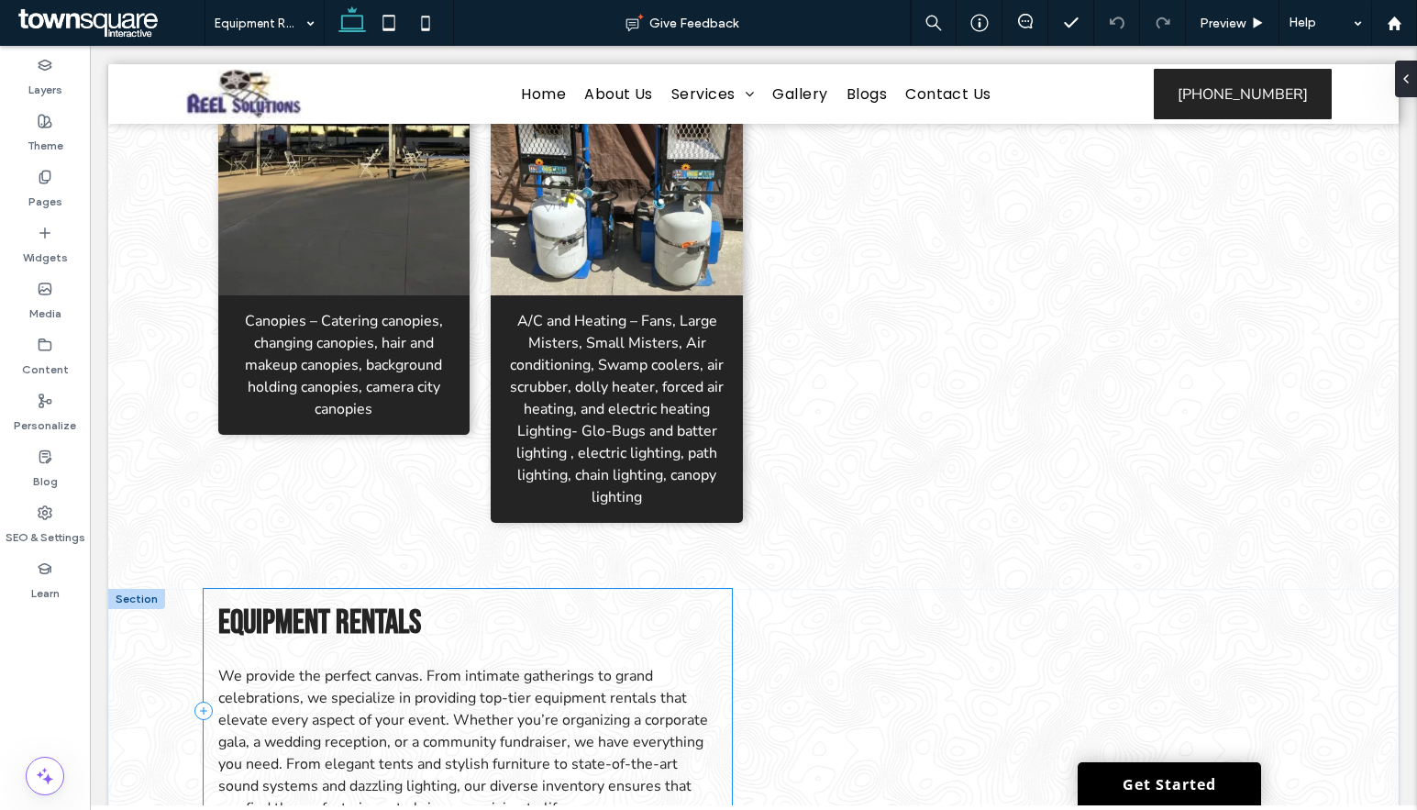
click at [663, 589] on div "Equipment rentals We provide the perfect canvas. From intimate gatherings to gr…" at bounding box center [468, 711] width 528 height 245
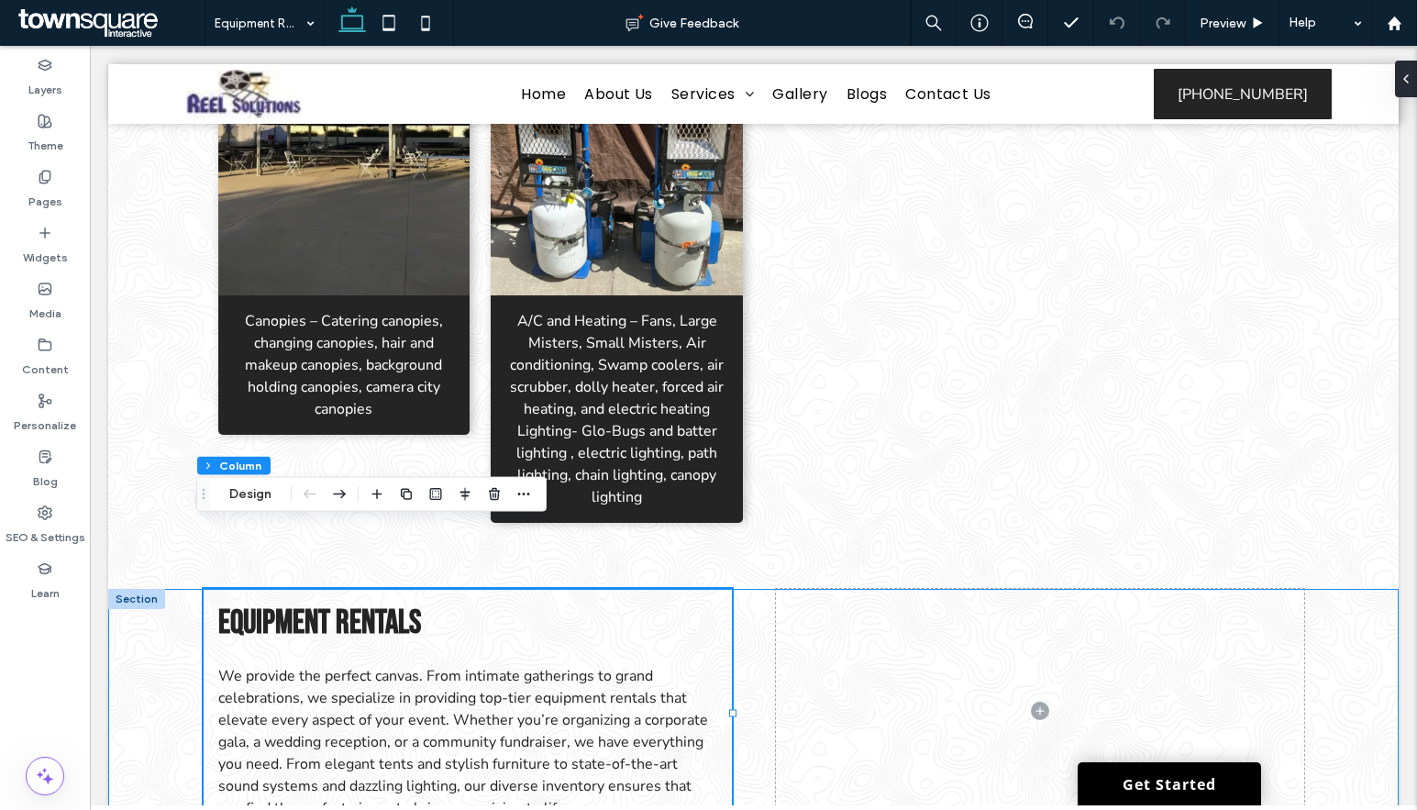
click at [150, 589] on div "Equipment rentals We provide the perfect canvas. From intimate gatherings to gr…" at bounding box center [753, 737] width 1290 height 296
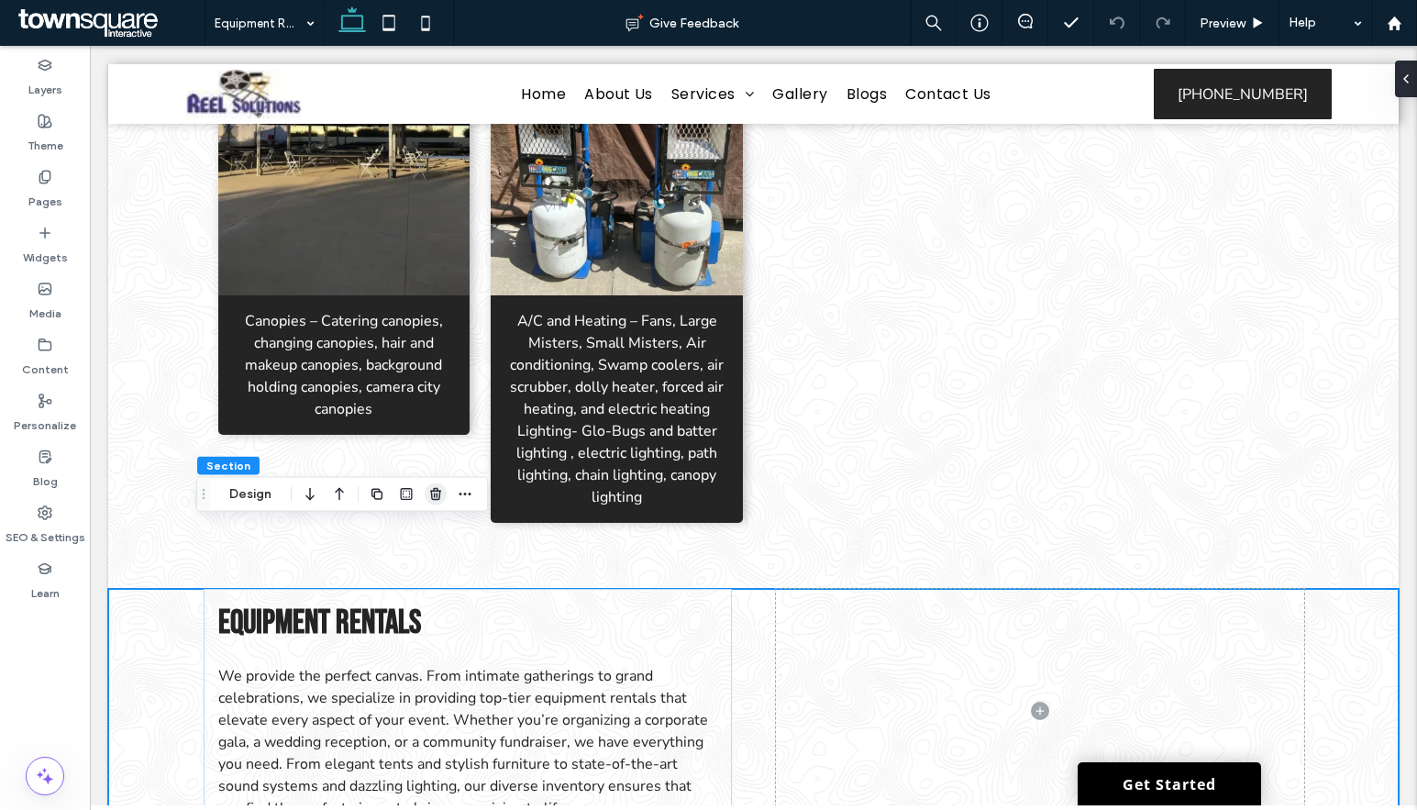
click at [436, 492] on icon "button" at bounding box center [435, 494] width 15 height 15
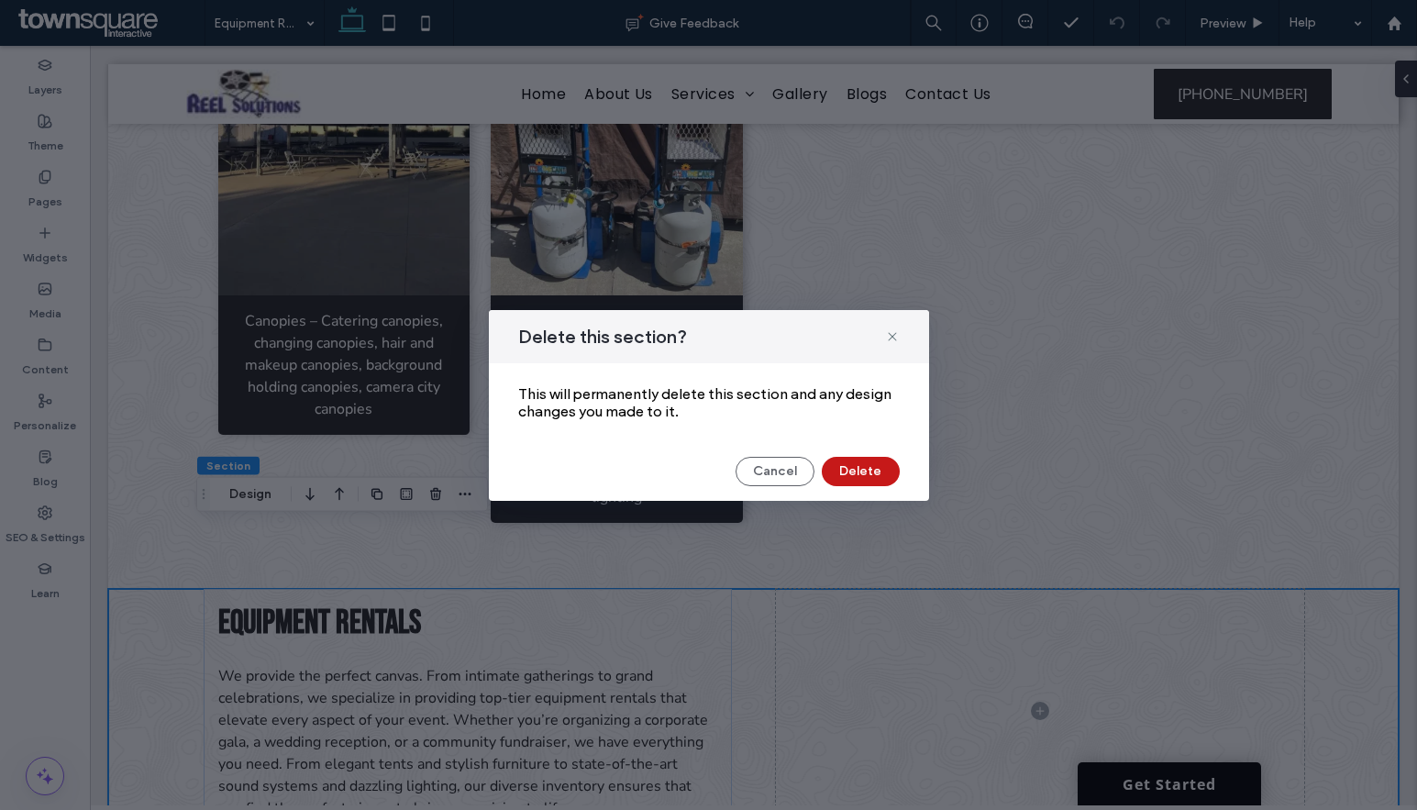
click at [860, 468] on button "Delete" at bounding box center [861, 471] width 78 height 29
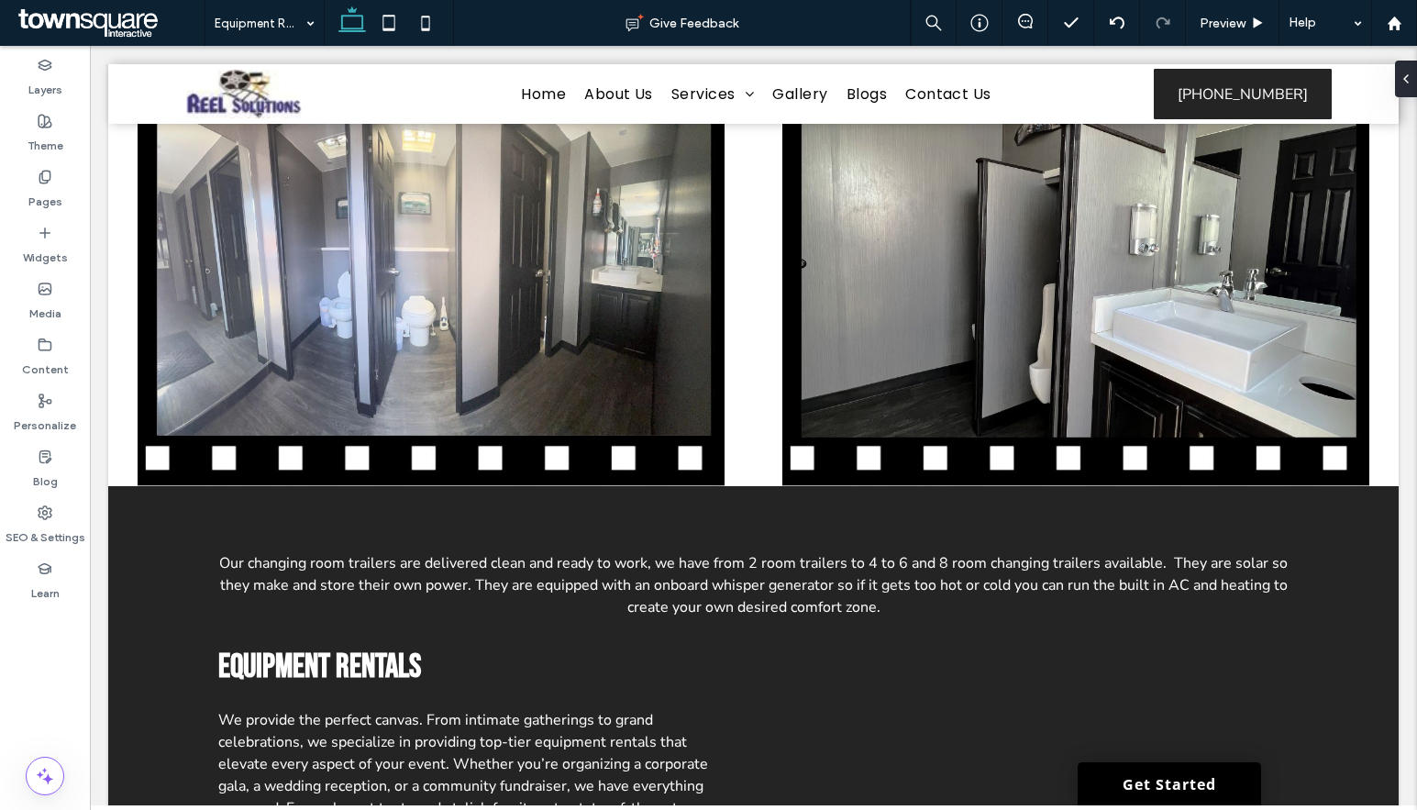
scroll to position [0, 0]
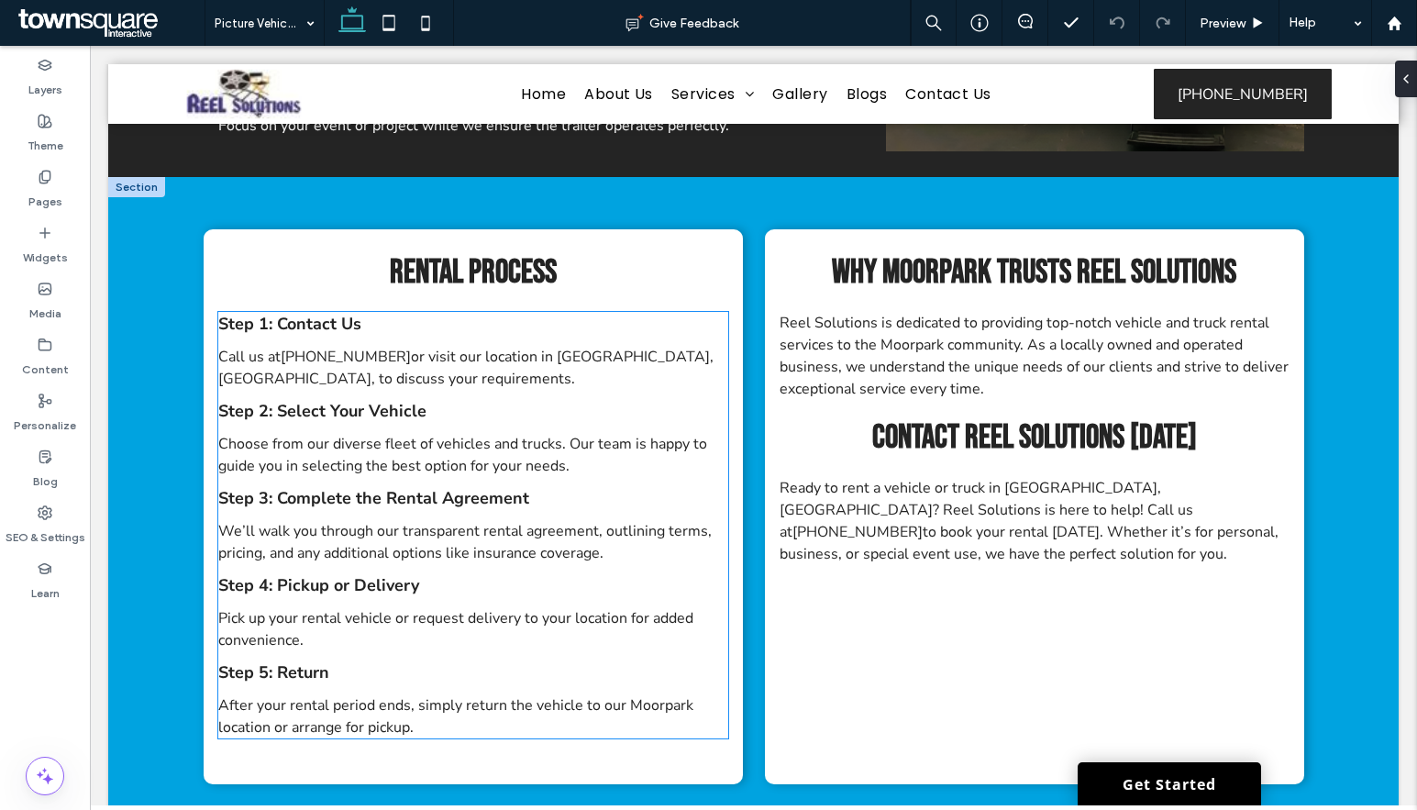
scroll to position [5044, 0]
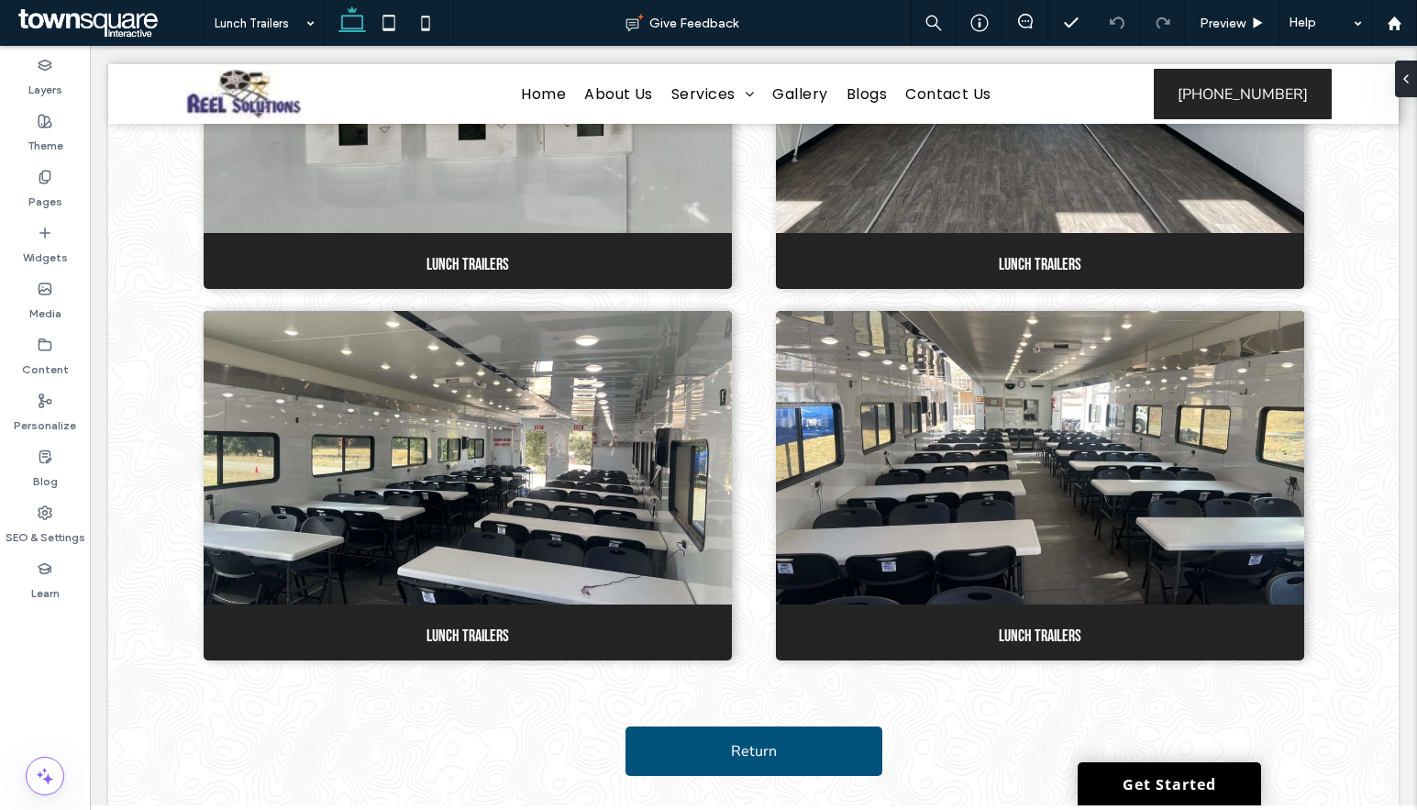
scroll to position [2018, 0]
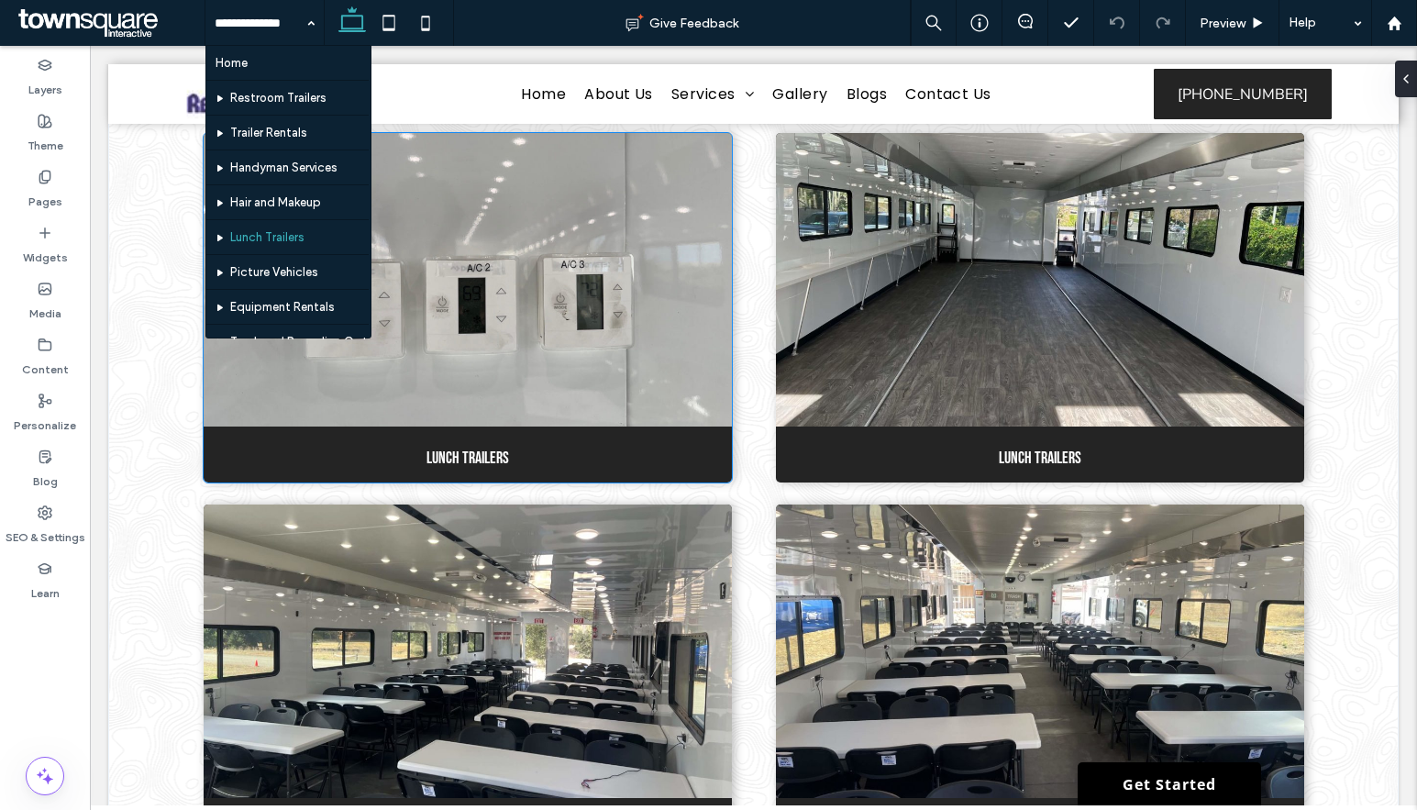
scroll to position [1559, 0]
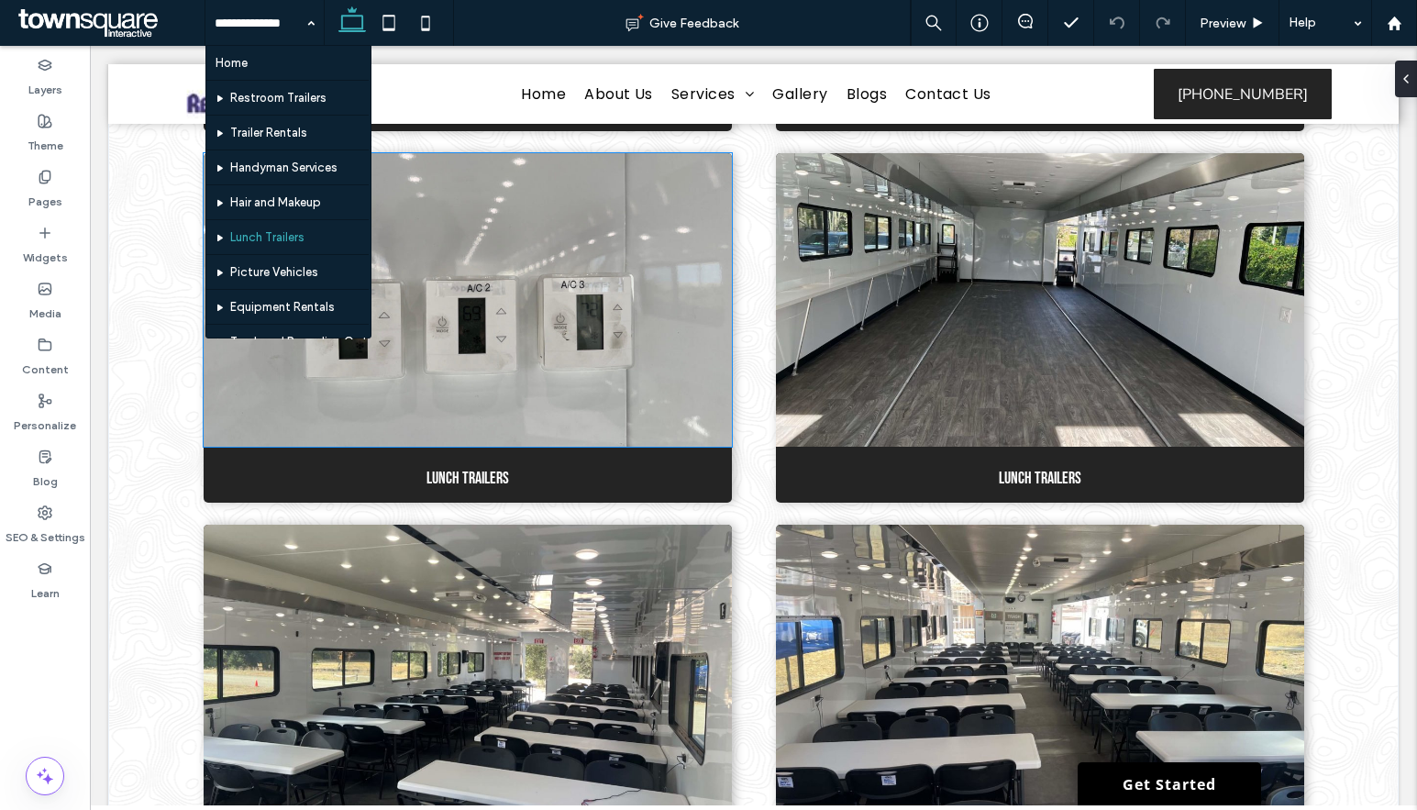
click at [651, 423] on img at bounding box center [468, 299] width 528 height 293
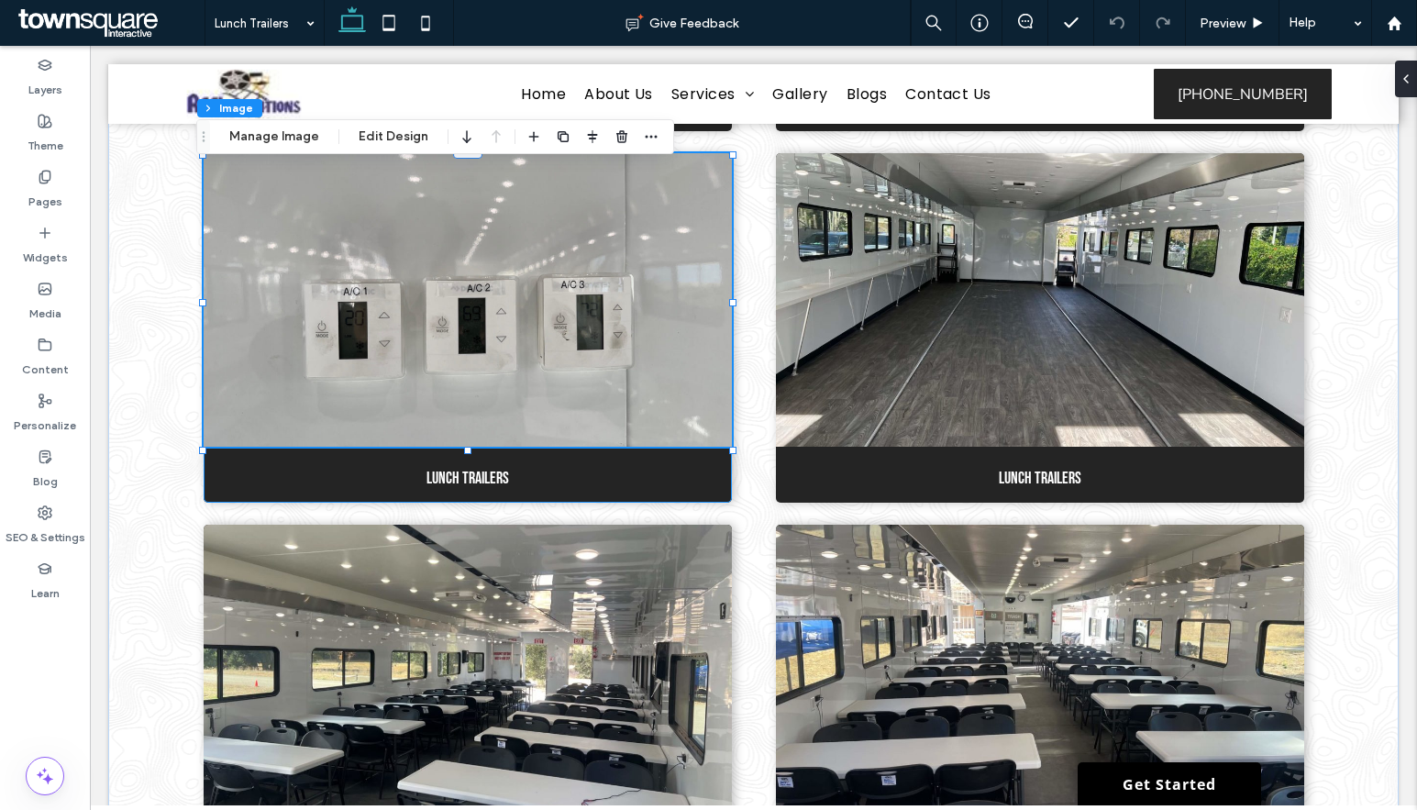
click at [603, 495] on div "Lunch Trailers" at bounding box center [468, 327] width 528 height 349
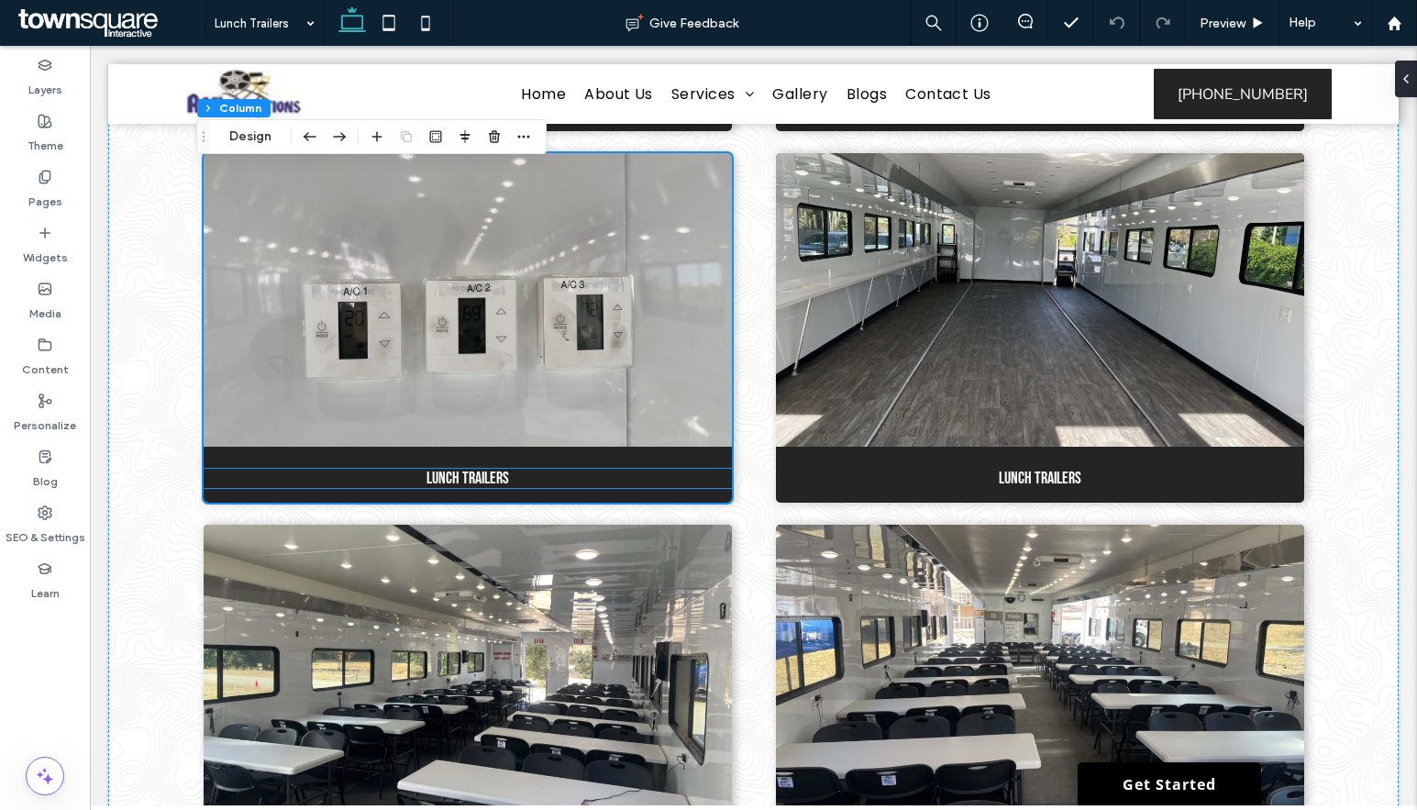
click at [604, 488] on h2 "Lunch Trailers" at bounding box center [467, 478] width 499 height 19
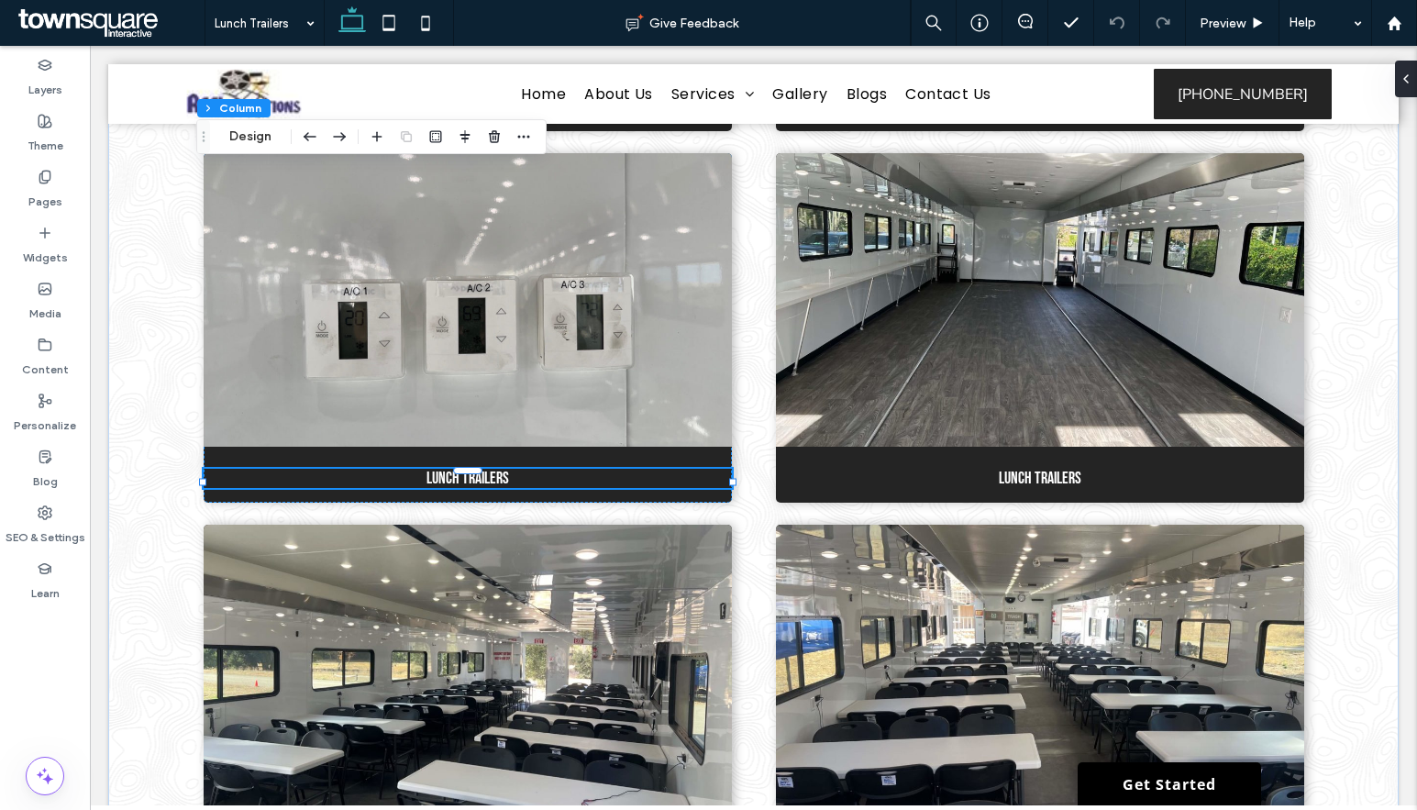
click at [604, 488] on h2 "Lunch Trailers" at bounding box center [467, 478] width 499 height 19
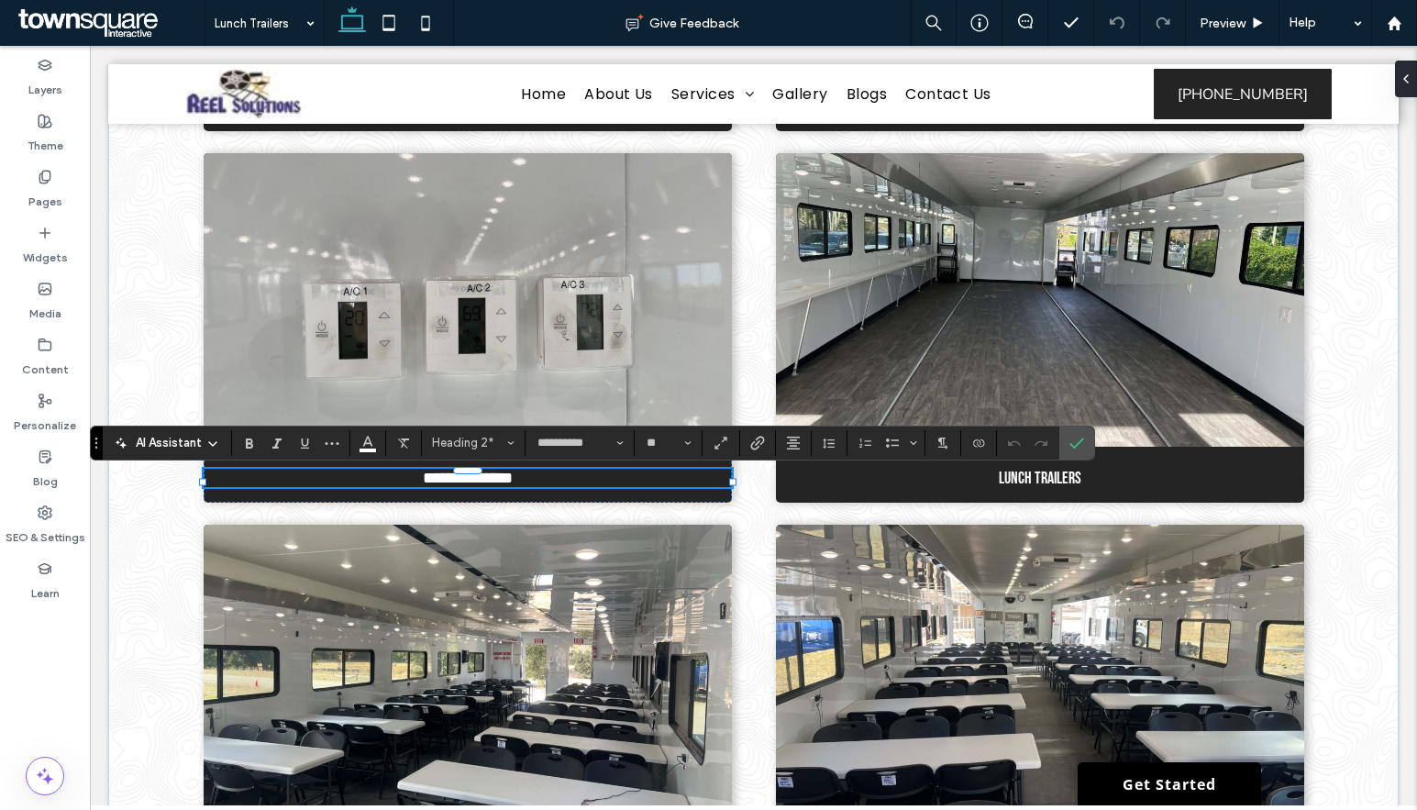
click at [598, 487] on h2 "**********" at bounding box center [467, 478] width 499 height 18
click at [1100, 480] on h2 "Lunch Trailers" at bounding box center [1040, 478] width 499 height 19
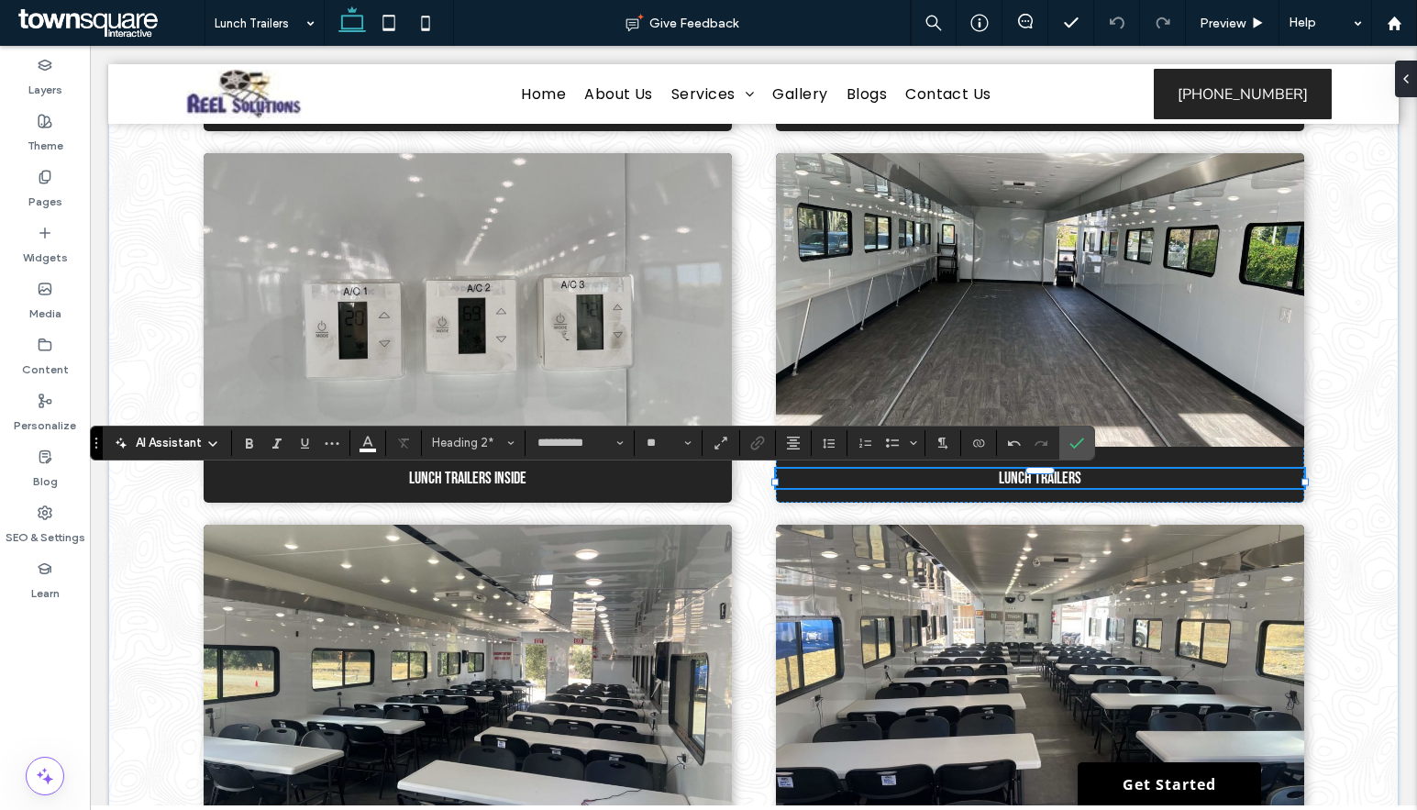
click at [1100, 480] on div "Lunch Trailers" at bounding box center [1040, 478] width 528 height 19
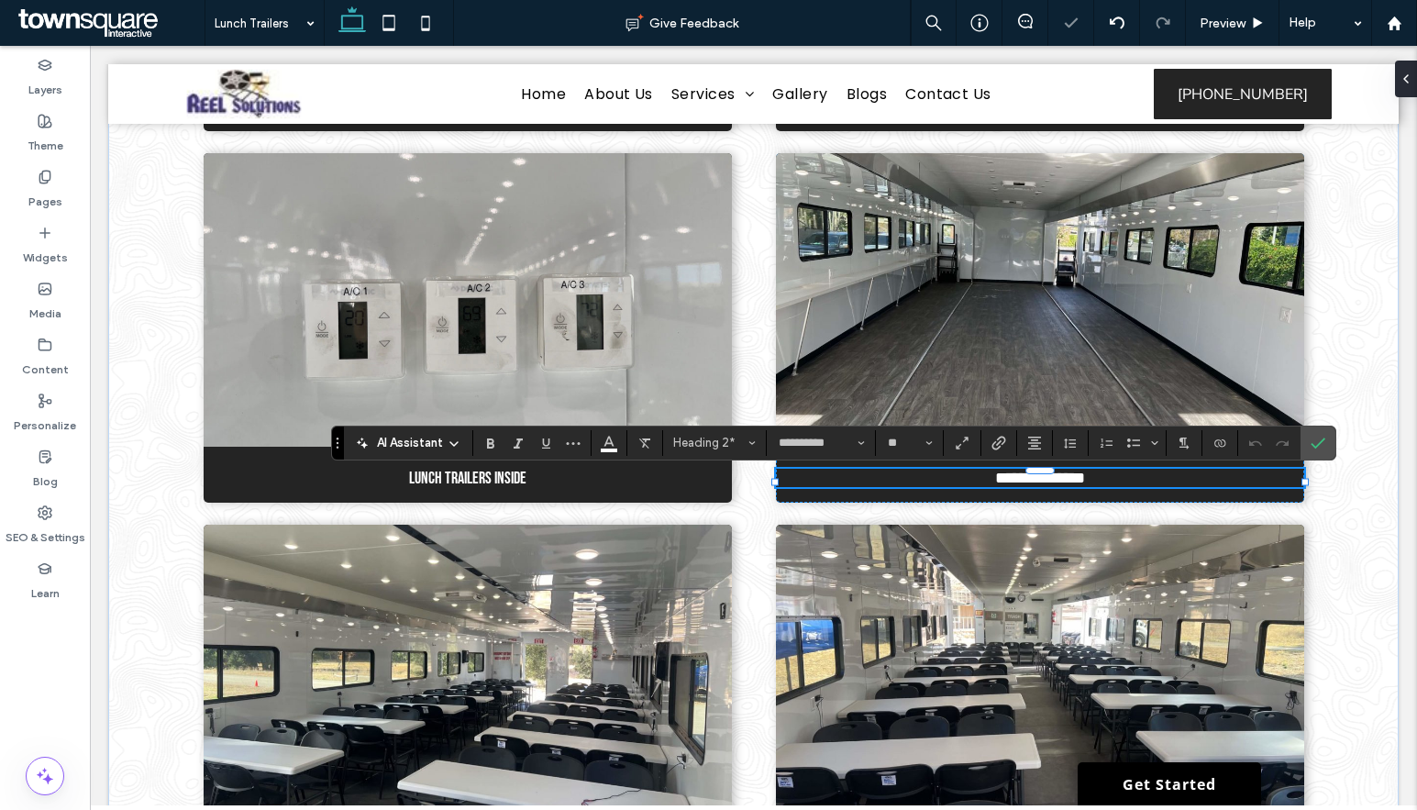
click at [1120, 487] on h2 "**********" at bounding box center [1040, 478] width 499 height 18
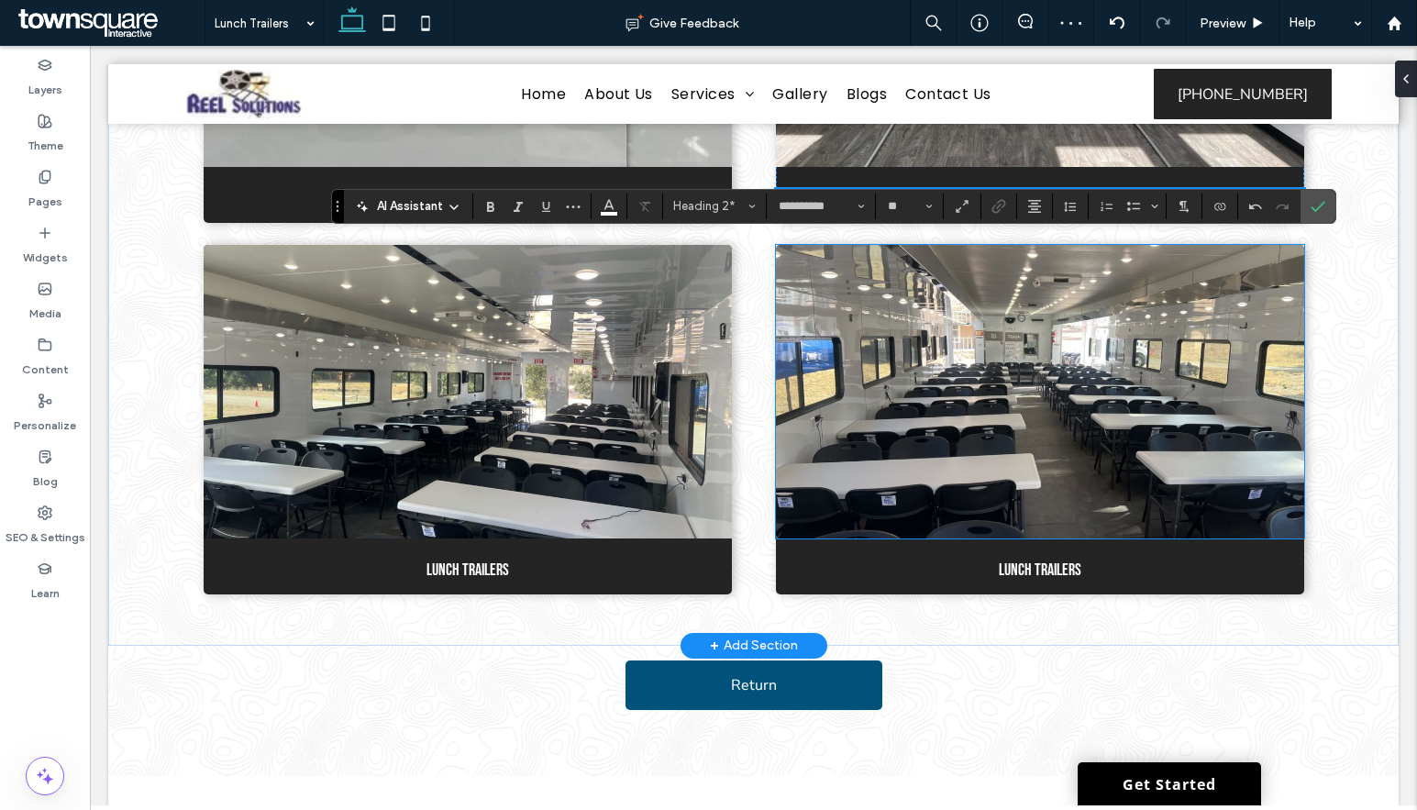
scroll to position [1855, 0]
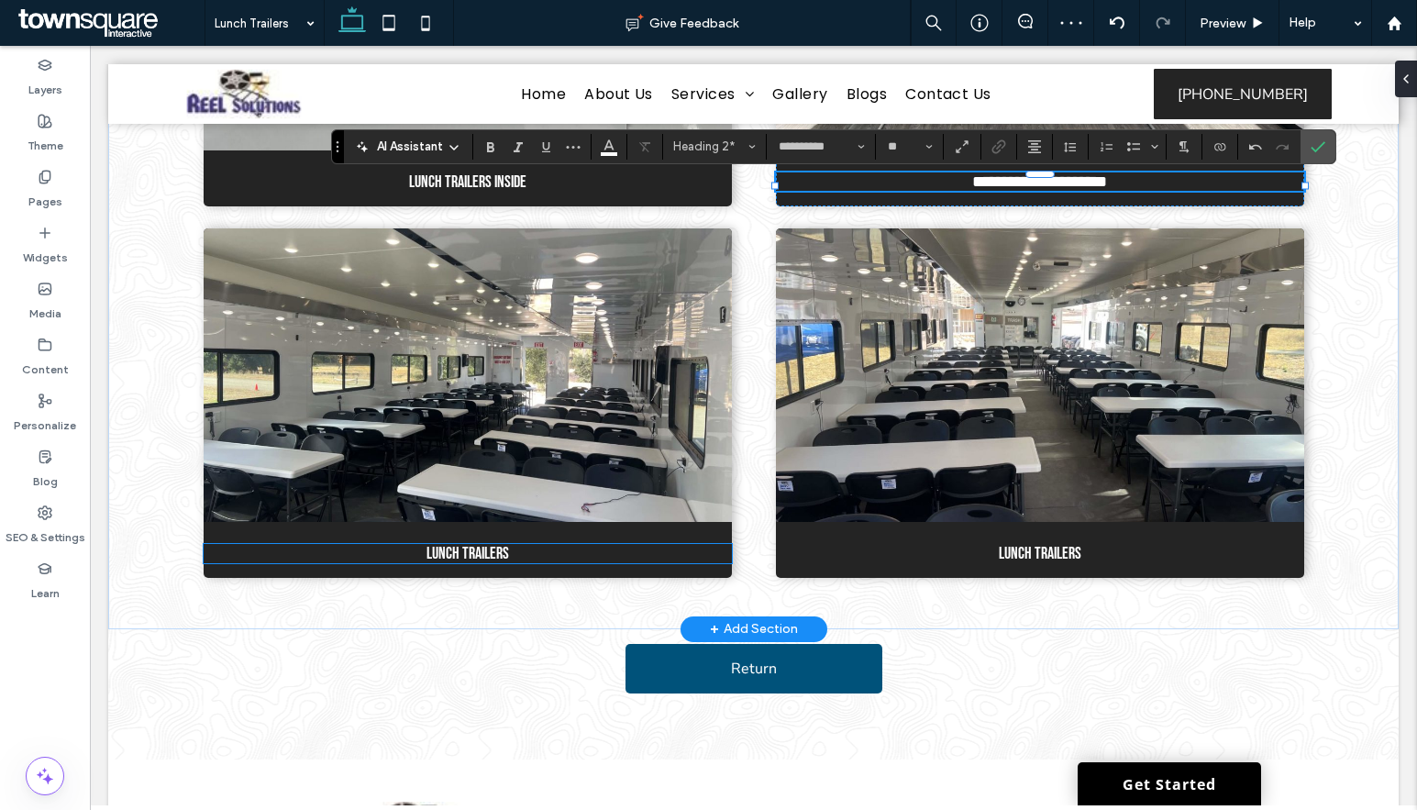
click at [665, 563] on h2 "Lunch Trailers" at bounding box center [467, 553] width 499 height 19
click at [665, 563] on div "Lunch Trailers" at bounding box center [468, 553] width 528 height 19
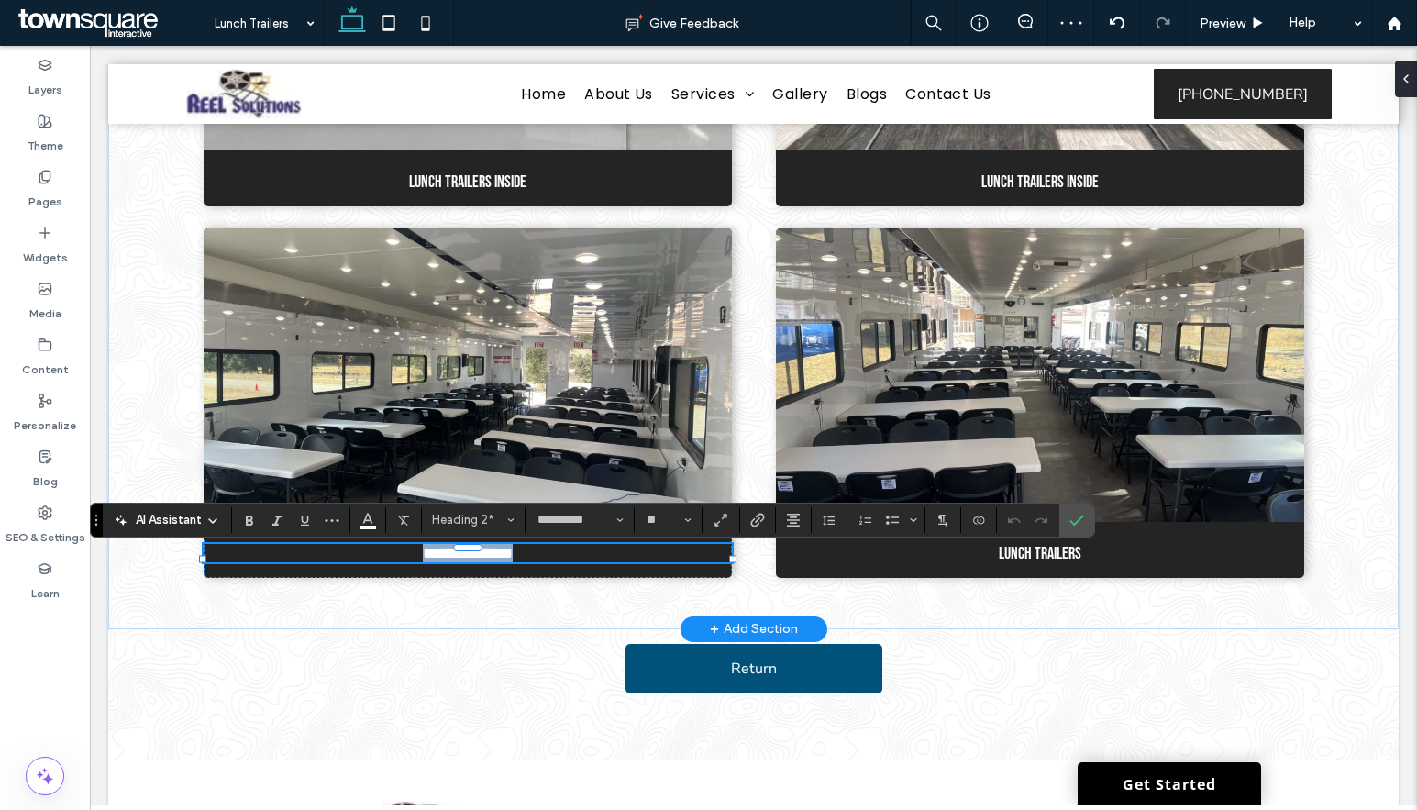
click at [647, 561] on h2 "**********" at bounding box center [467, 553] width 499 height 18
click at [1087, 563] on h2 "Lunch Trailers" at bounding box center [1040, 553] width 499 height 19
click at [1087, 563] on div "Lunch Trailers" at bounding box center [1040, 553] width 528 height 19
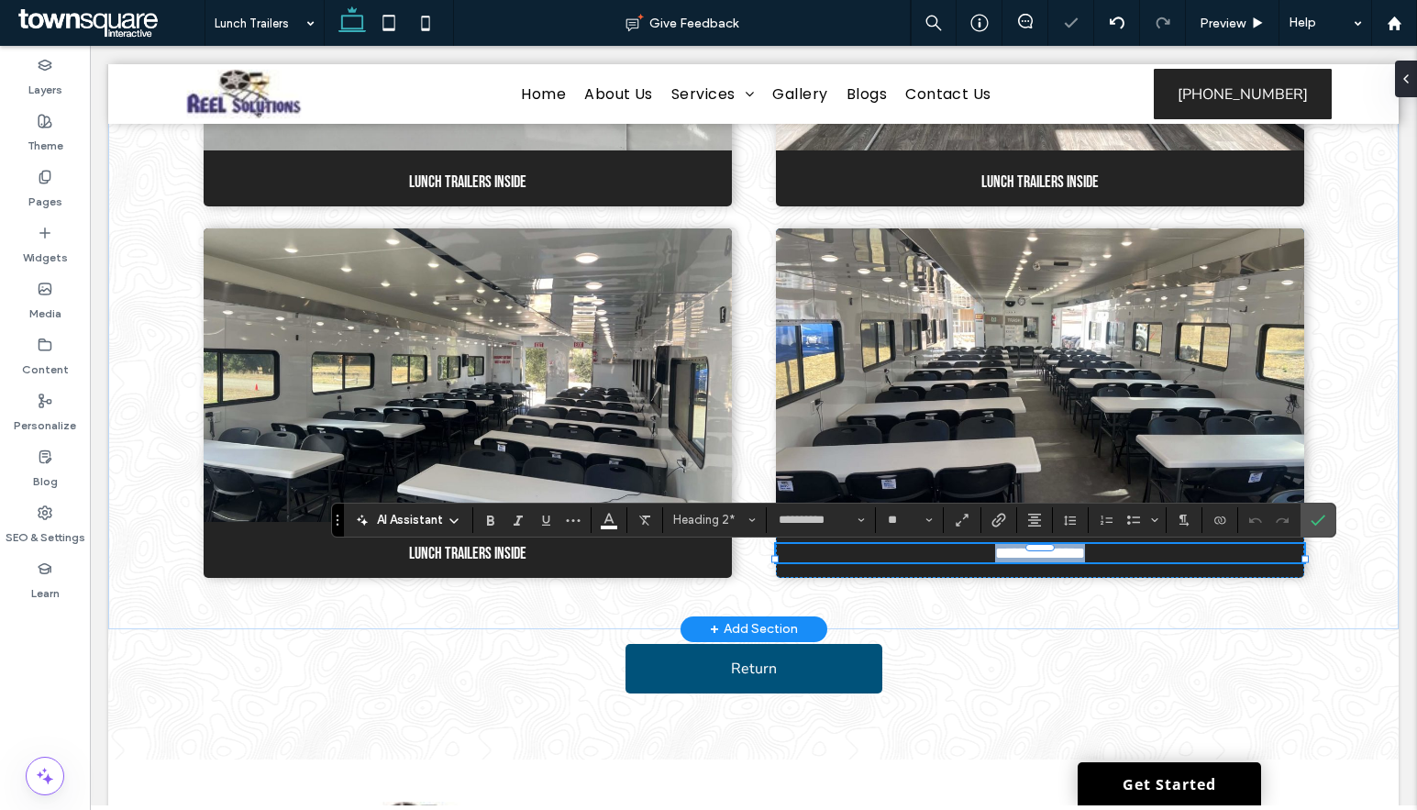
click at [1096, 559] on h2 "**********" at bounding box center [1040, 553] width 499 height 18
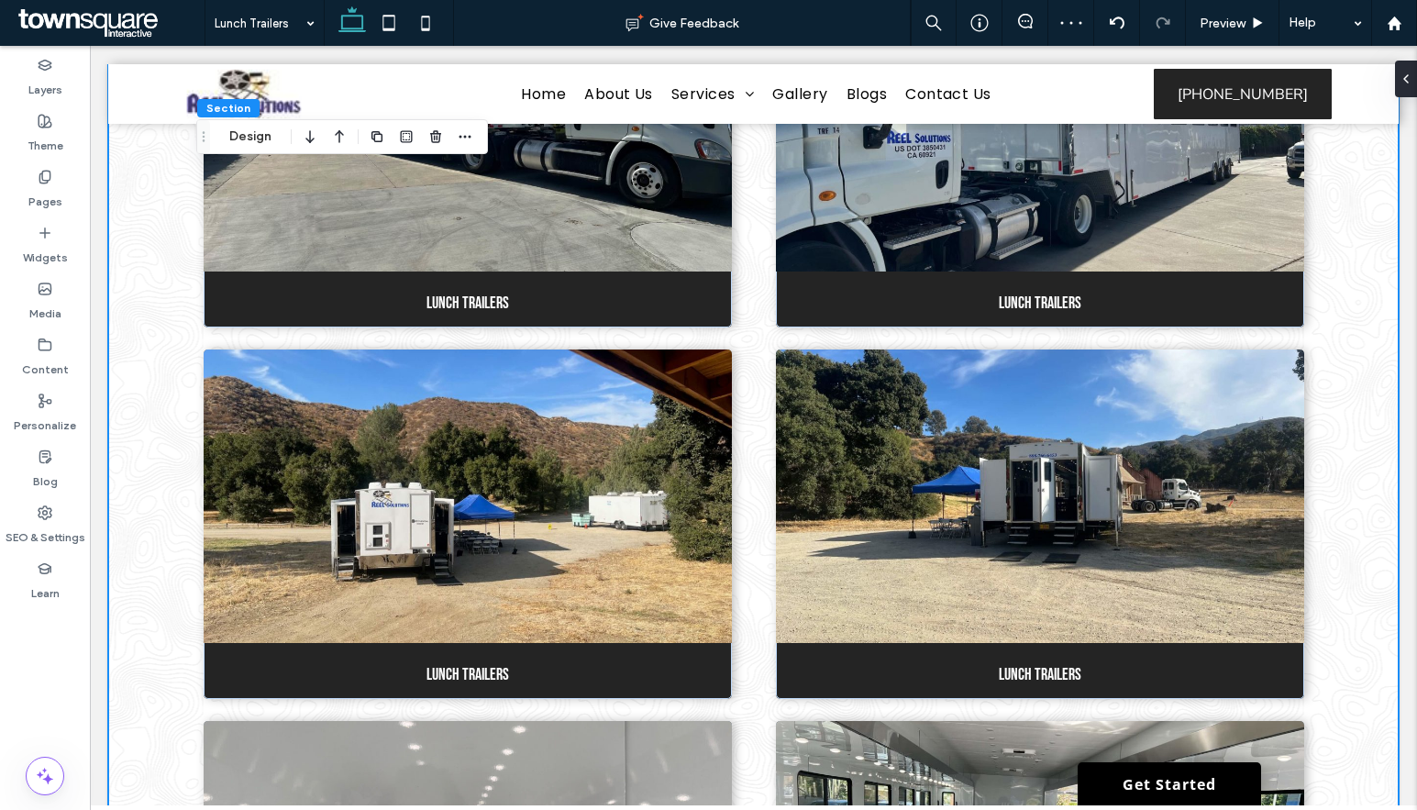
scroll to position [663, 0]
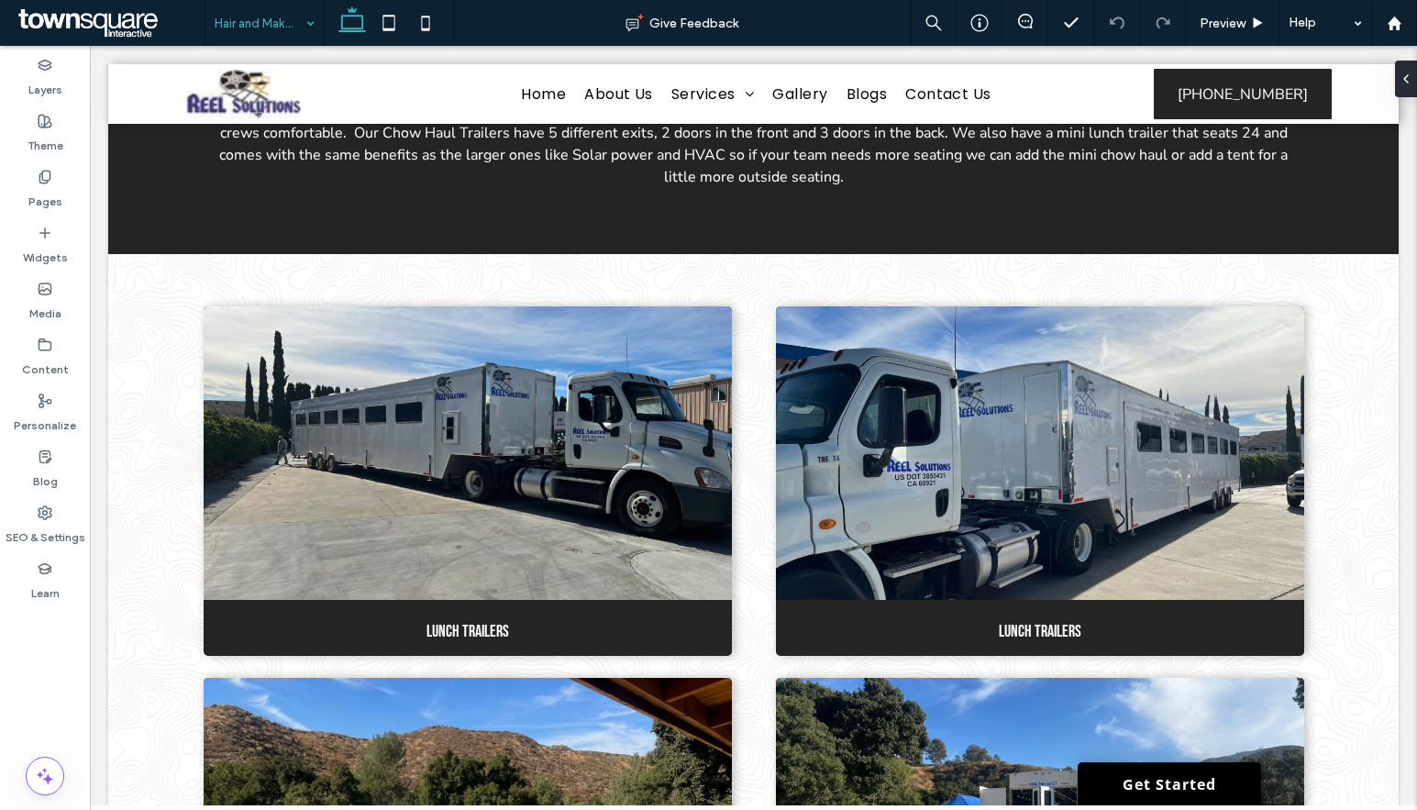
click at [279, 34] on input at bounding box center [260, 23] width 91 height 46
click at [284, 21] on input at bounding box center [260, 23] width 91 height 46
click at [304, 33] on div "Restroom Trailers" at bounding box center [264, 23] width 118 height 46
drag, startPoint x: 294, startPoint y: 61, endPoint x: 392, endPoint y: 1, distance: 114.0
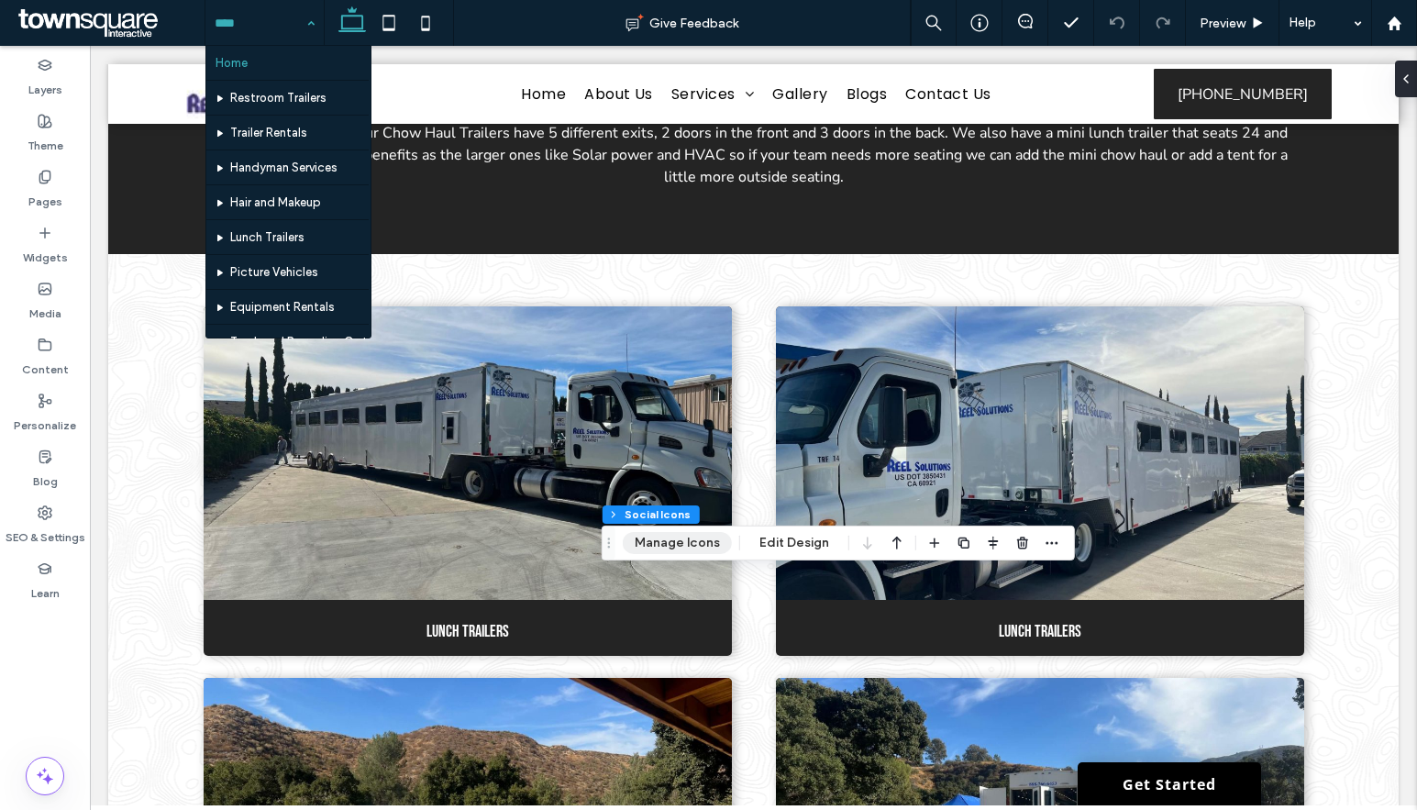
click at [673, 534] on button "Manage Icons" at bounding box center [677, 543] width 109 height 22
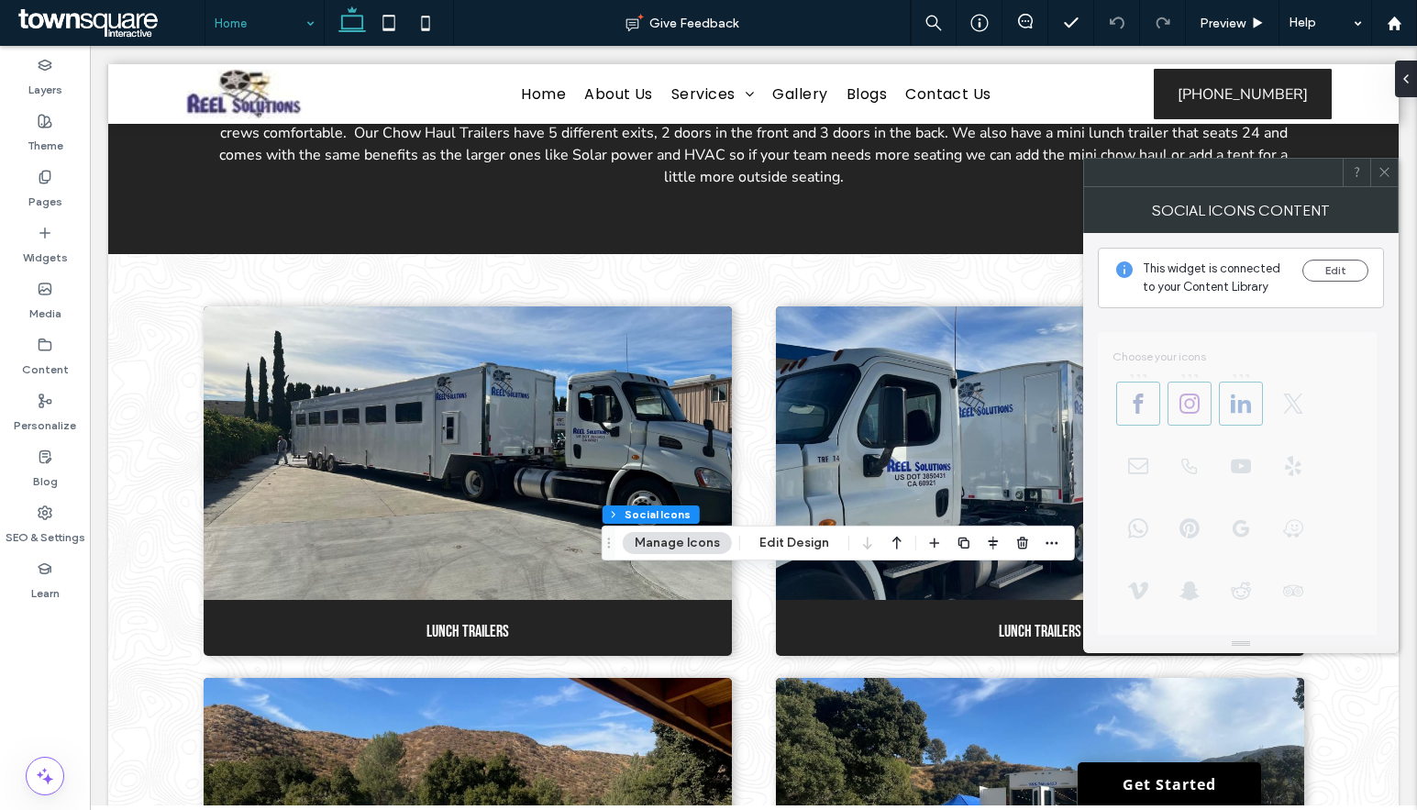
click at [1387, 171] on icon at bounding box center [1384, 172] width 14 height 14
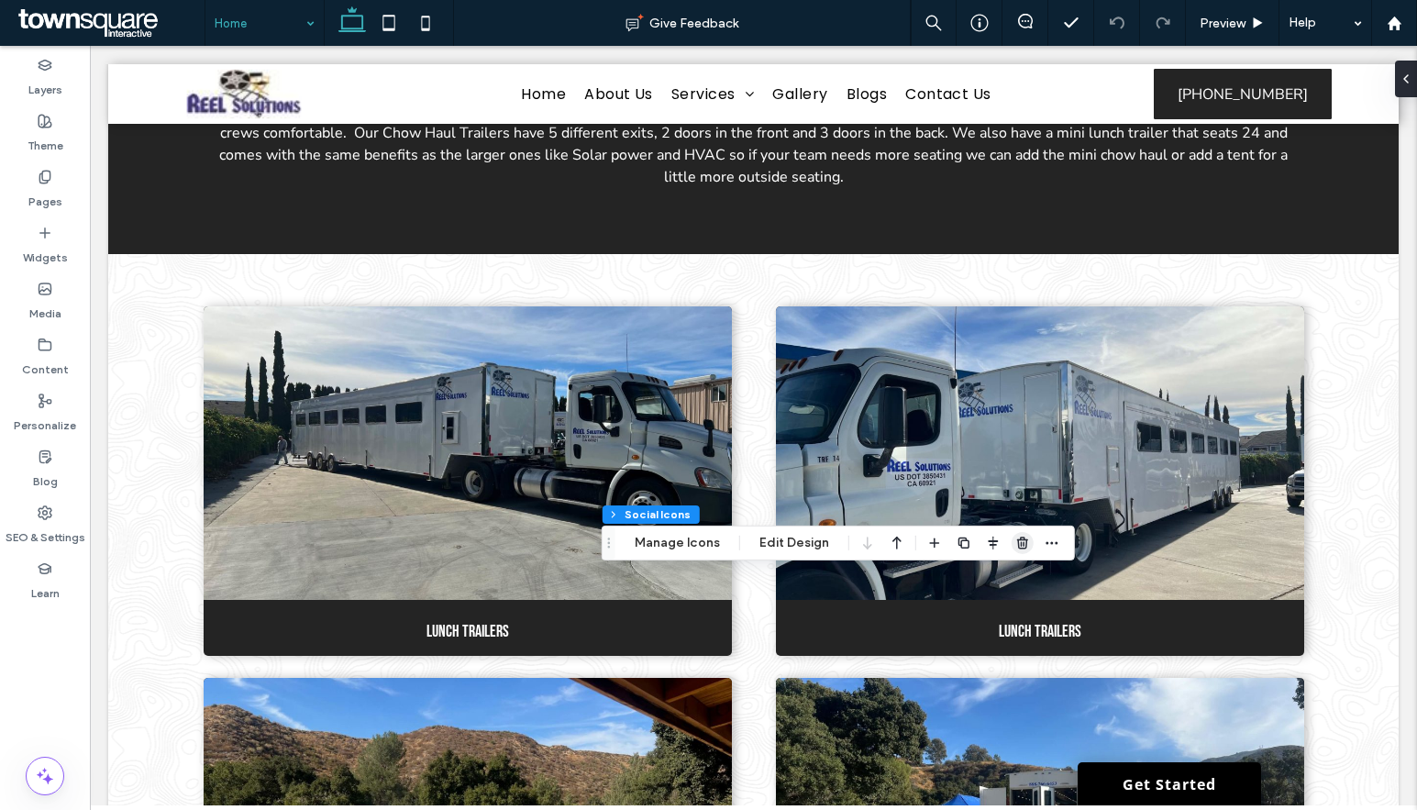
click at [1015, 541] on icon "button" at bounding box center [1022, 543] width 15 height 15
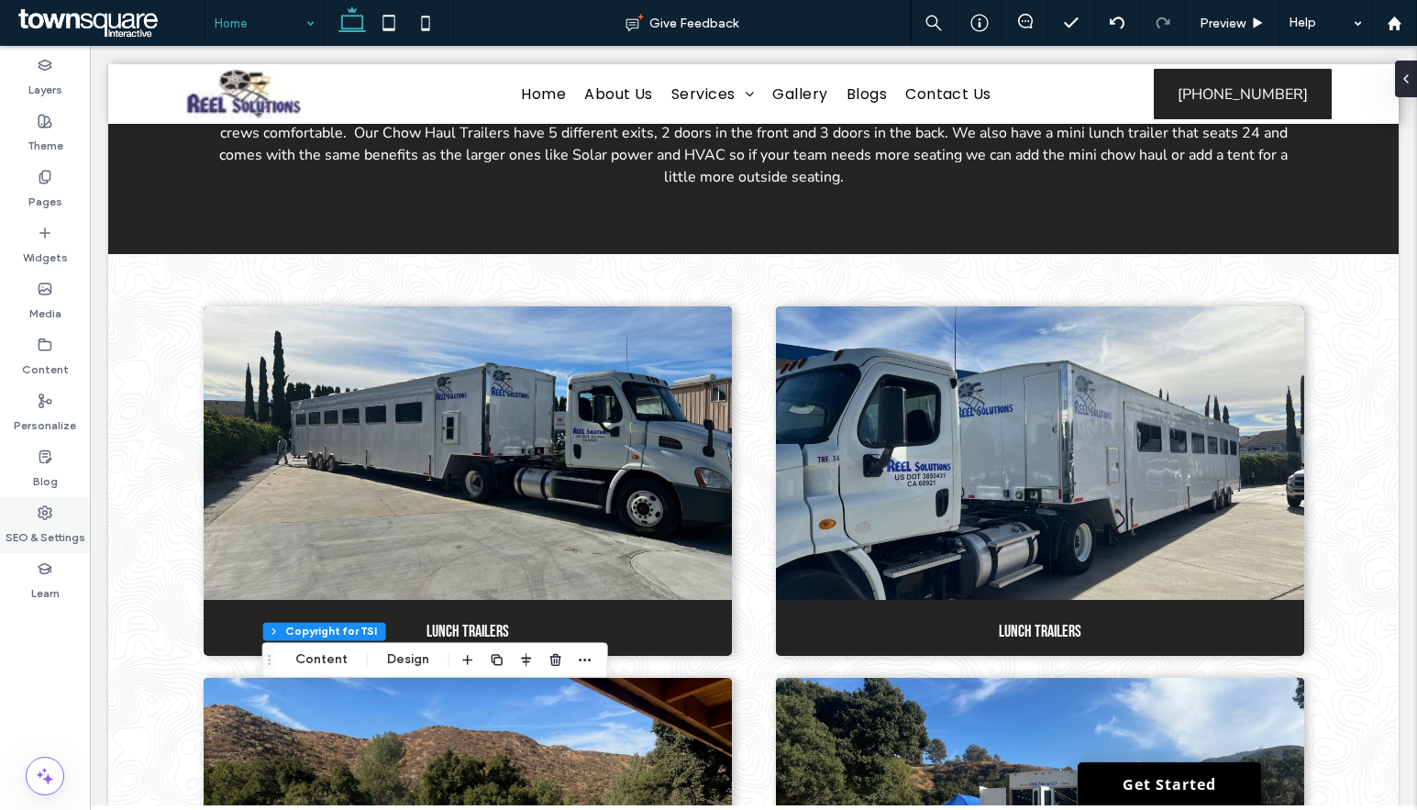
click at [47, 534] on label "SEO & Settings" at bounding box center [46, 533] width 80 height 26
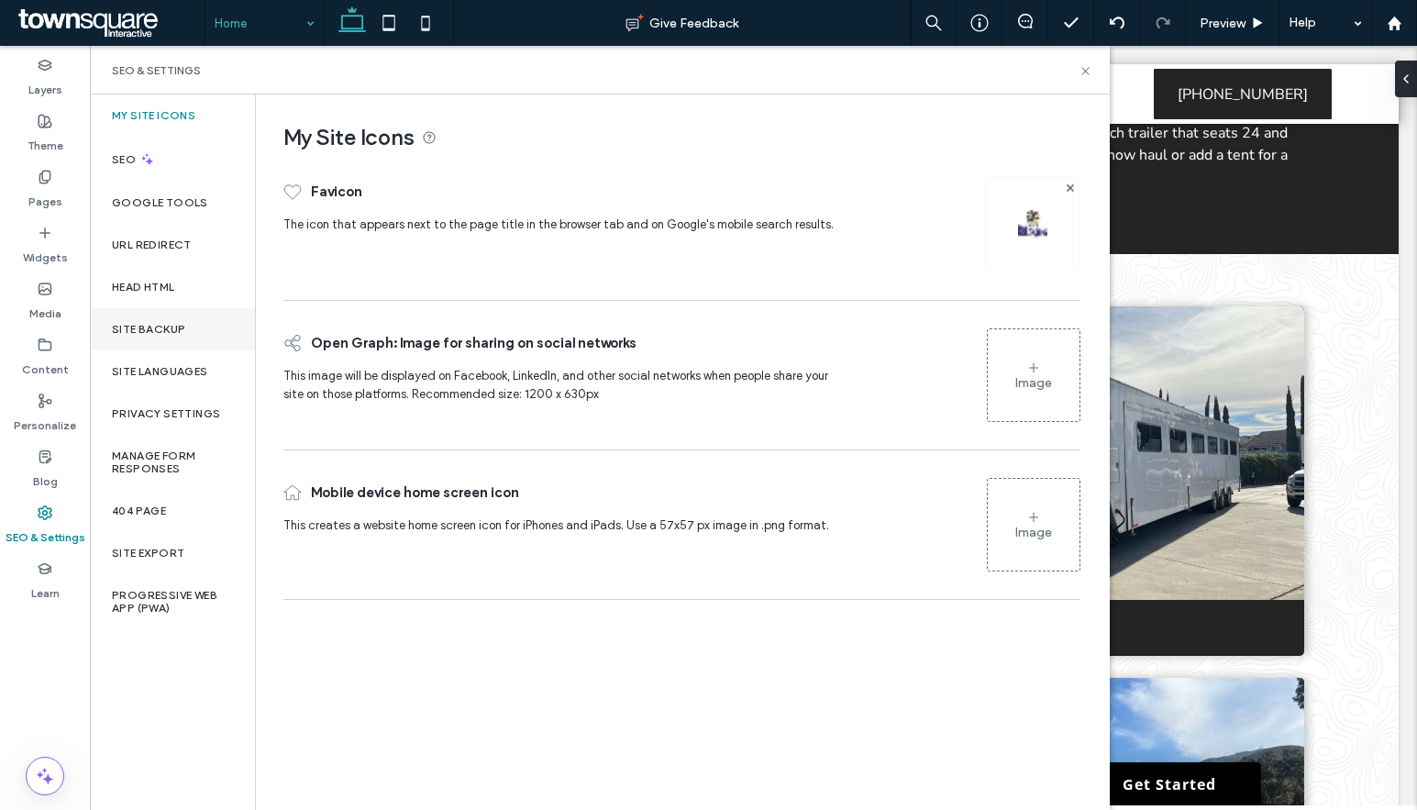
click at [149, 328] on label "Site Backup" at bounding box center [148, 329] width 73 height 13
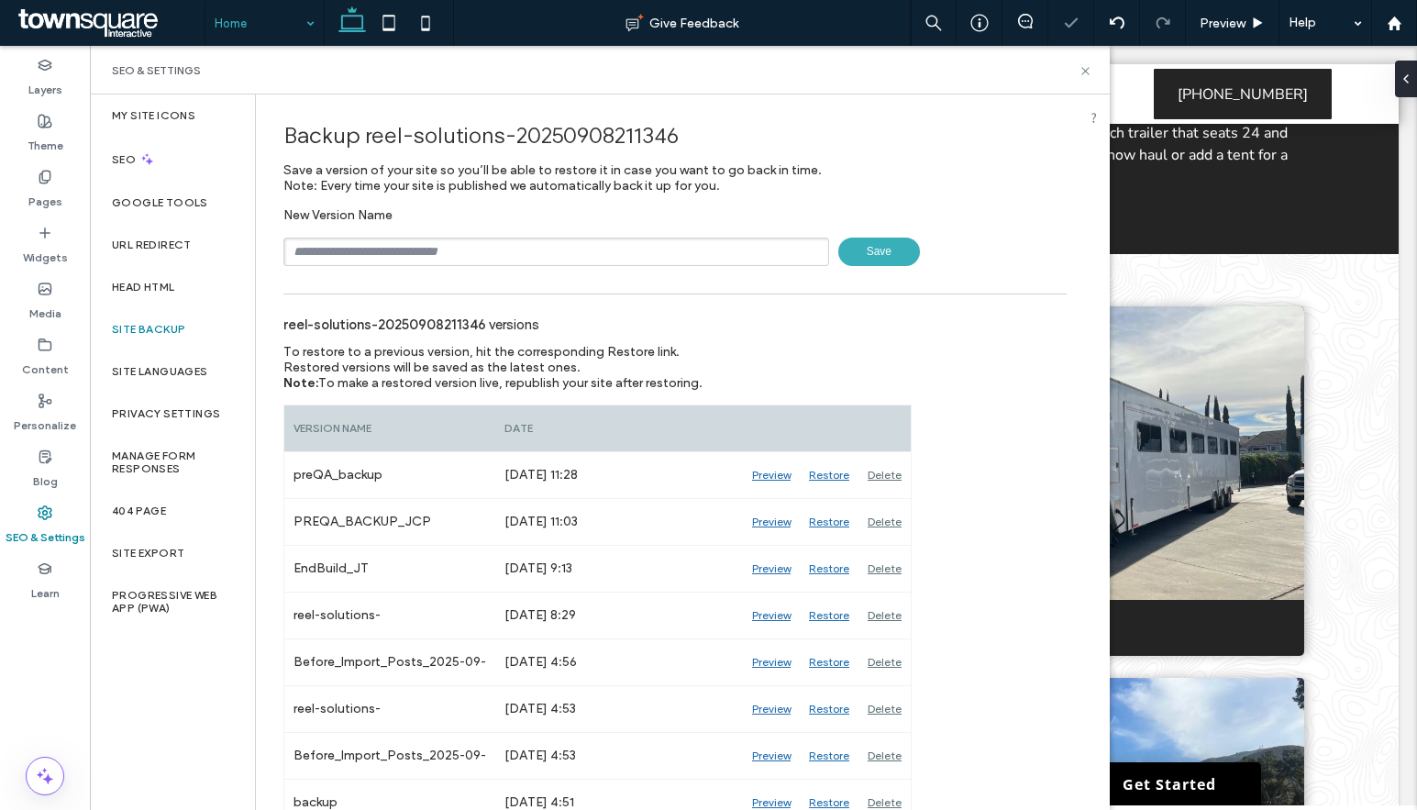
click at [438, 256] on input "text" at bounding box center [556, 252] width 546 height 28
type input "**********"
click at [845, 250] on span "Save" at bounding box center [879, 252] width 82 height 28
